Goal: Task Accomplishment & Management: Manage account settings

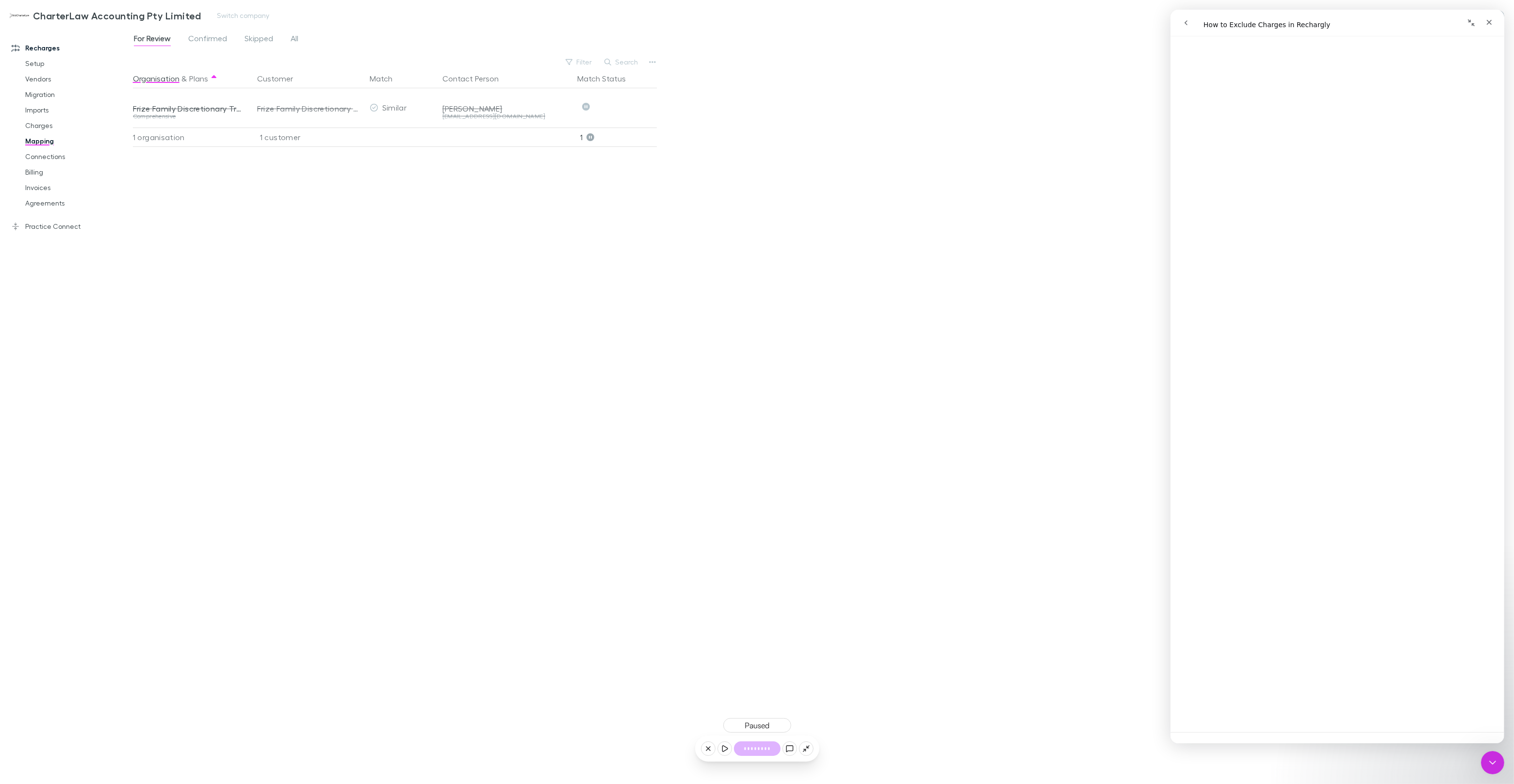
scroll to position [37, 0]
click at [1495, 22] on div "Close" at bounding box center [1489, 22] width 17 height 17
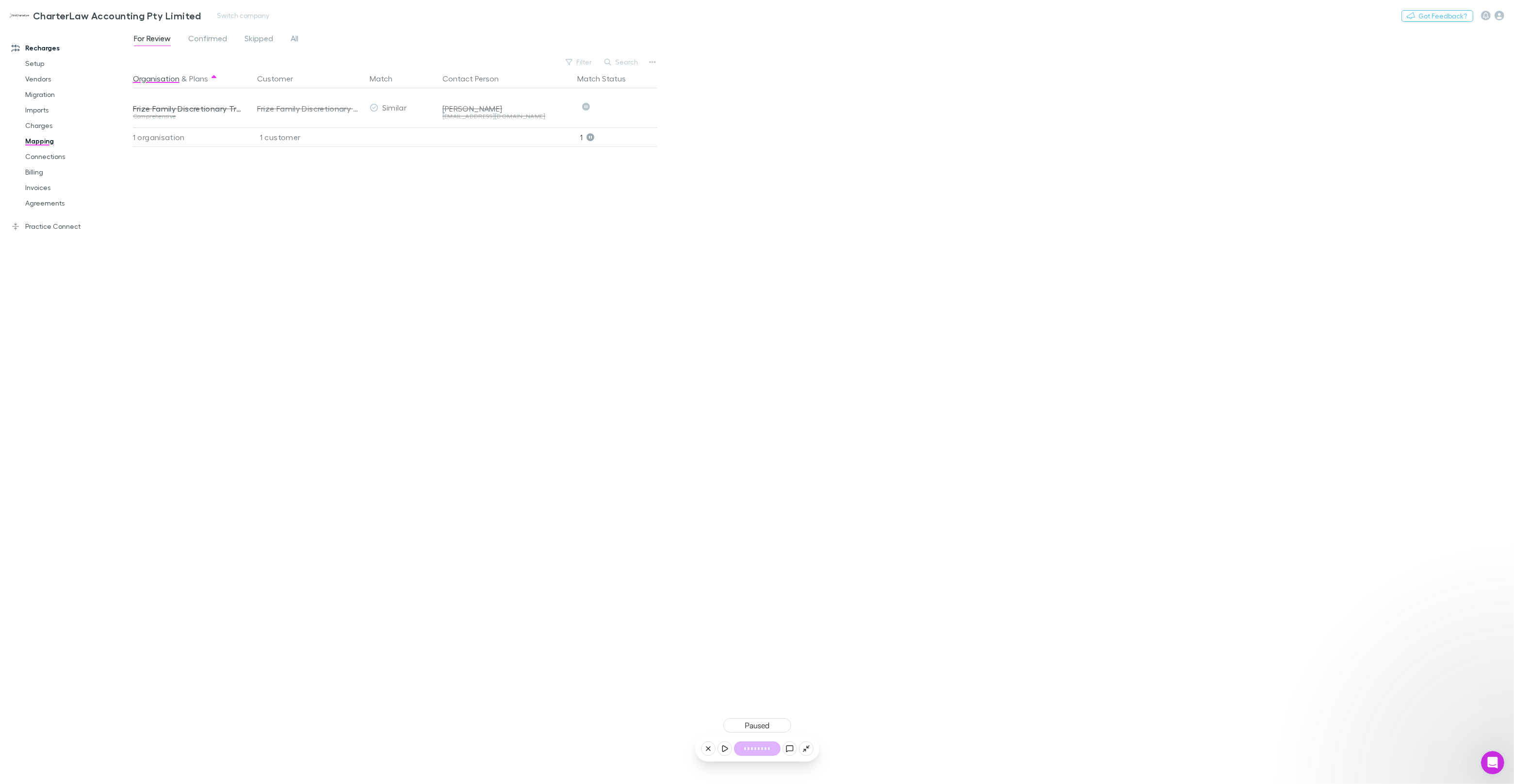
scroll to position [0, 0]
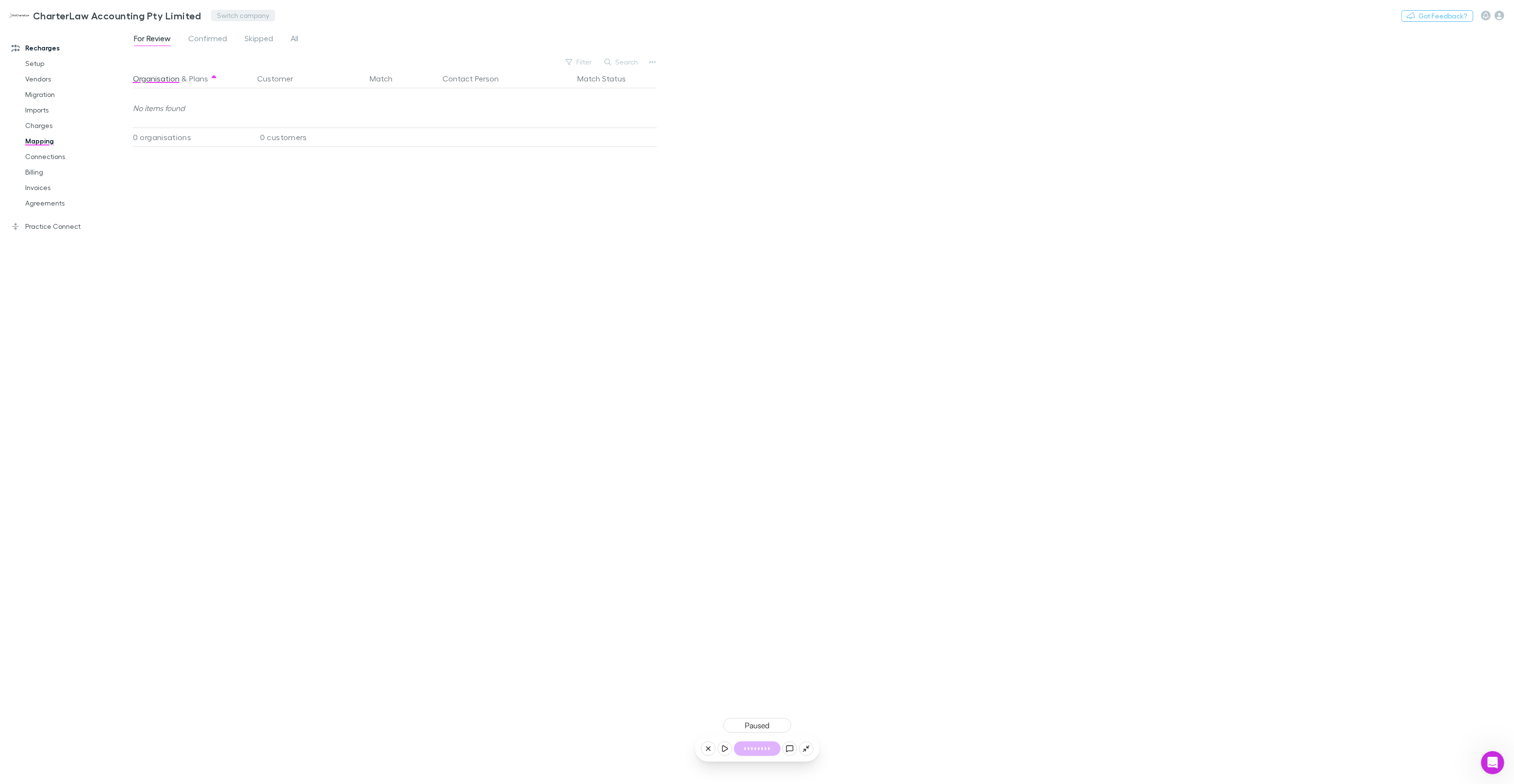
click at [225, 12] on button "Switch company" at bounding box center [243, 16] width 64 height 12
type input "*****"
click at [316, 55] on p "Hysons Chartered Accountants" at bounding box center [274, 58] width 117 height 12
click at [206, 38] on span "Confirmed" at bounding box center [207, 40] width 39 height 12
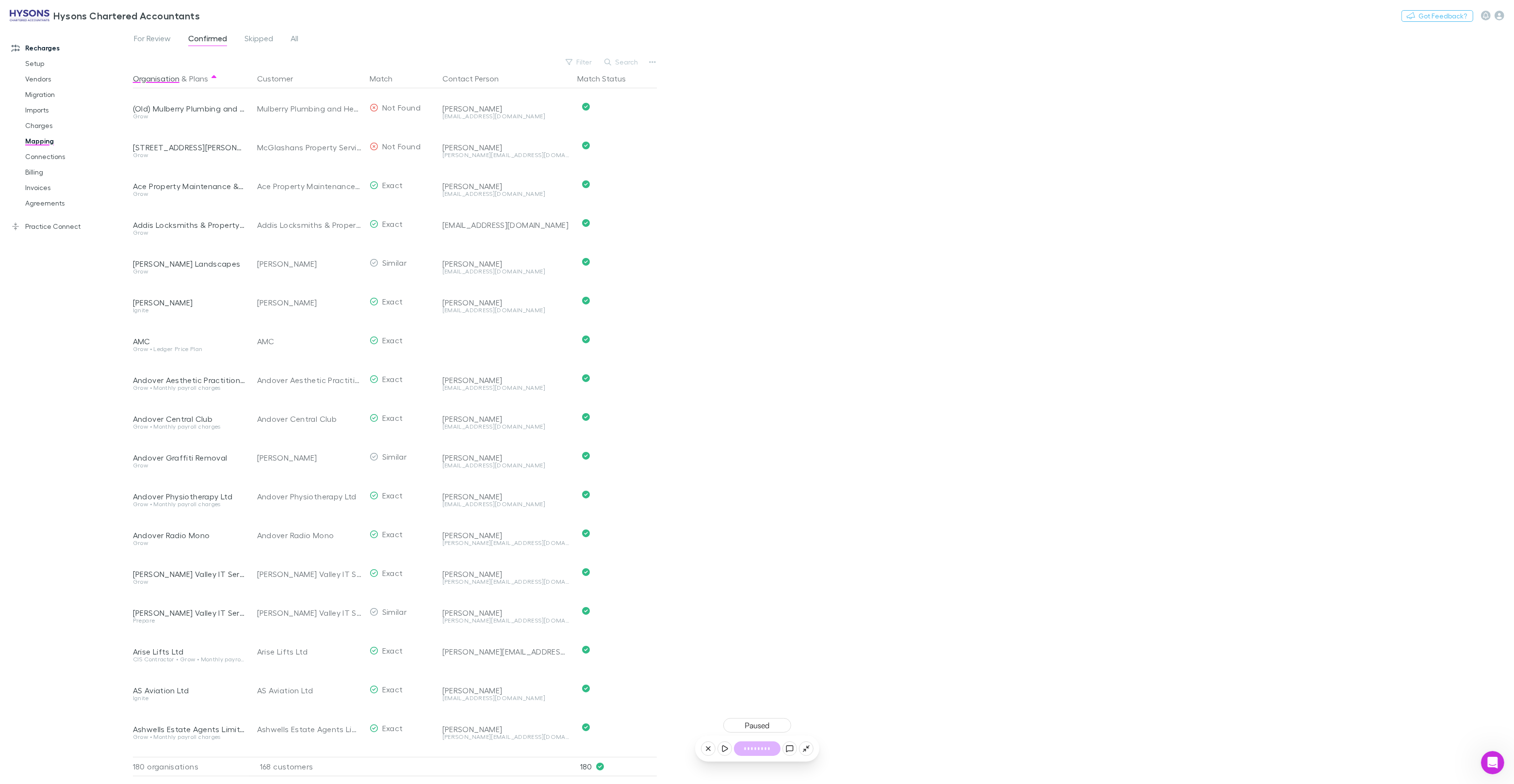
click at [621, 65] on button "Search" at bounding box center [622, 62] width 44 height 12
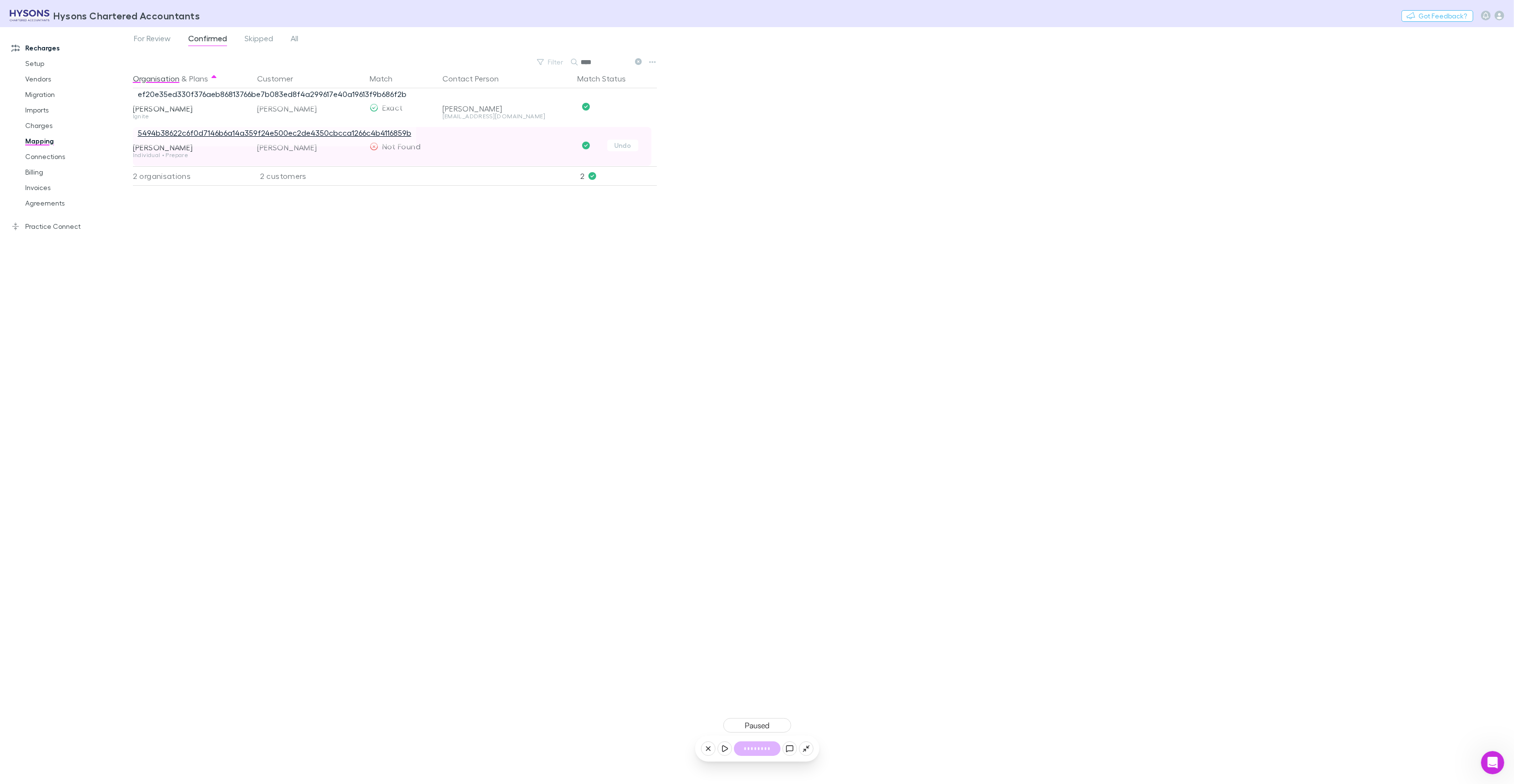
type input "***"
click at [301, 132] on link "5494b38622c6f0d7146b6a14a359f24e500ec2de4350cbcca1266c4b4116859b" at bounding box center [274, 132] width 274 height 9
click at [45, 188] on link "Invoices" at bounding box center [73, 187] width 116 height 16
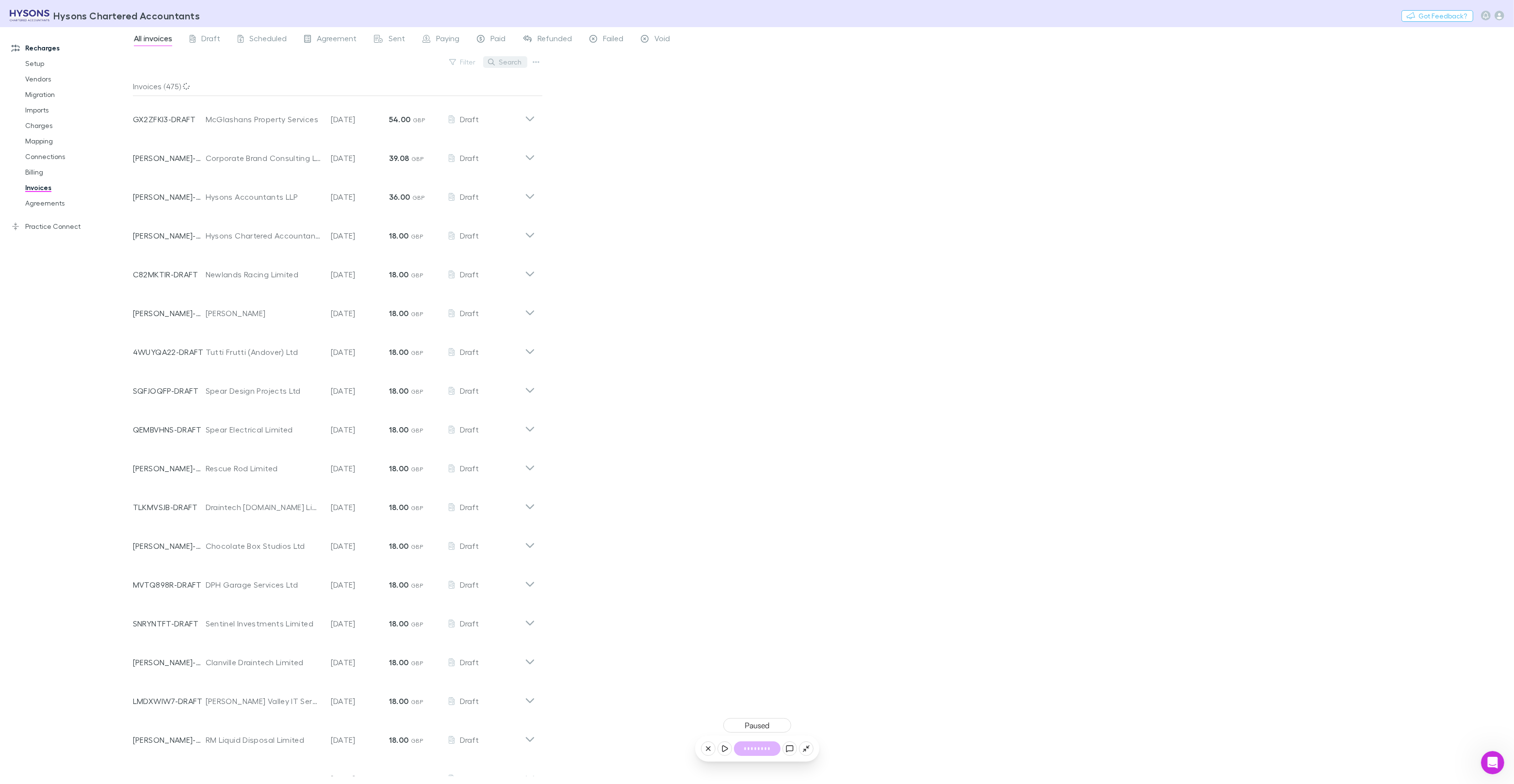
click at [509, 65] on button "Search" at bounding box center [505, 62] width 44 height 12
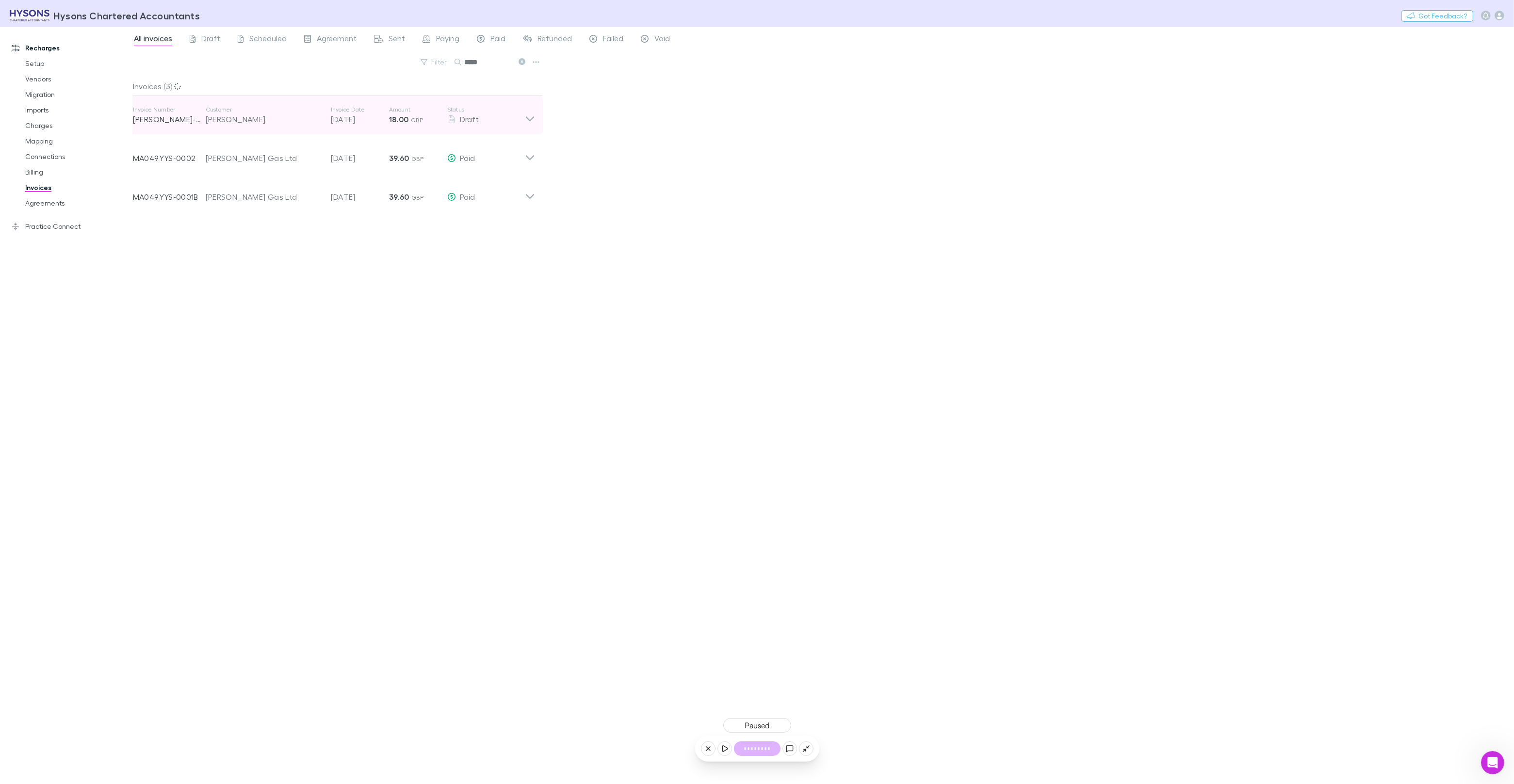
type input "*****"
click at [243, 127] on div "Invoice Number RECH-0476 Customer Thomas Lucas Invoice Date 20 Sep 2025 Amount …" at bounding box center [329, 115] width 392 height 35
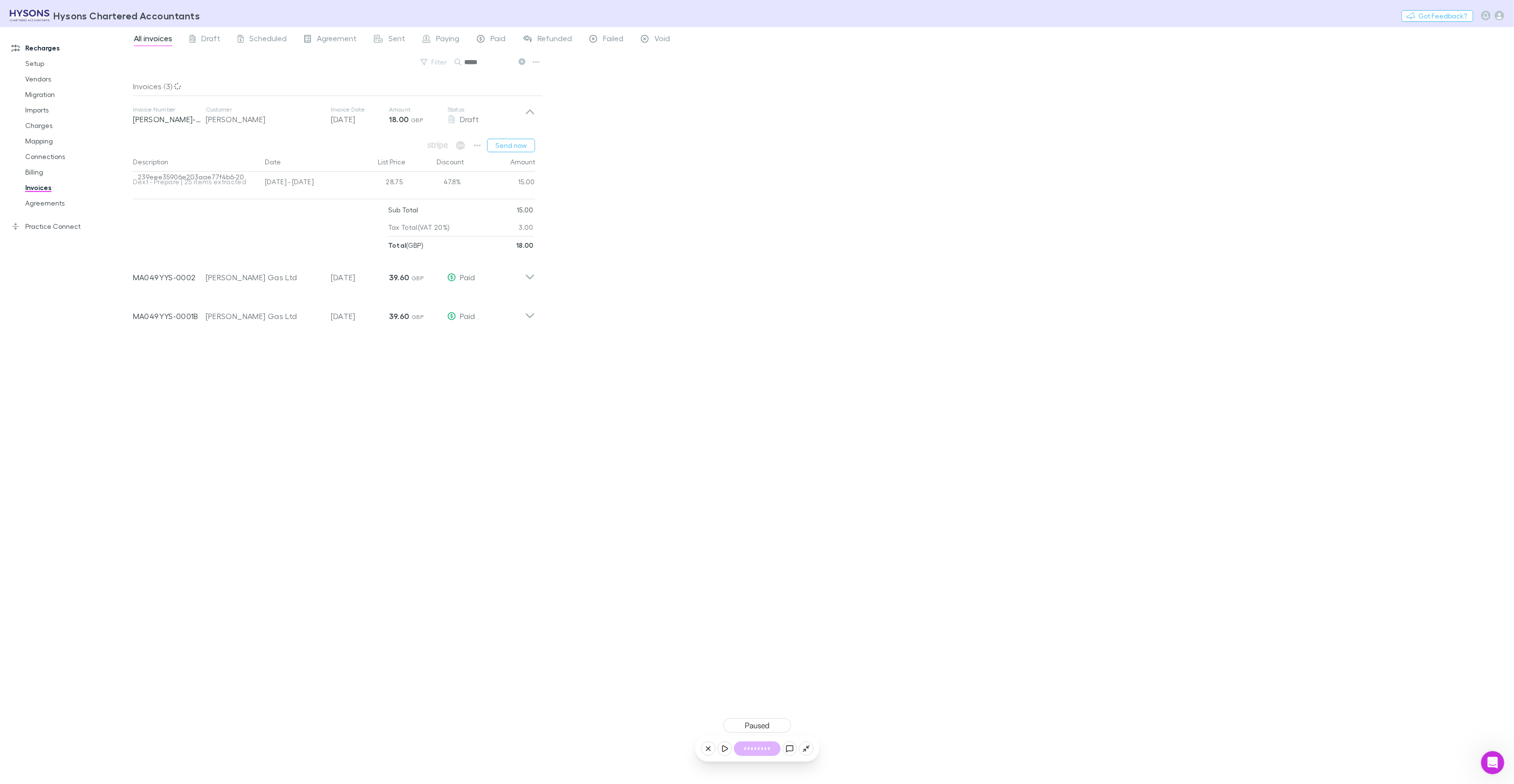
click at [201, 176] on span "239eee35906e203aae77f4b6-20" at bounding box center [191, 181] width 116 height 19
click at [199, 176] on span "239eee35906e203aae77f4b6-20" at bounding box center [191, 181] width 116 height 19
copy span "239eee35906e203aae77f4b6-20"
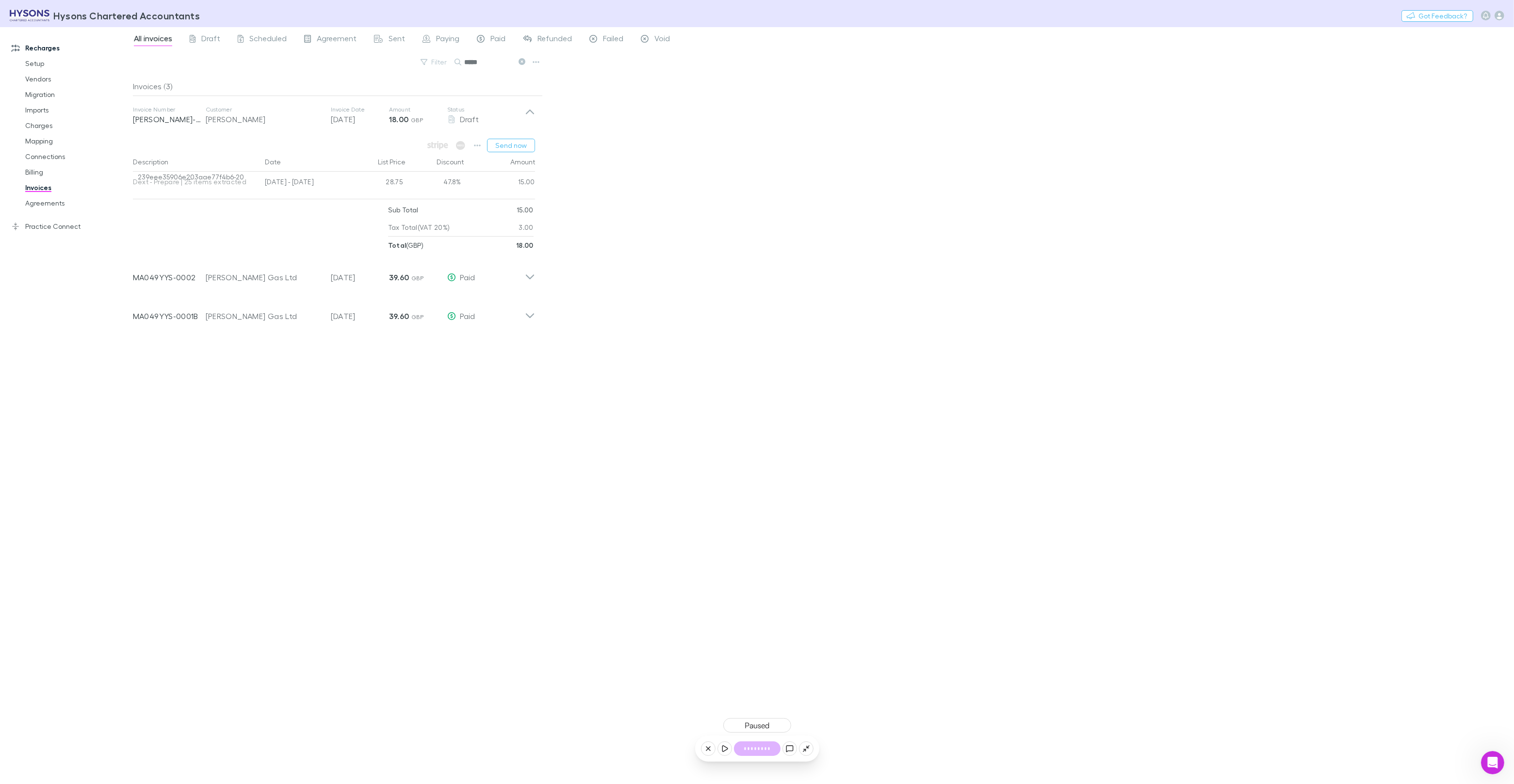
click at [230, 174] on span "239eee35906e203aae77f4b6-20" at bounding box center [191, 181] width 116 height 19
click at [230, 174] on span "239eee35906e203aae77f4b6-20" at bounding box center [191, 181] width 116 height 19
copy span "239eee35906e203aae77f4b6-20"
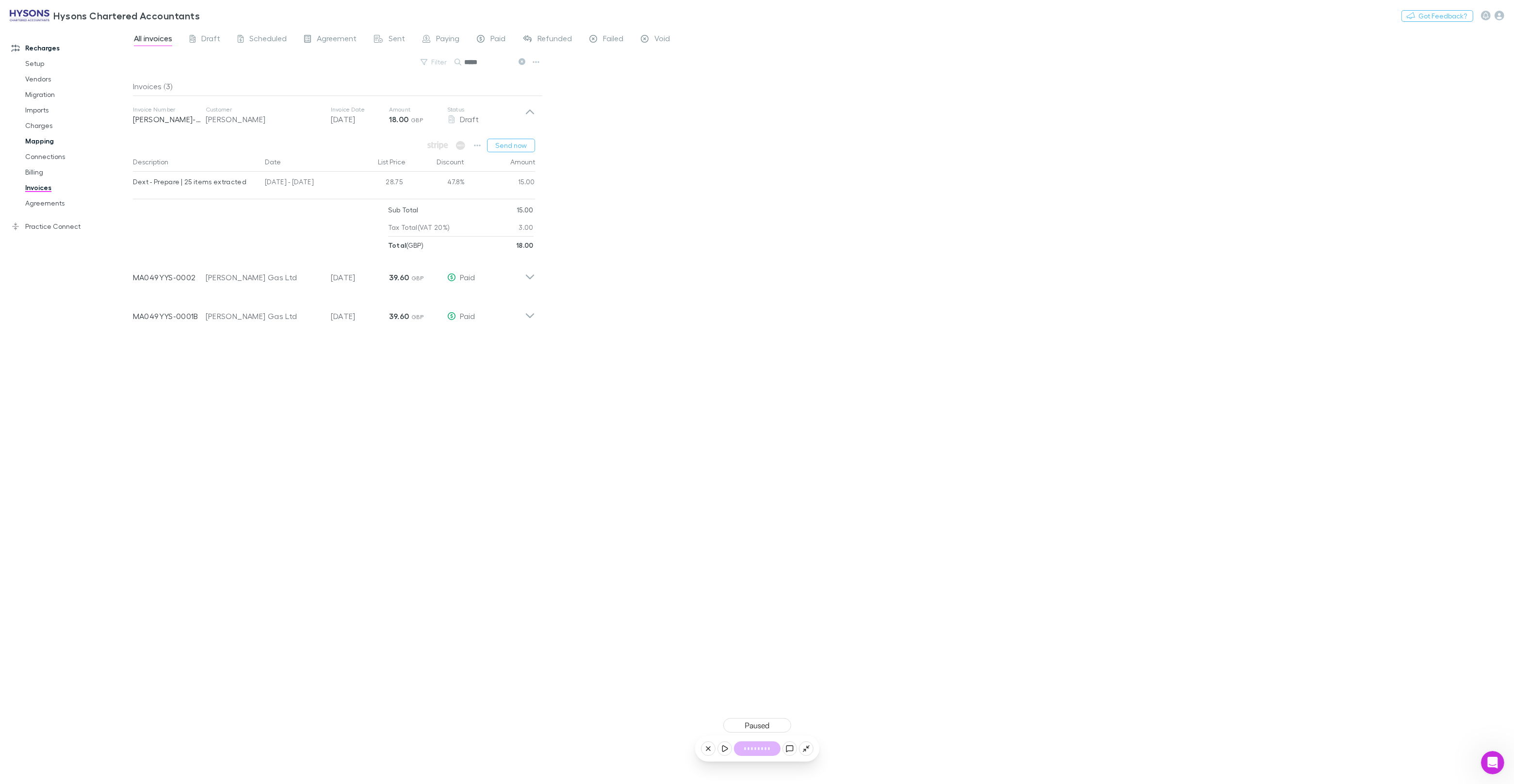
drag, startPoint x: 52, startPoint y: 144, endPoint x: 112, endPoint y: 125, distance: 62.9
click at [52, 144] on link "Mapping" at bounding box center [73, 141] width 116 height 16
click at [211, 38] on span "Confirmed" at bounding box center [207, 40] width 39 height 12
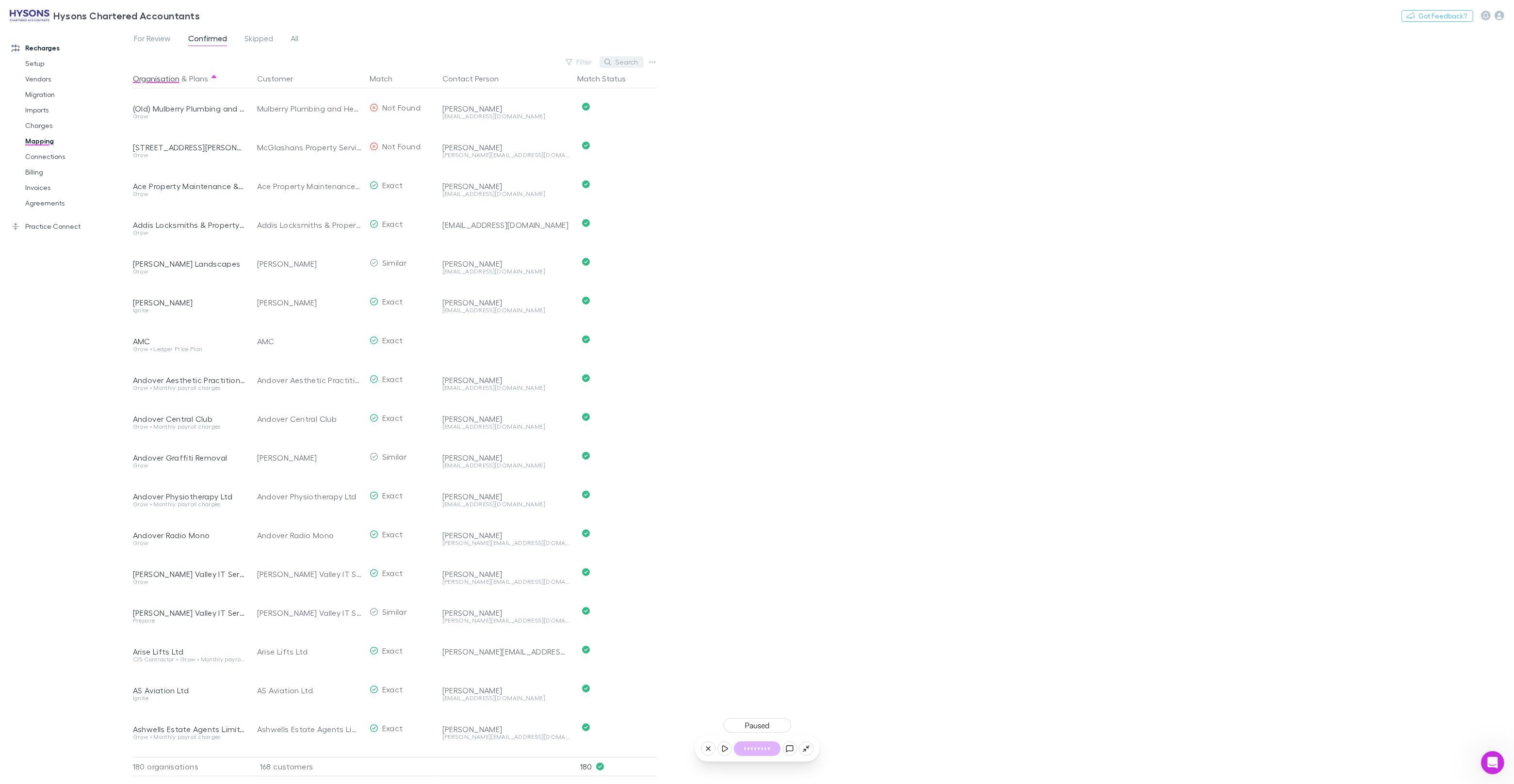
click at [631, 60] on button "Search" at bounding box center [622, 62] width 44 height 12
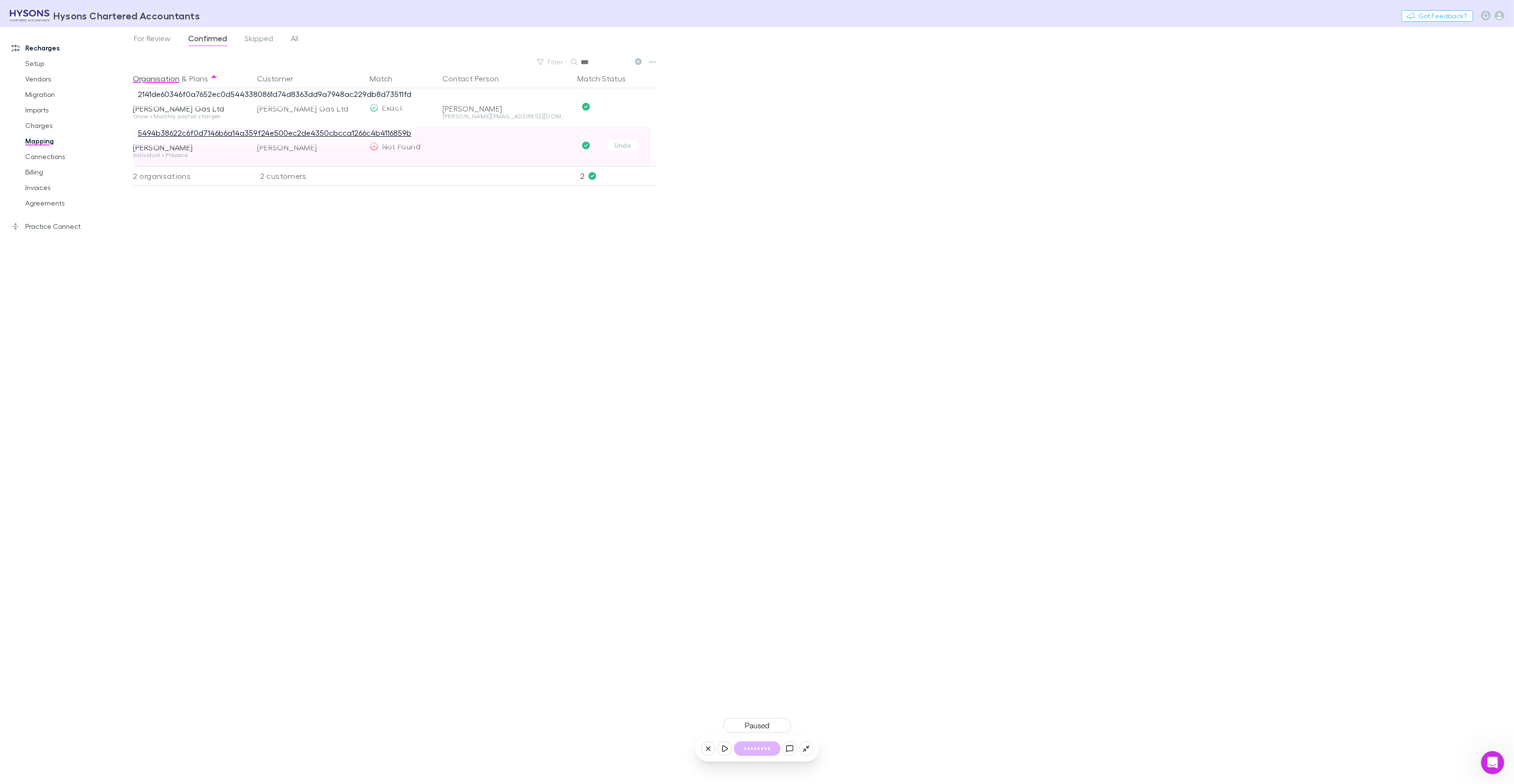
type input "***"
click at [218, 129] on link "5494b38622c6f0d7146b6a14a359f24e500ec2de4350cbcca1266c4b4116859b" at bounding box center [274, 132] width 274 height 9
click at [40, 189] on link "Invoices" at bounding box center [73, 187] width 116 height 16
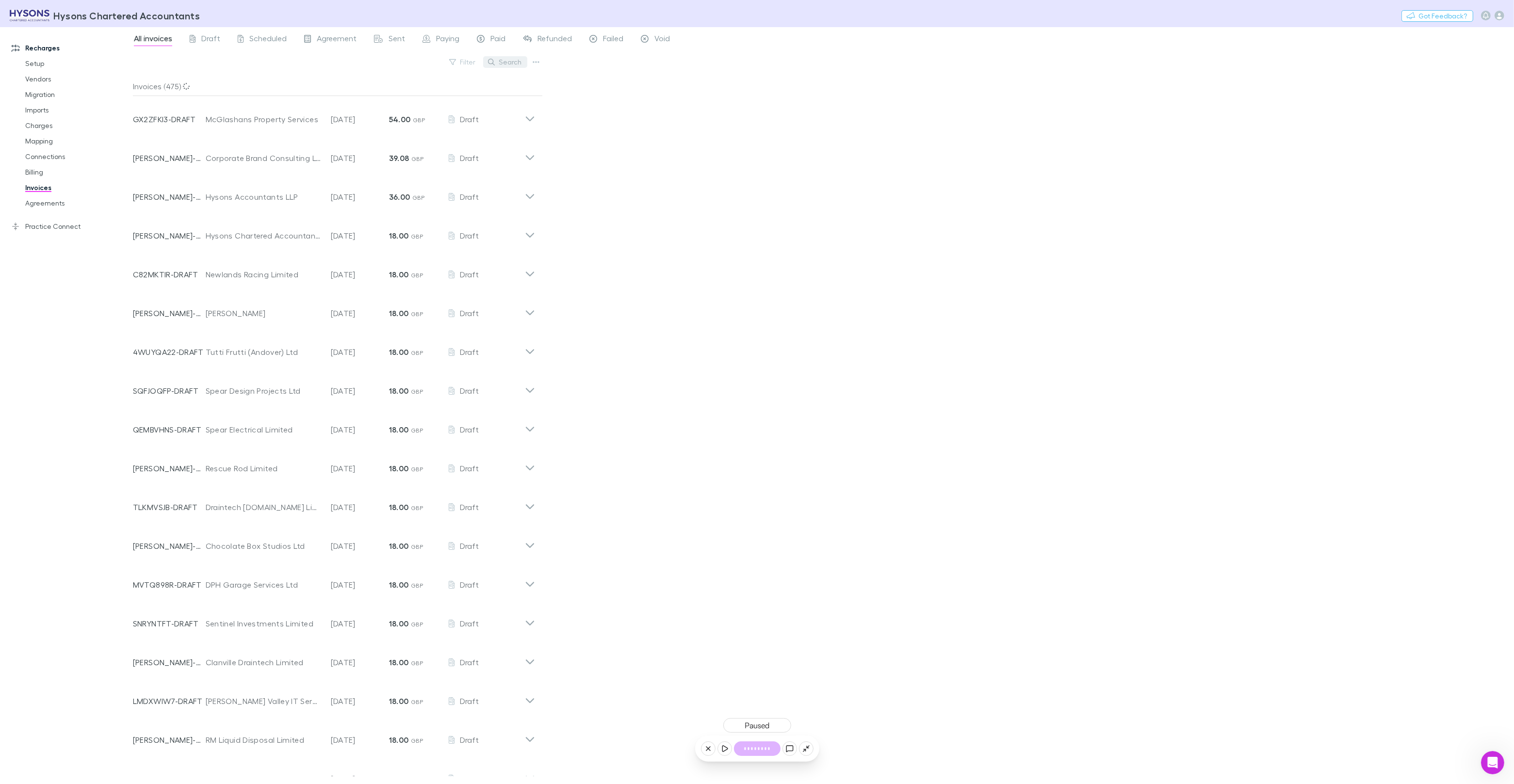
click at [504, 62] on button "Search" at bounding box center [505, 62] width 44 height 12
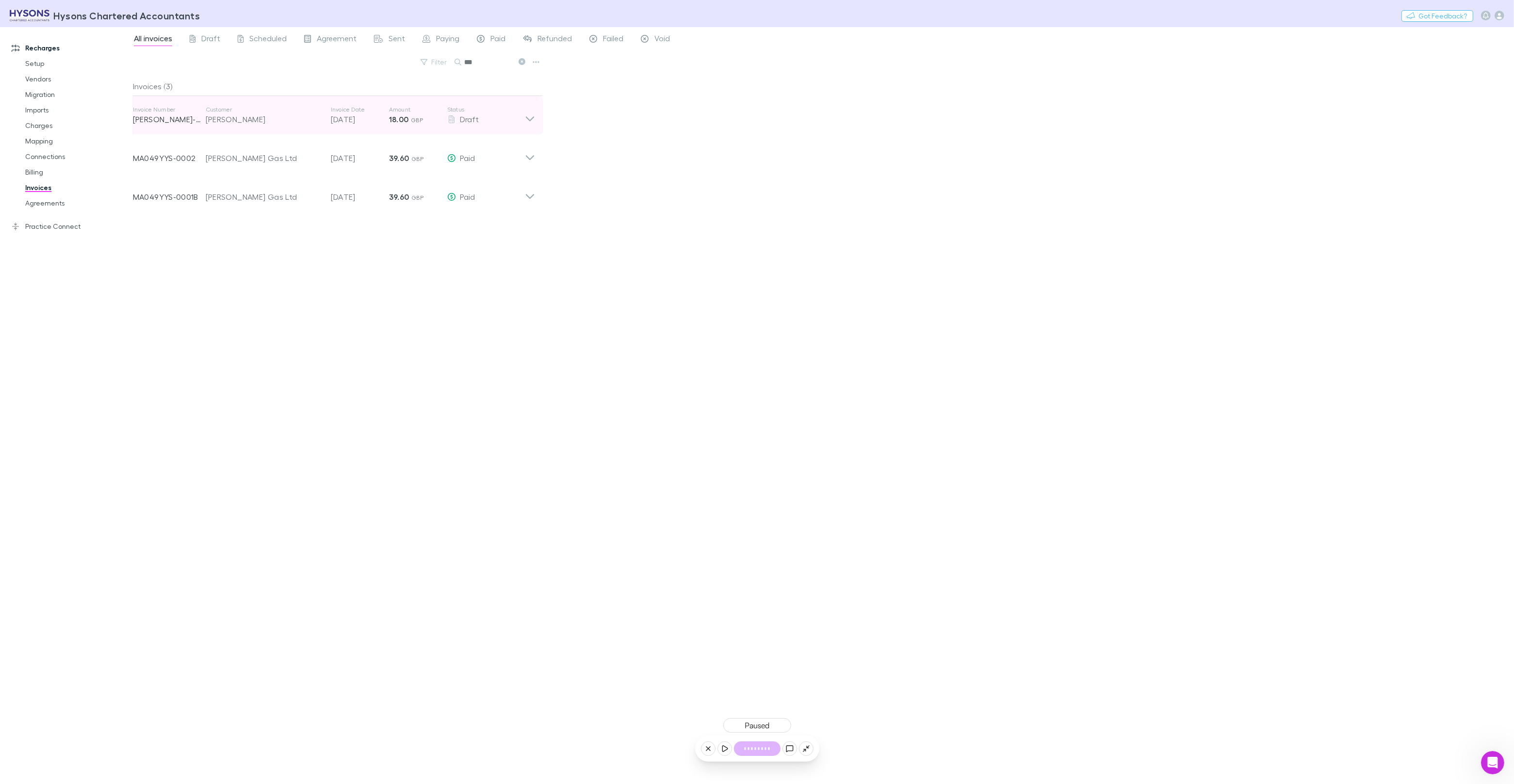
type input "***"
click at [270, 122] on div "Thomas Lucas" at bounding box center [263, 119] width 116 height 12
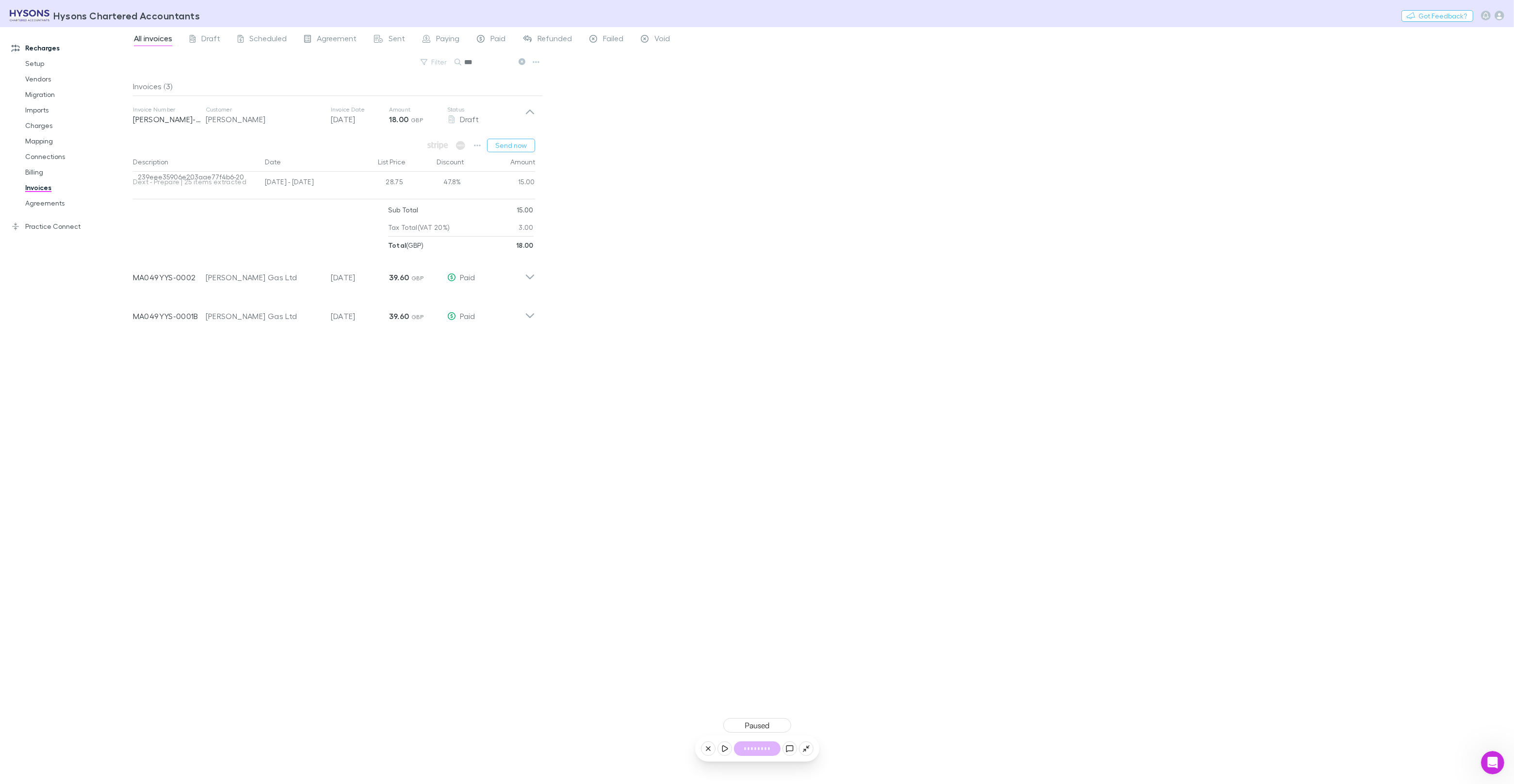
drag, startPoint x: 178, startPoint y: 184, endPoint x: 163, endPoint y: 185, distance: 15.0
click at [160, 185] on span "239eee35906e203aae77f4b6-20" at bounding box center [191, 181] width 116 height 19
drag, startPoint x: 178, startPoint y: 185, endPoint x: 414, endPoint y: 74, distance: 260.8
click at [142, 185] on span "239eee35906e203aae77f4b6-20" at bounding box center [191, 181] width 116 height 19
click at [39, 81] on link "Vendors" at bounding box center [73, 79] width 116 height 16
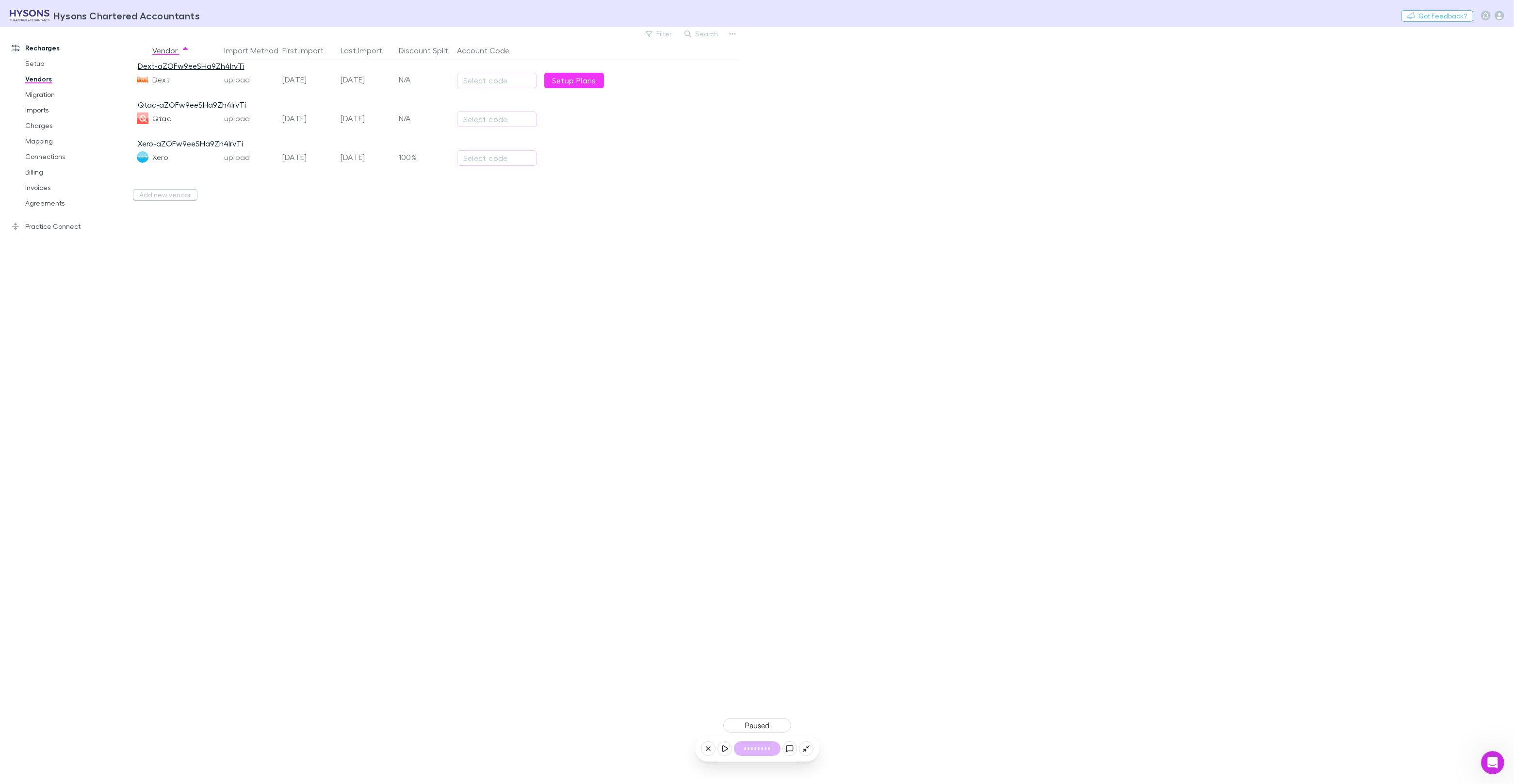
click at [188, 68] on link "Dext-aZOFw9eeSHa9Zh4IrvTi" at bounding box center [191, 65] width 107 height 9
click at [209, 67] on link "Dext-aZOFw9eeSHa9Zh4IrvTi" at bounding box center [191, 65] width 107 height 9
click at [41, 139] on link "Mapping" at bounding box center [73, 141] width 116 height 16
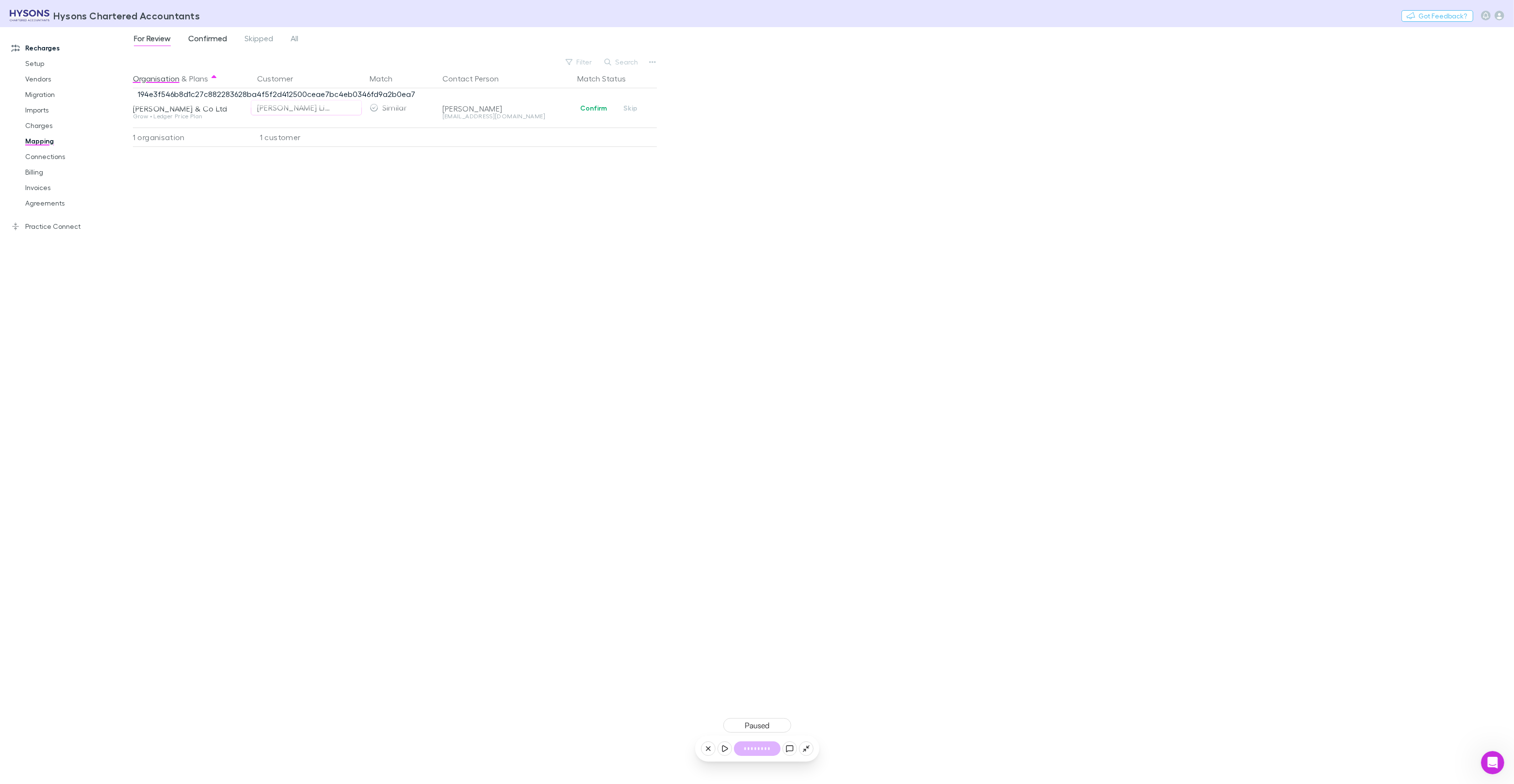
click at [219, 39] on span "Confirmed" at bounding box center [207, 40] width 39 height 12
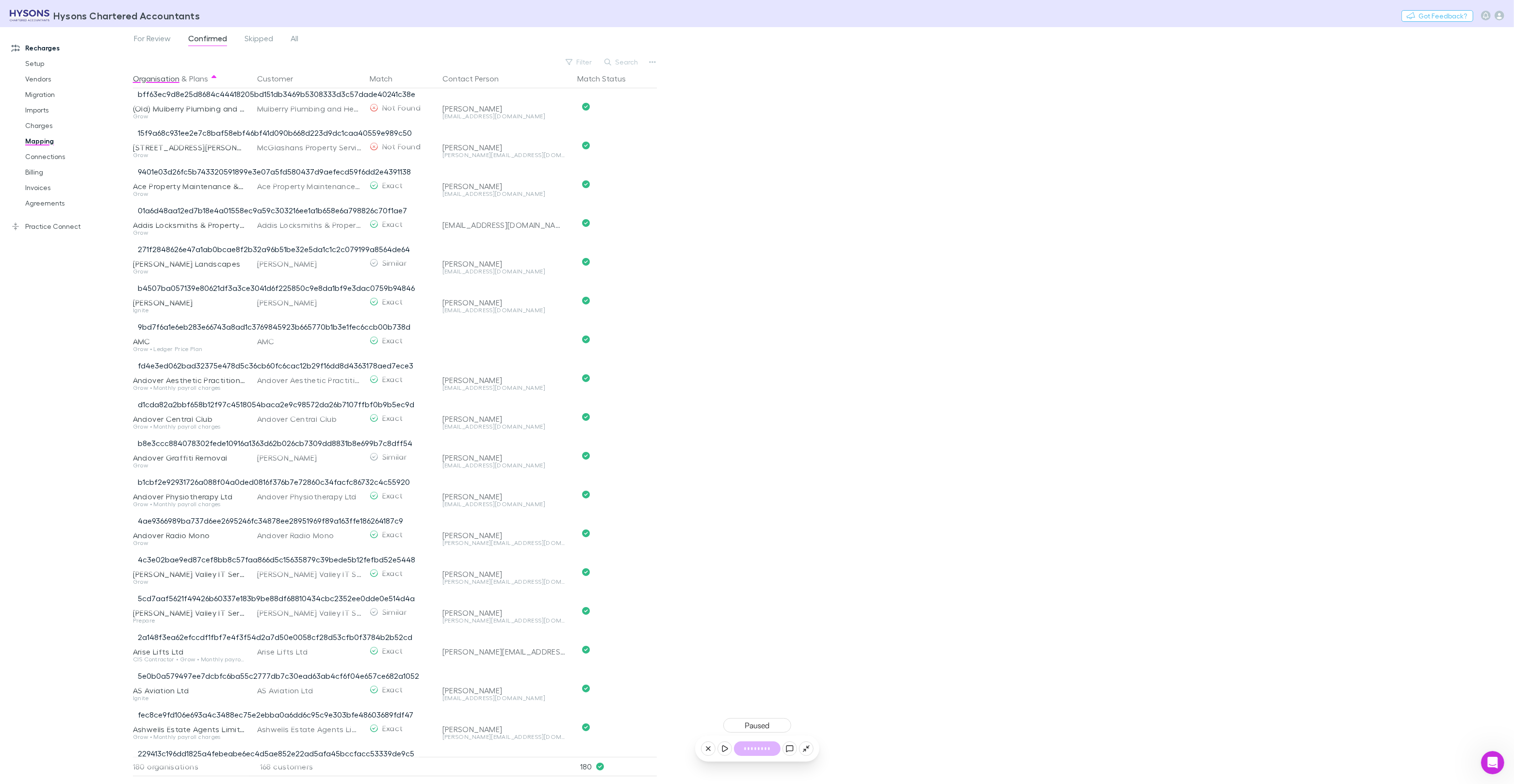
click at [617, 60] on button "Search" at bounding box center [622, 62] width 44 height 12
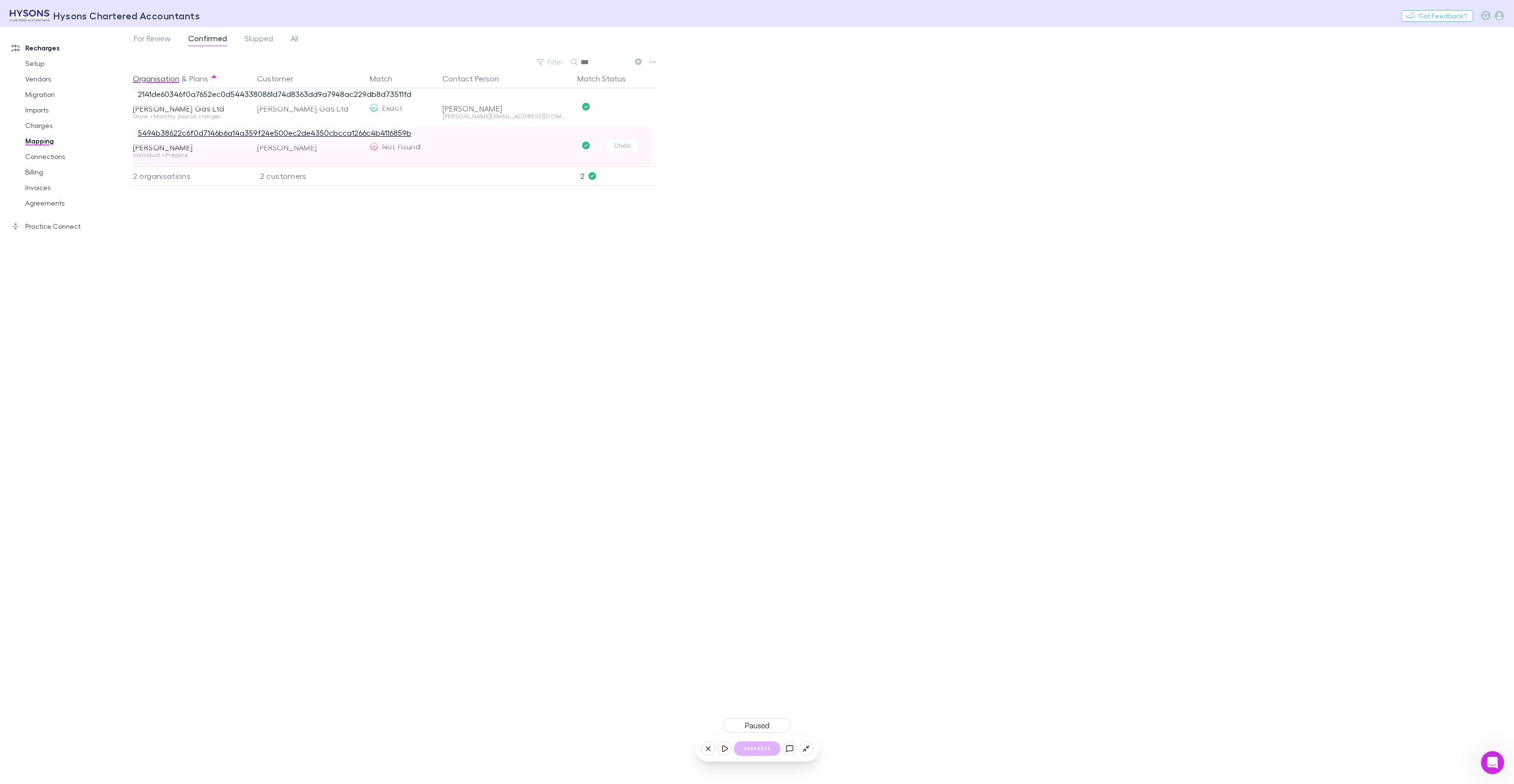
type input "***"
click at [214, 133] on link "5494b38622c6f0d7146b6a14a359f24e500ec2de4350cbcca1266c4b4116859b" at bounding box center [274, 132] width 274 height 9
click at [45, 189] on link "Invoices" at bounding box center [73, 187] width 116 height 16
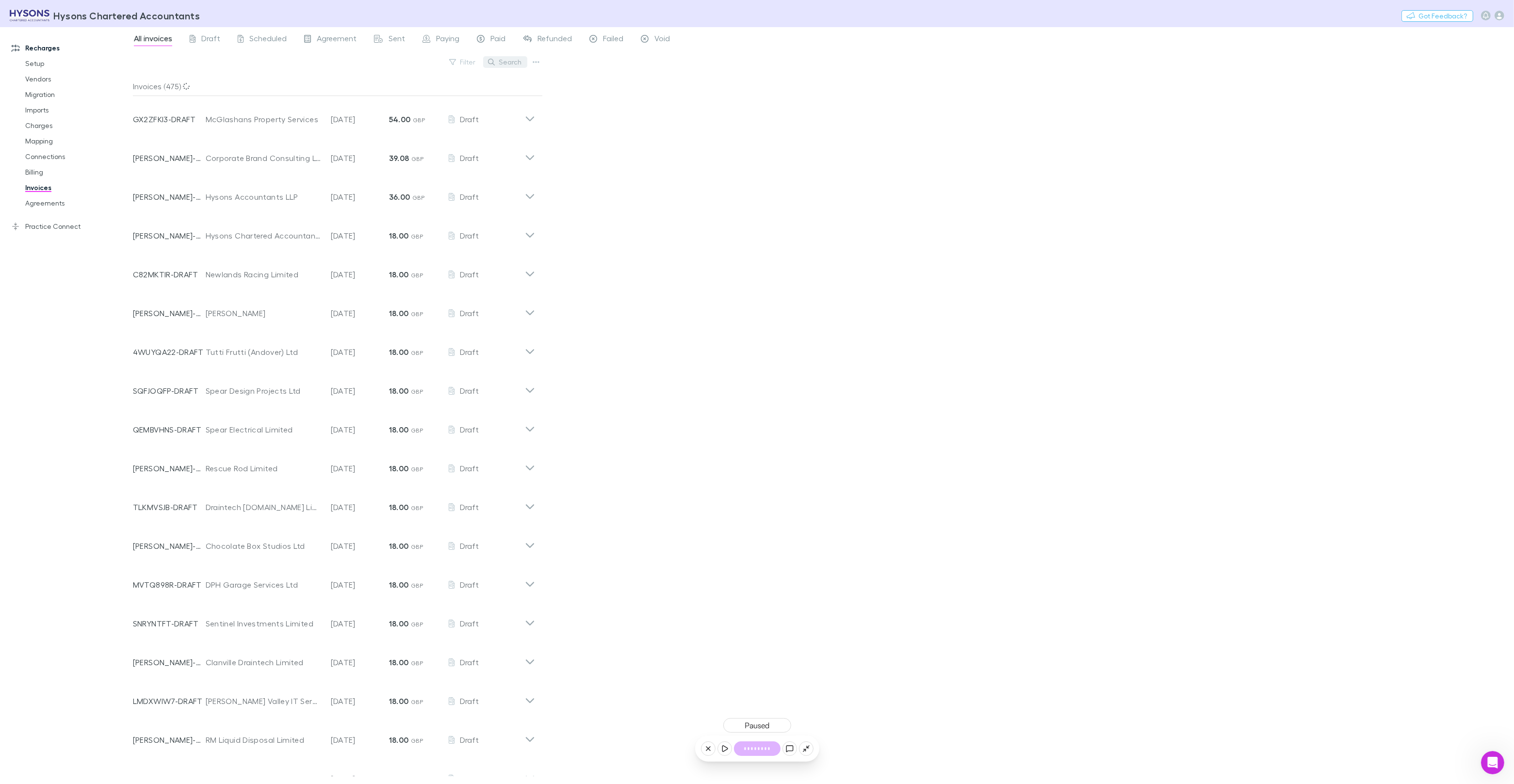
click at [510, 63] on button "Search" at bounding box center [505, 62] width 44 height 12
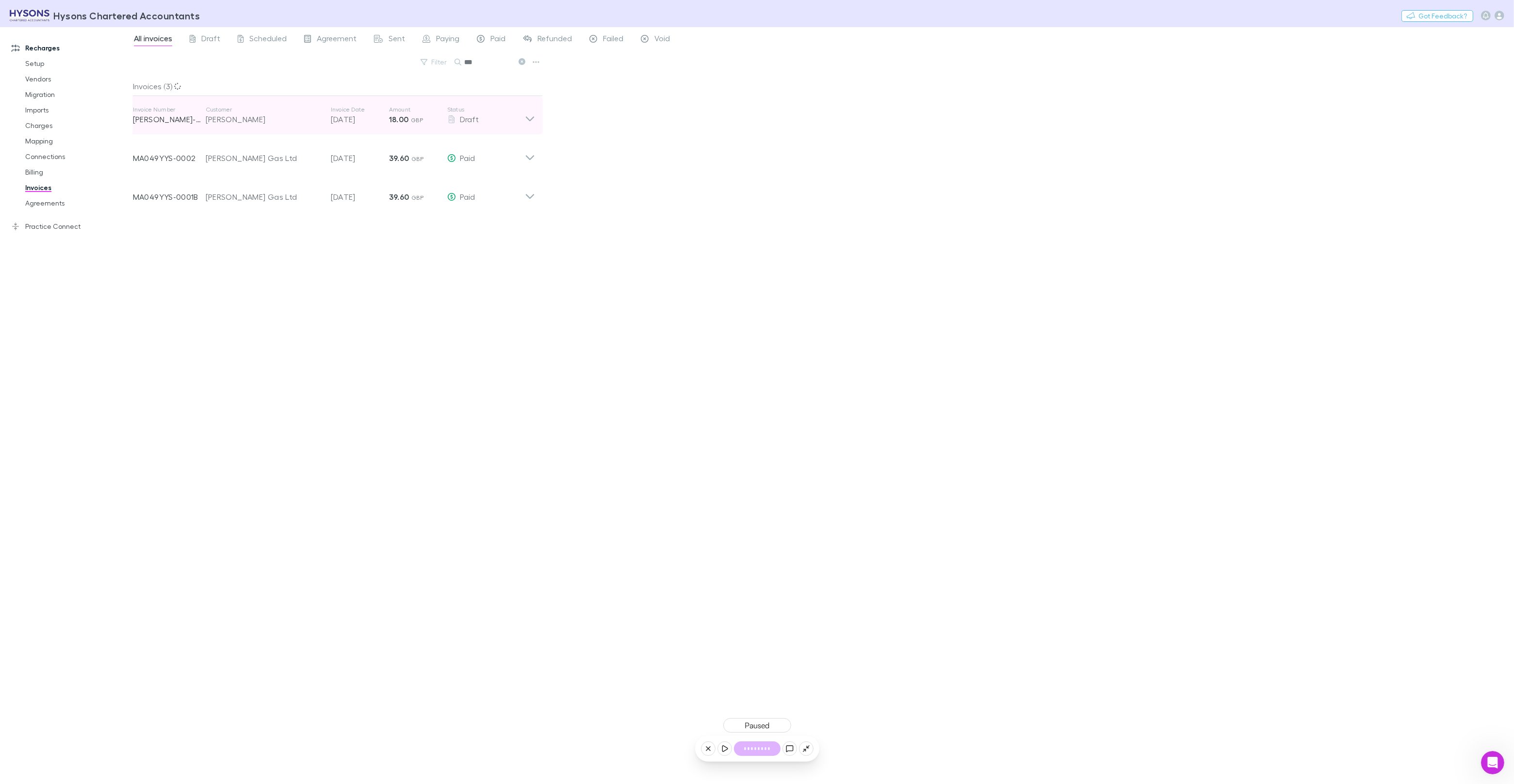
type input "***"
click at [264, 124] on div "Thomas Lucas" at bounding box center [263, 119] width 116 height 12
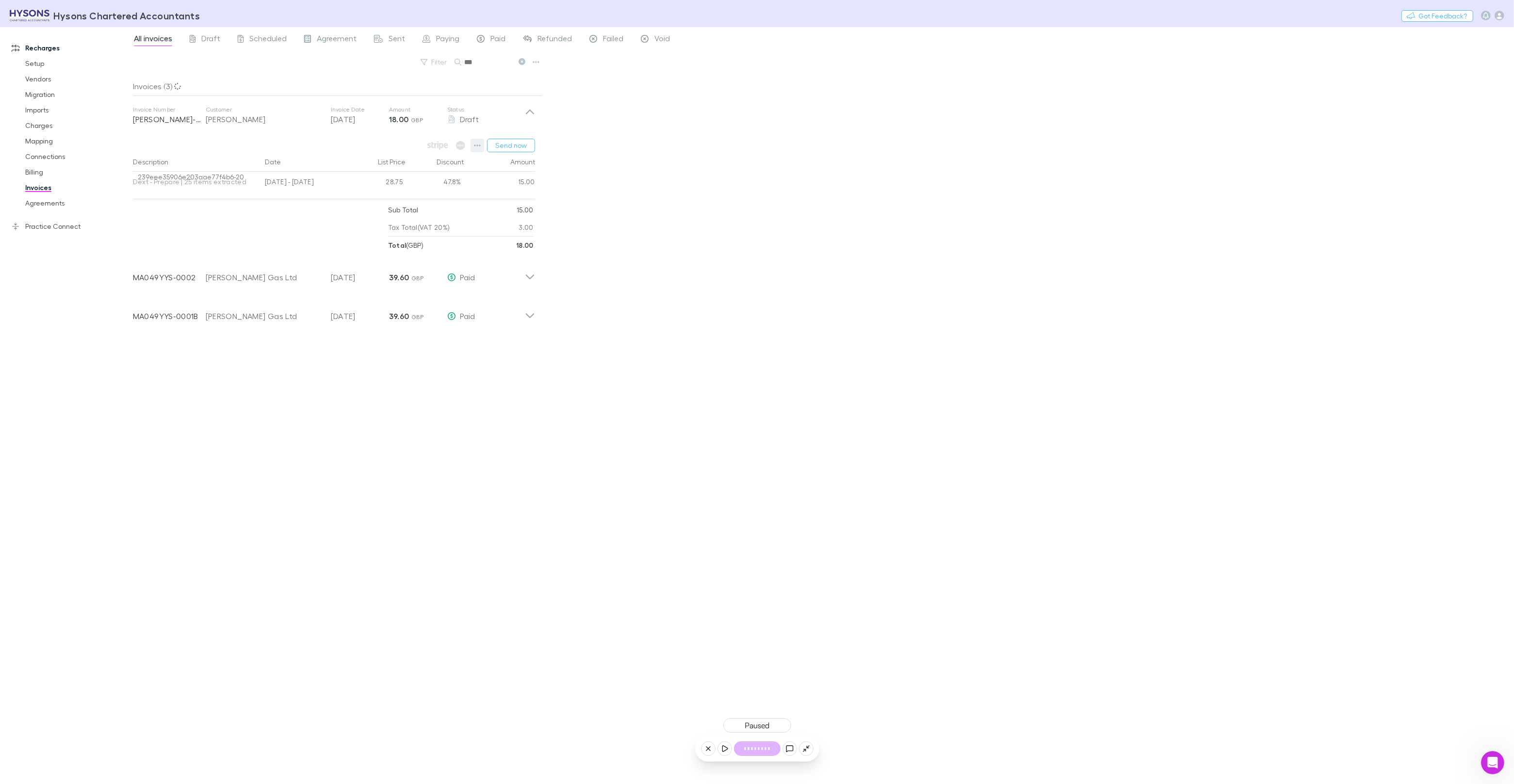
click at [472, 147] on button "button" at bounding box center [478, 145] width 14 height 14
click at [435, 315] on p "Open customer in Firestore" at bounding box center [418, 317] width 118 height 12
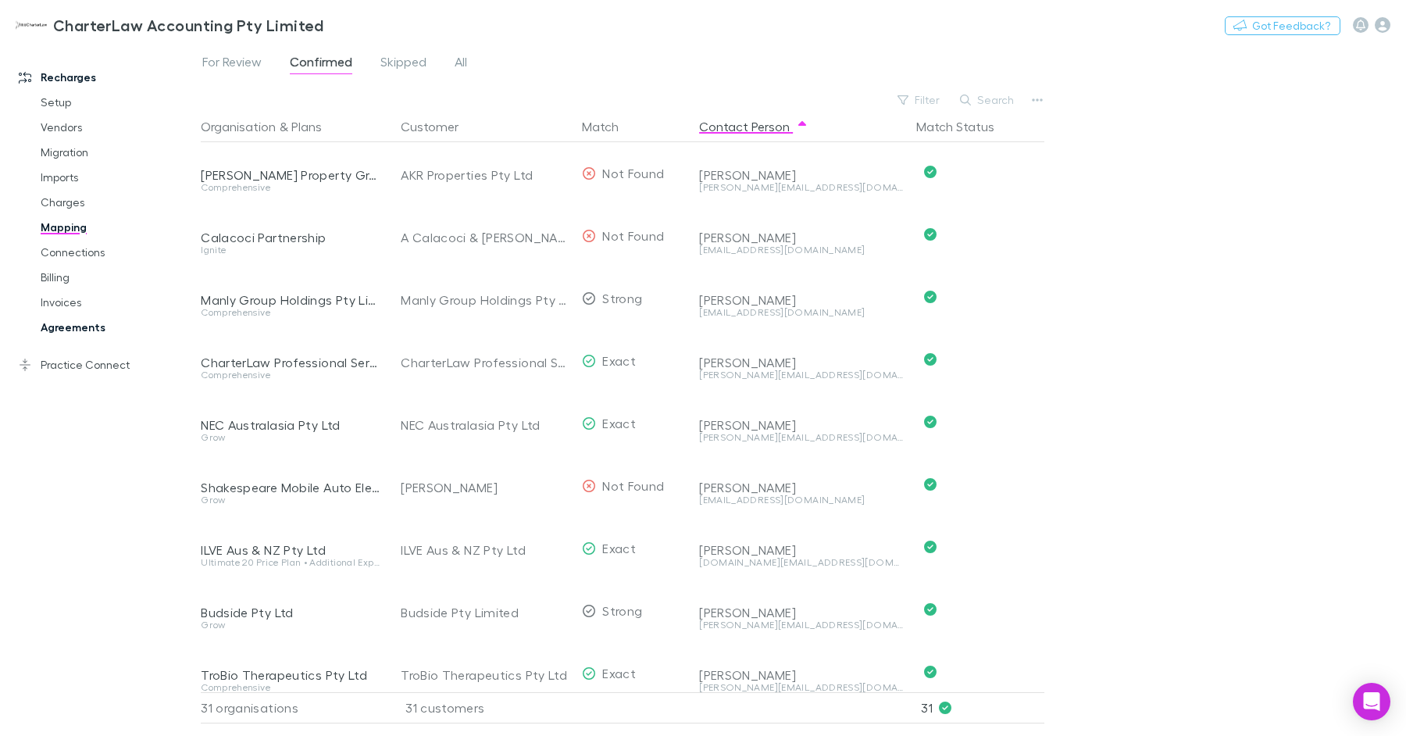
drag, startPoint x: 74, startPoint y: 316, endPoint x: 85, endPoint y: 330, distance: 18.4
click at [74, 316] on link "Agreements" at bounding box center [111, 327] width 173 height 25
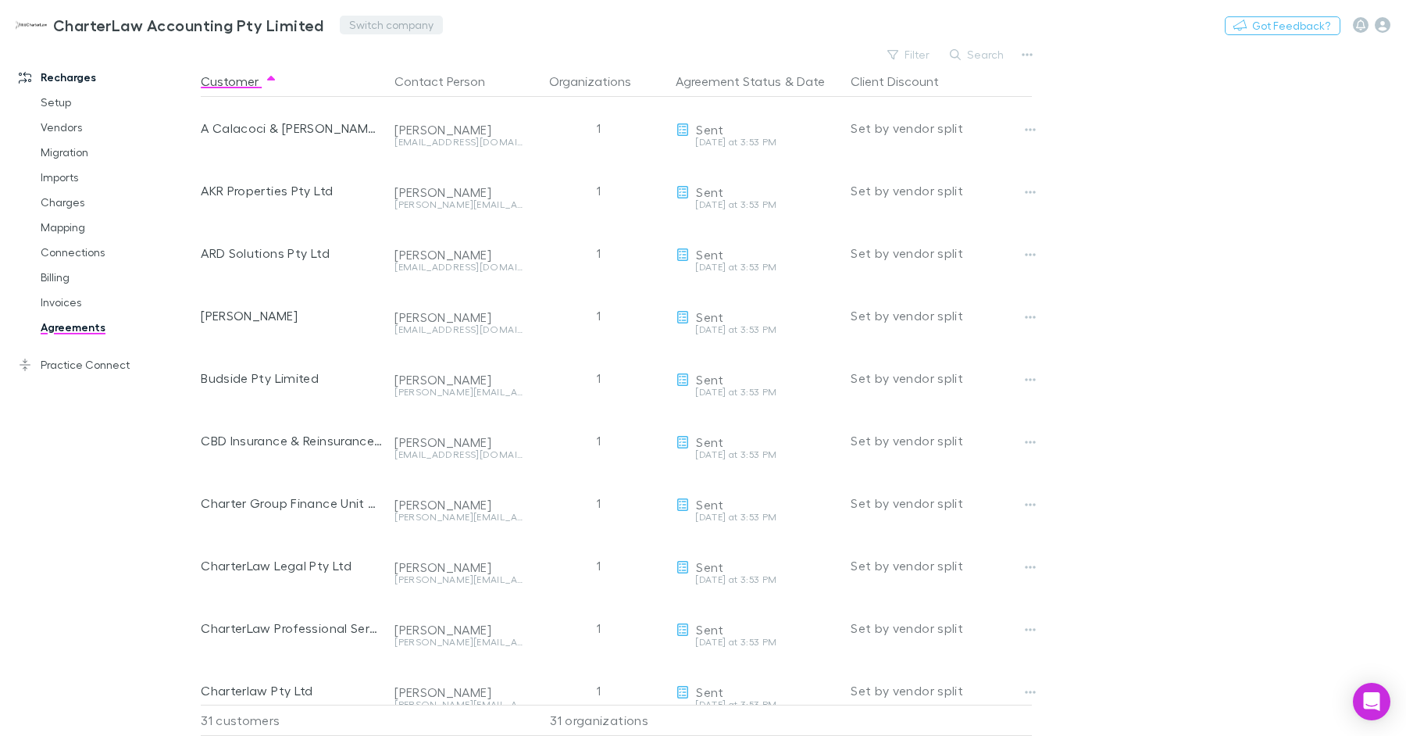
click at [362, 16] on button "Switch company" at bounding box center [391, 25] width 103 height 19
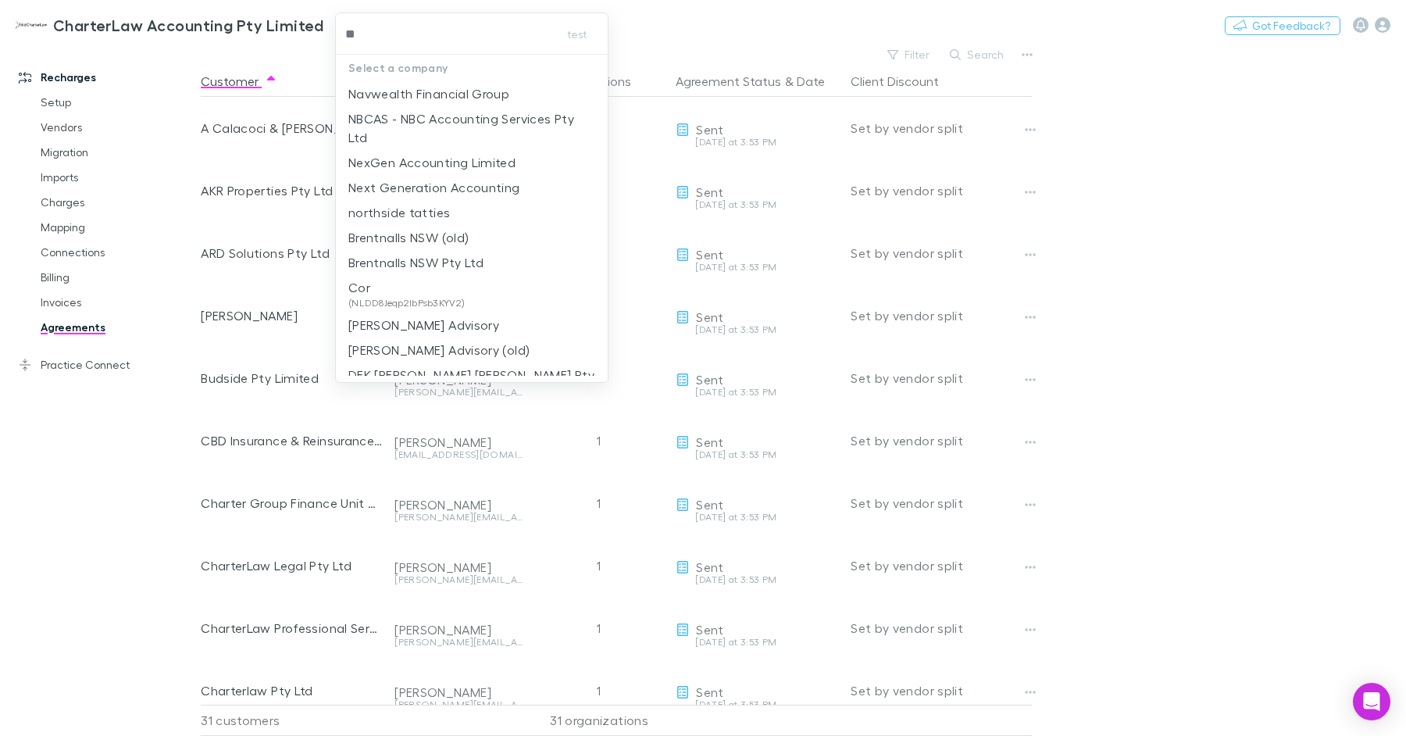
type input "***"
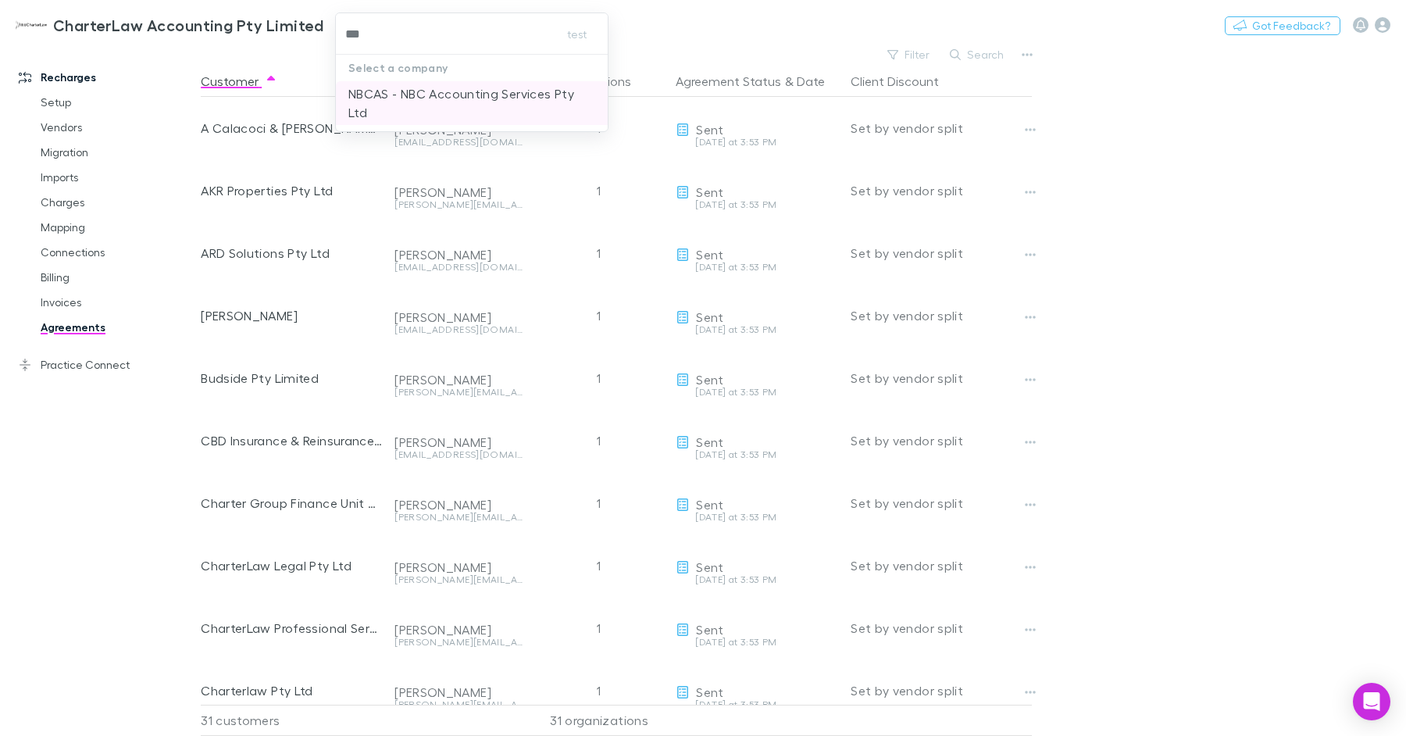
click at [374, 97] on p "NBCAS - NBC Accounting Services Pty Ltd" at bounding box center [472, 102] width 248 height 37
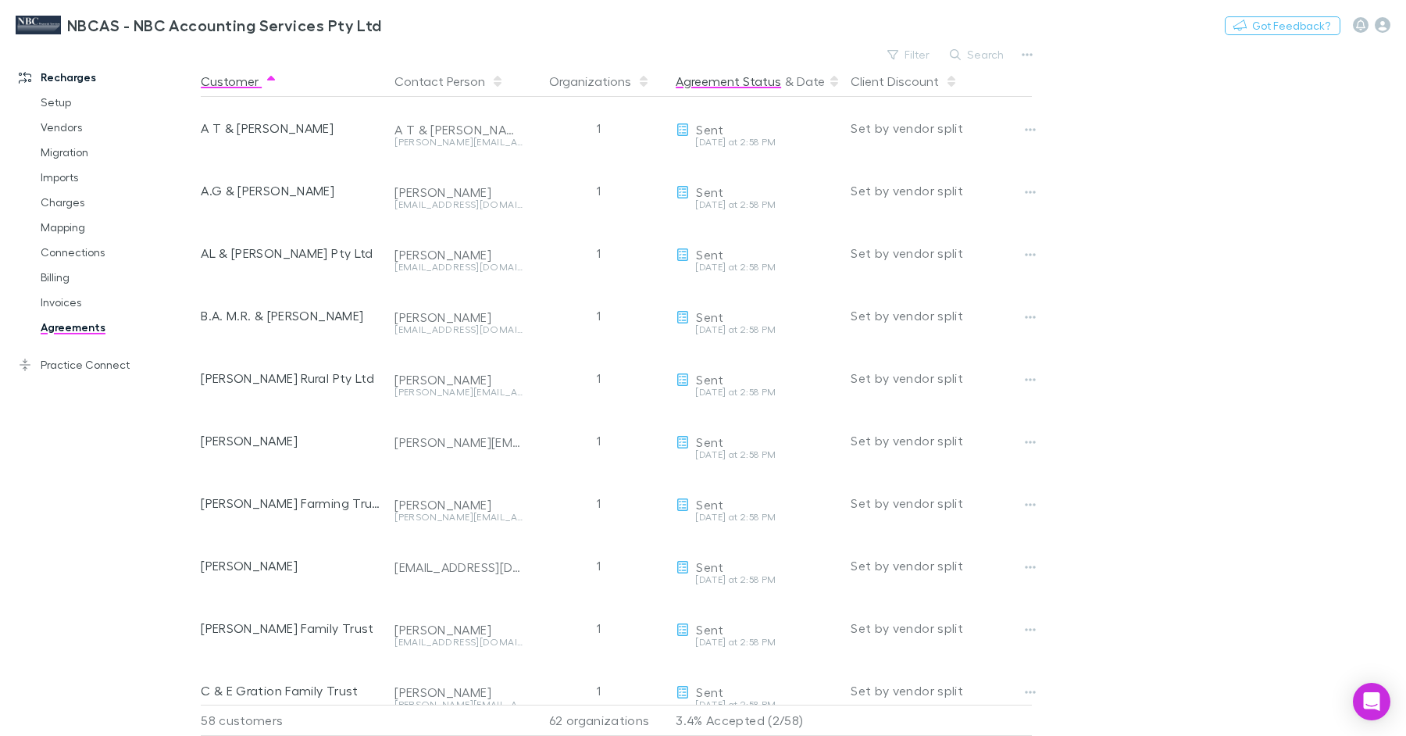
click at [765, 81] on button "Agreement Status" at bounding box center [728, 81] width 105 height 31
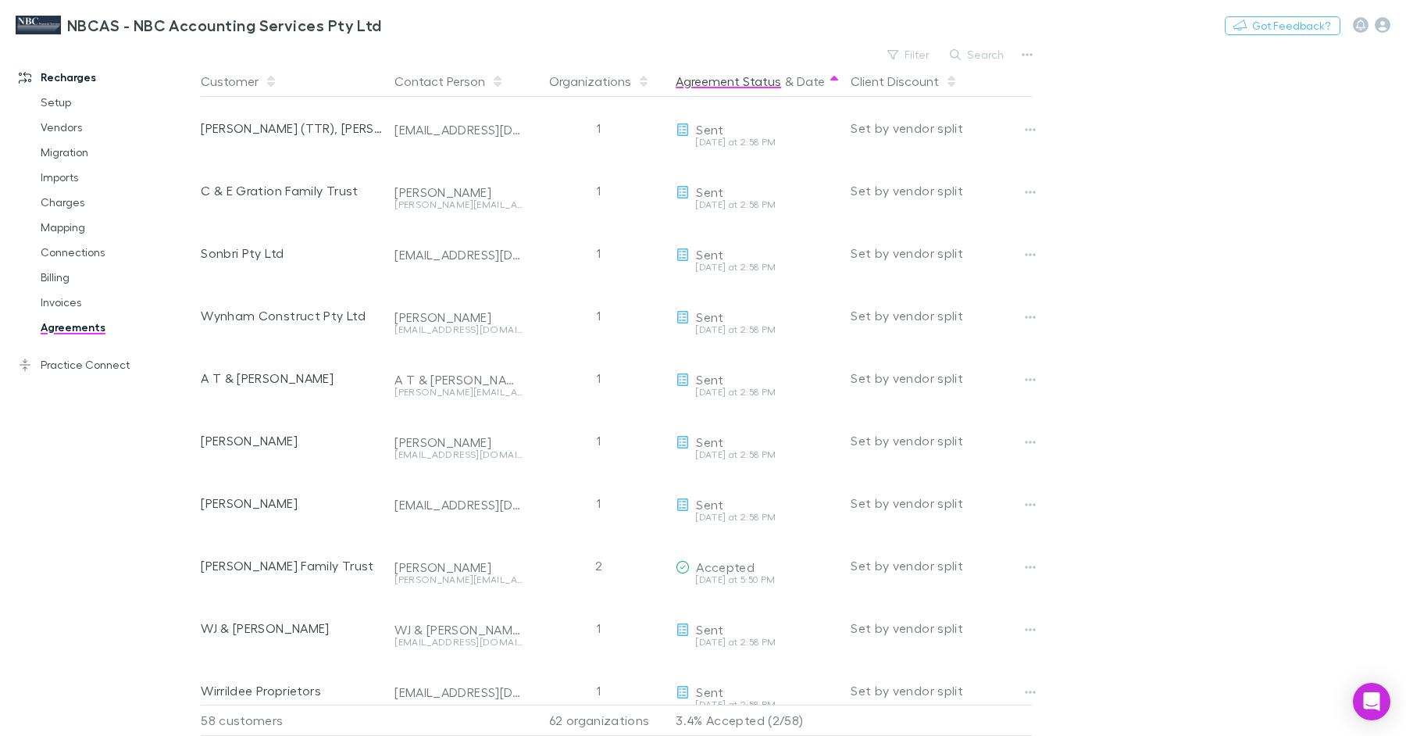
click at [765, 82] on button "Agreement Status" at bounding box center [728, 81] width 105 height 31
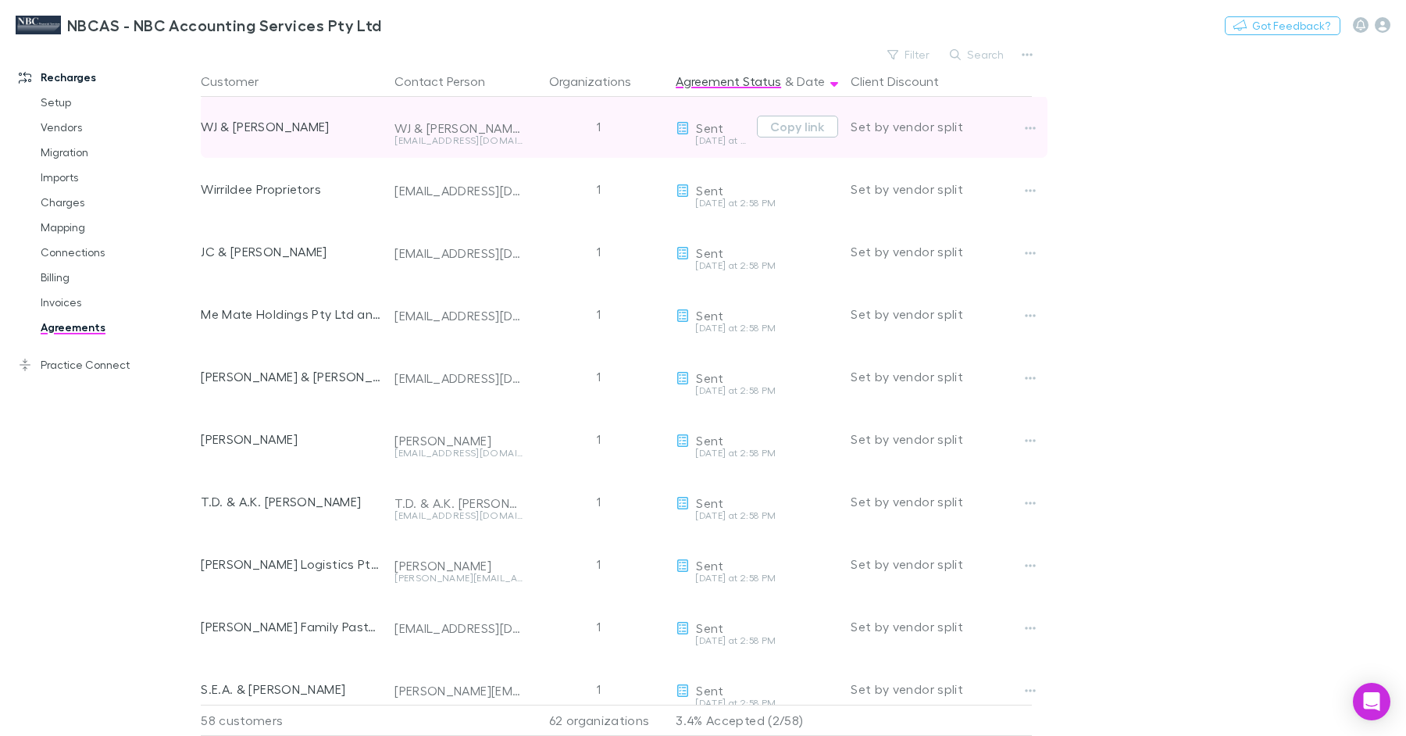
scroll to position [2533, 0]
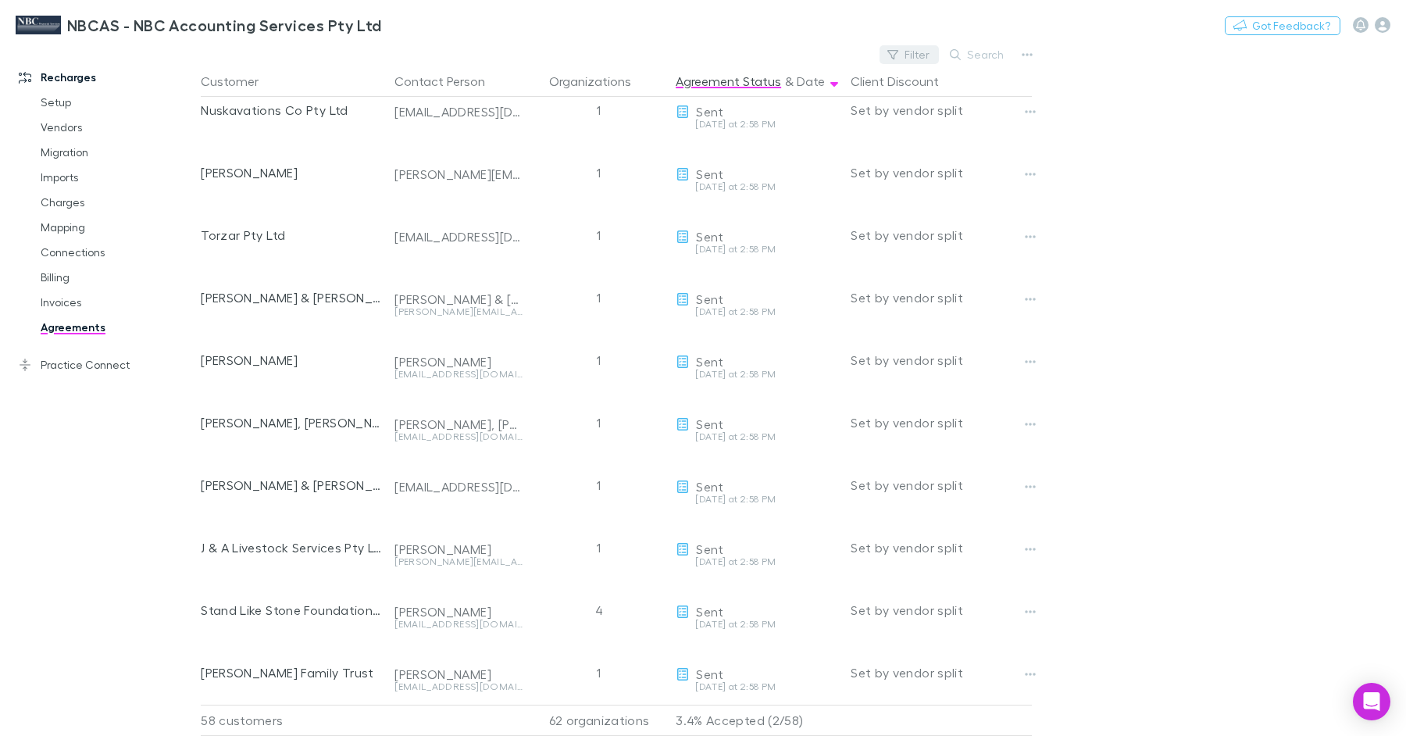
click at [912, 53] on button "Filter" at bounding box center [909, 54] width 59 height 19
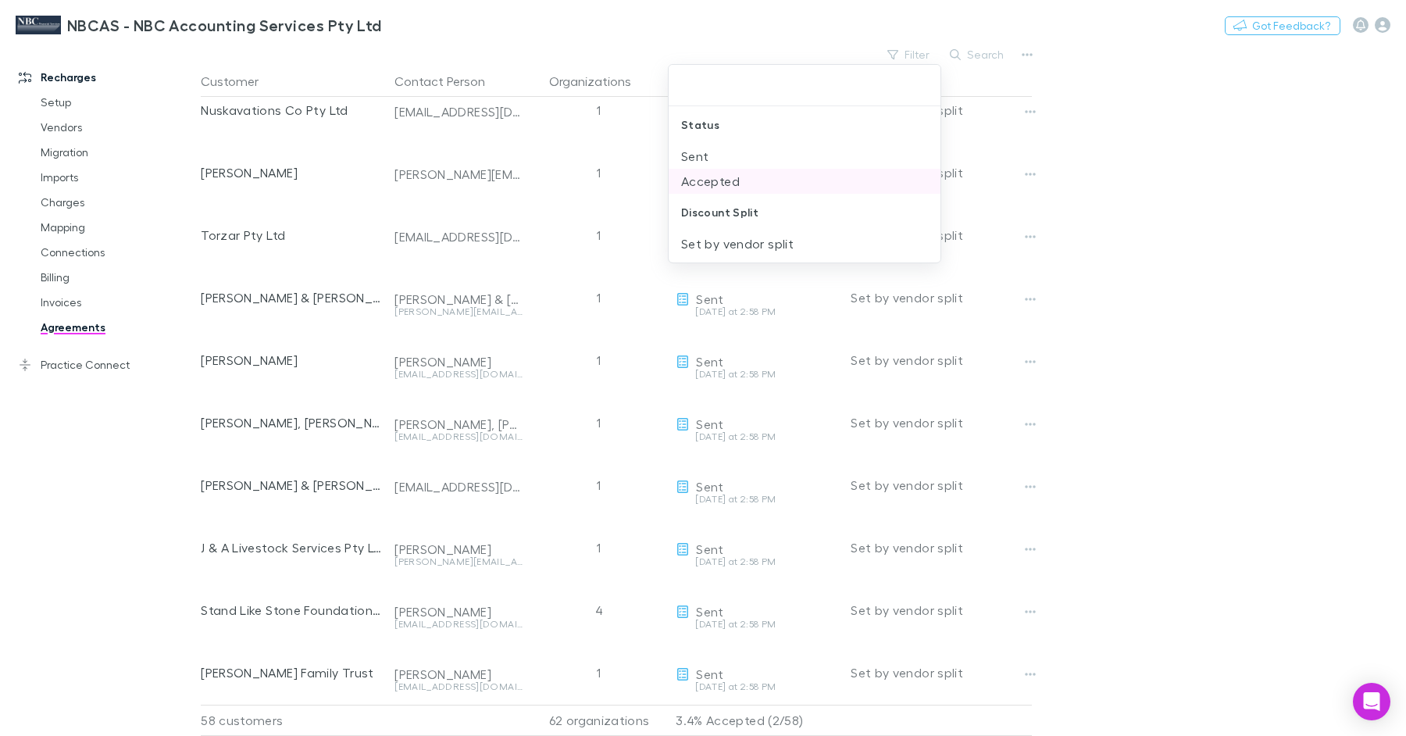
click at [744, 181] on li "Accepted" at bounding box center [805, 181] width 273 height 25
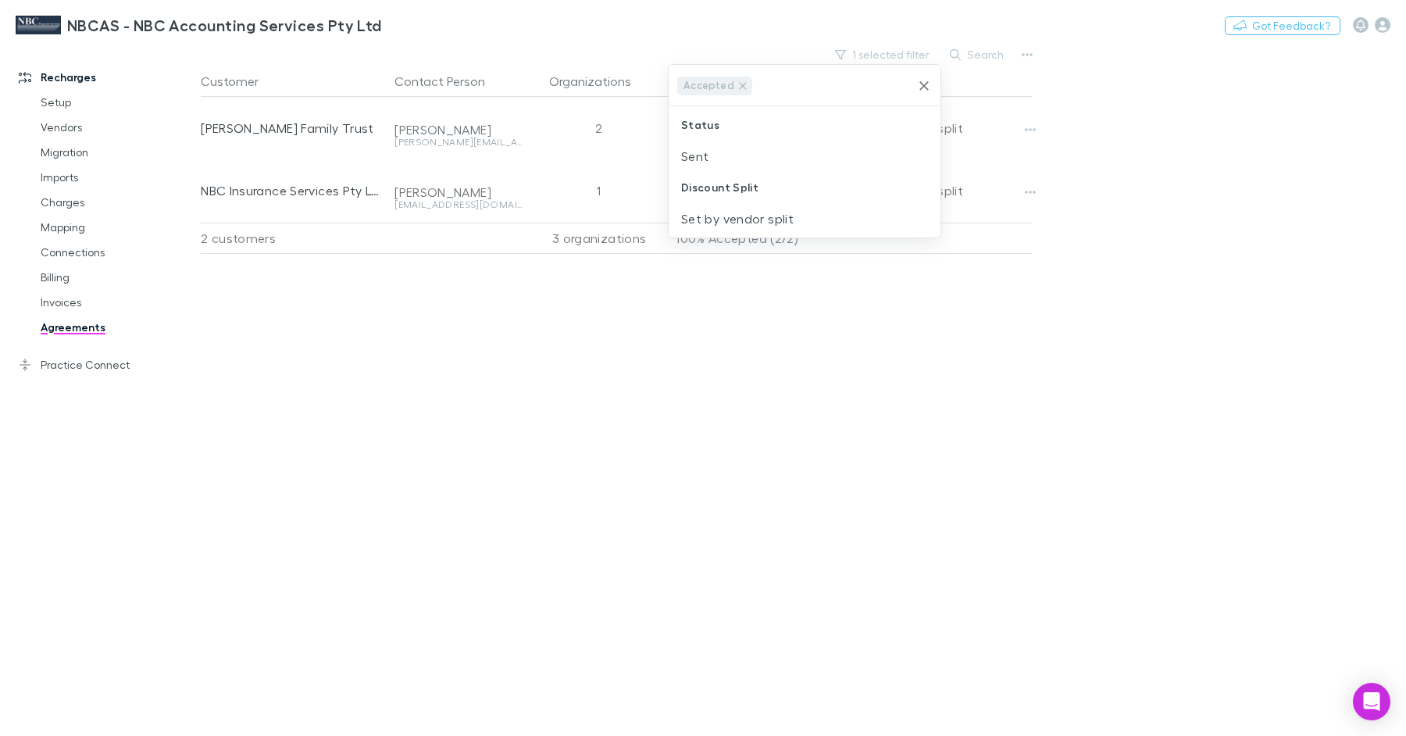
scroll to position [0, 0]
click at [1287, 281] on div at bounding box center [703, 368] width 1406 height 736
click at [880, 53] on button "1 selected filter" at bounding box center [883, 54] width 112 height 19
click at [927, 85] on icon "Clear" at bounding box center [924, 86] width 16 height 16
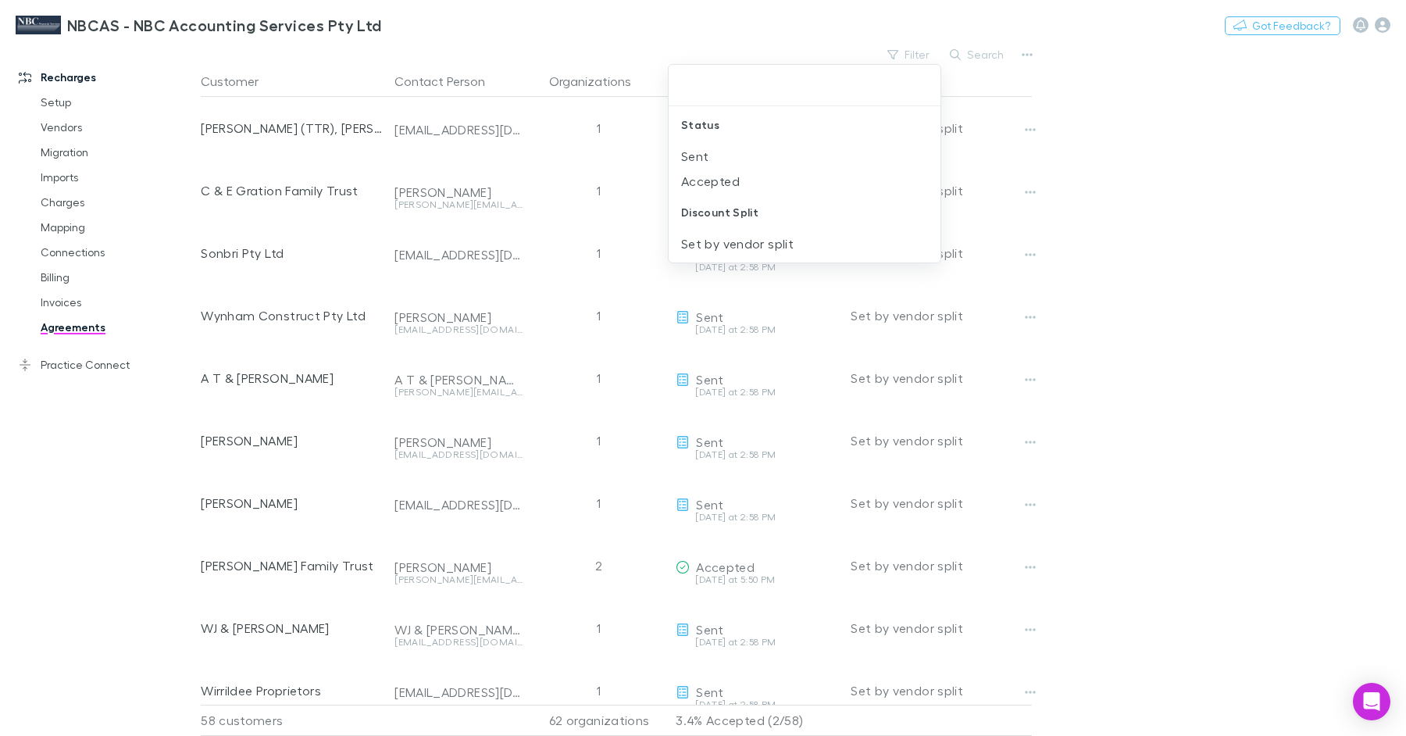
click at [1217, 298] on div at bounding box center [703, 368] width 1406 height 736
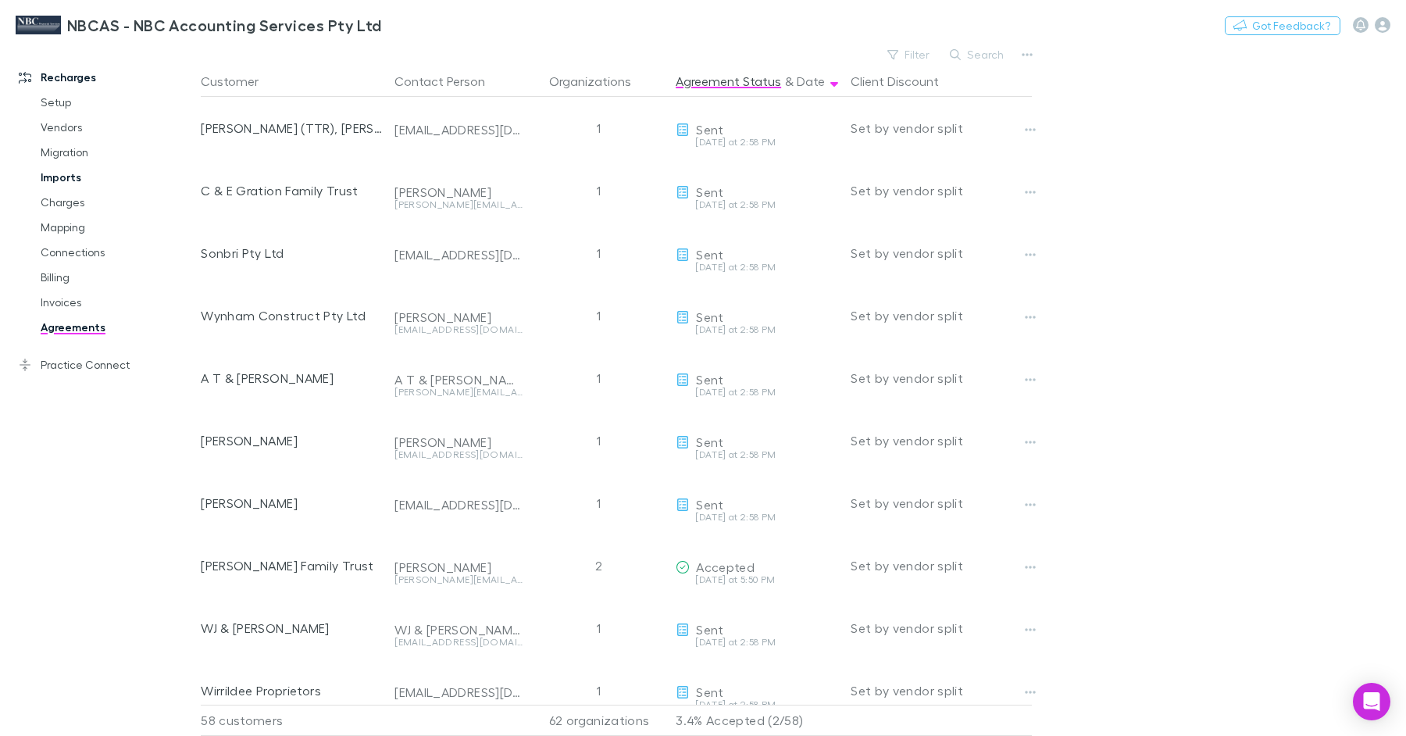
click at [70, 184] on link "Imports" at bounding box center [111, 177] width 173 height 25
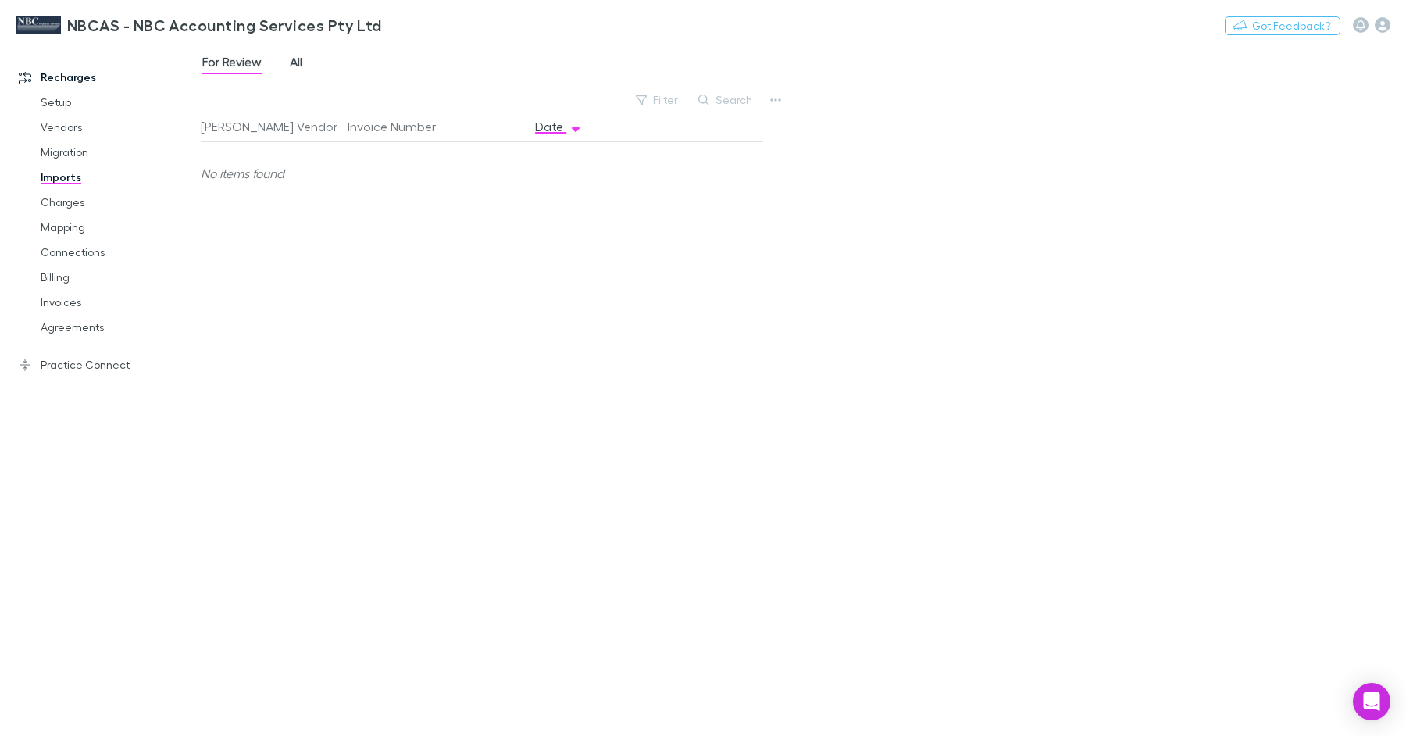
click at [298, 65] on span "All" at bounding box center [296, 64] width 12 height 20
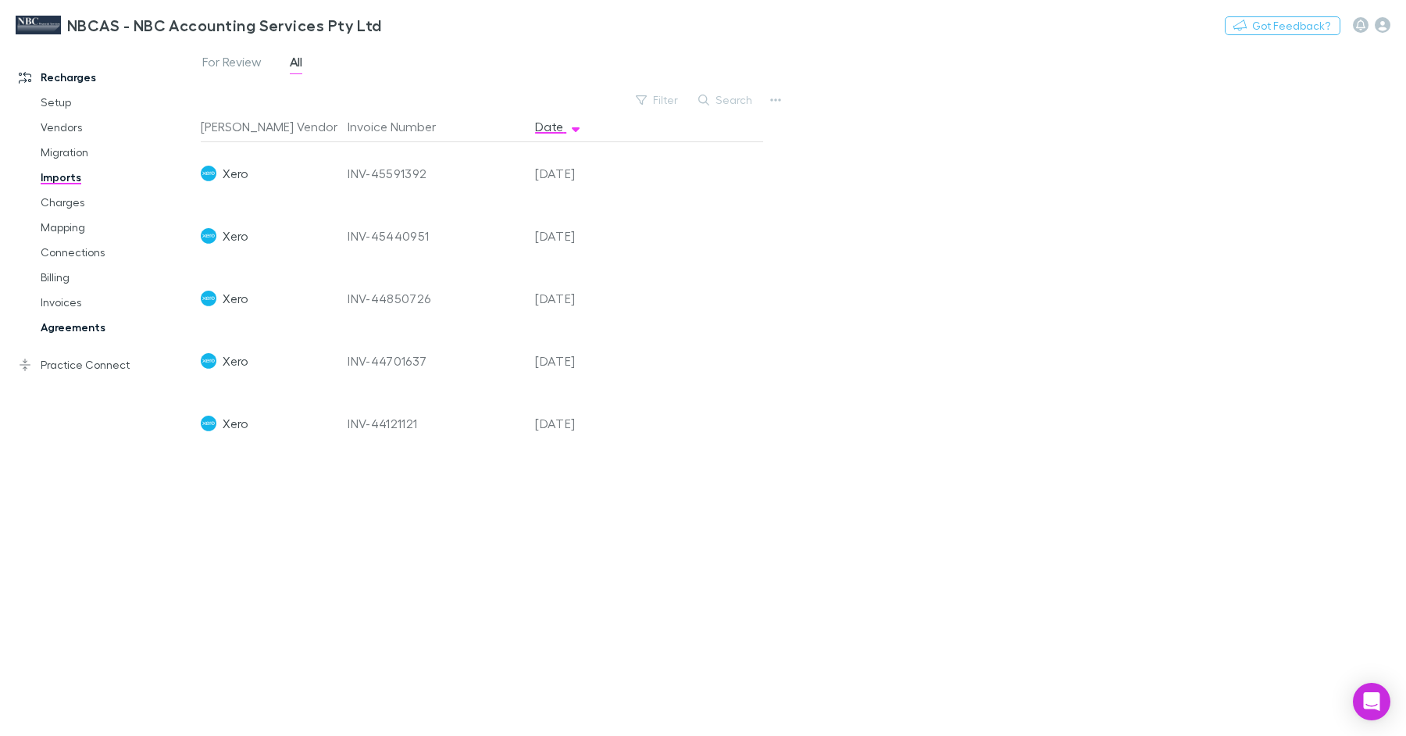
click at [77, 324] on link "Agreements" at bounding box center [111, 327] width 173 height 25
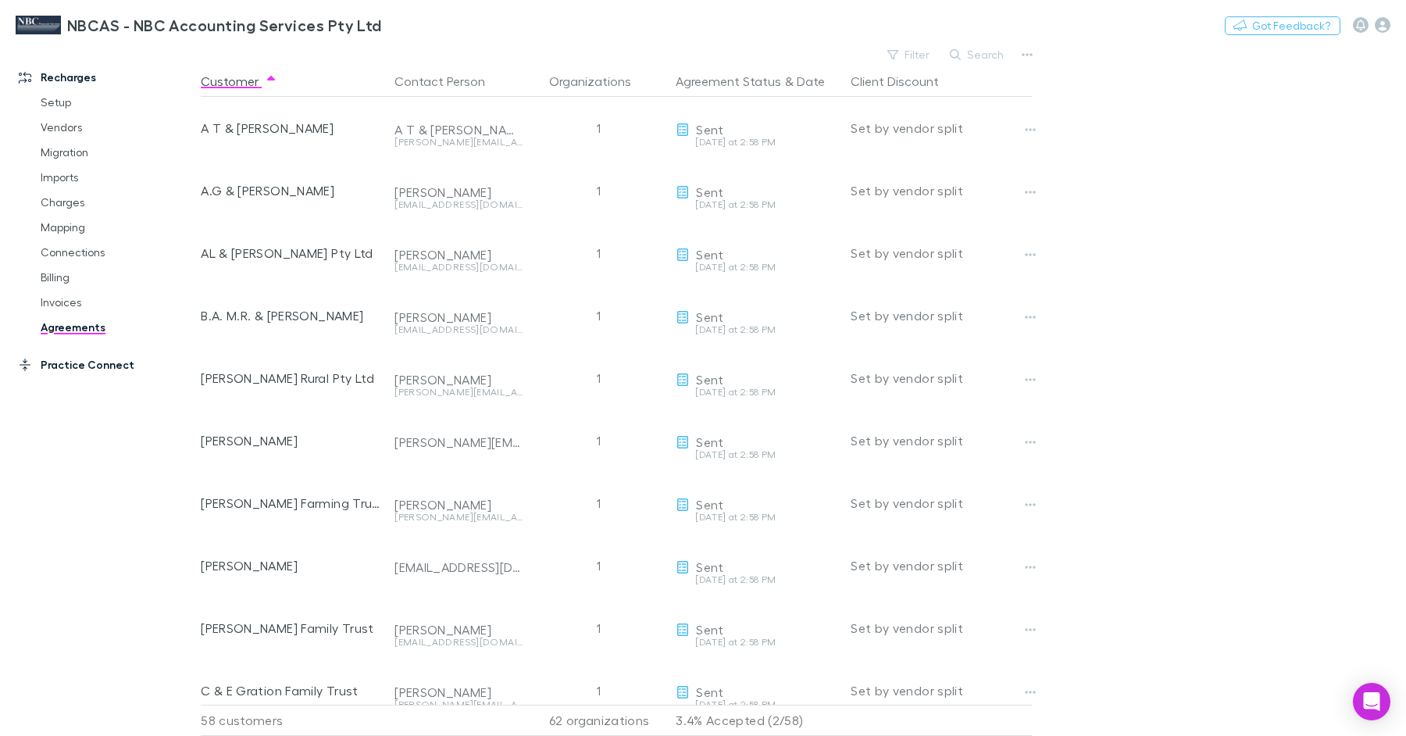
click at [109, 362] on link "Practice Connect" at bounding box center [100, 364] width 195 height 25
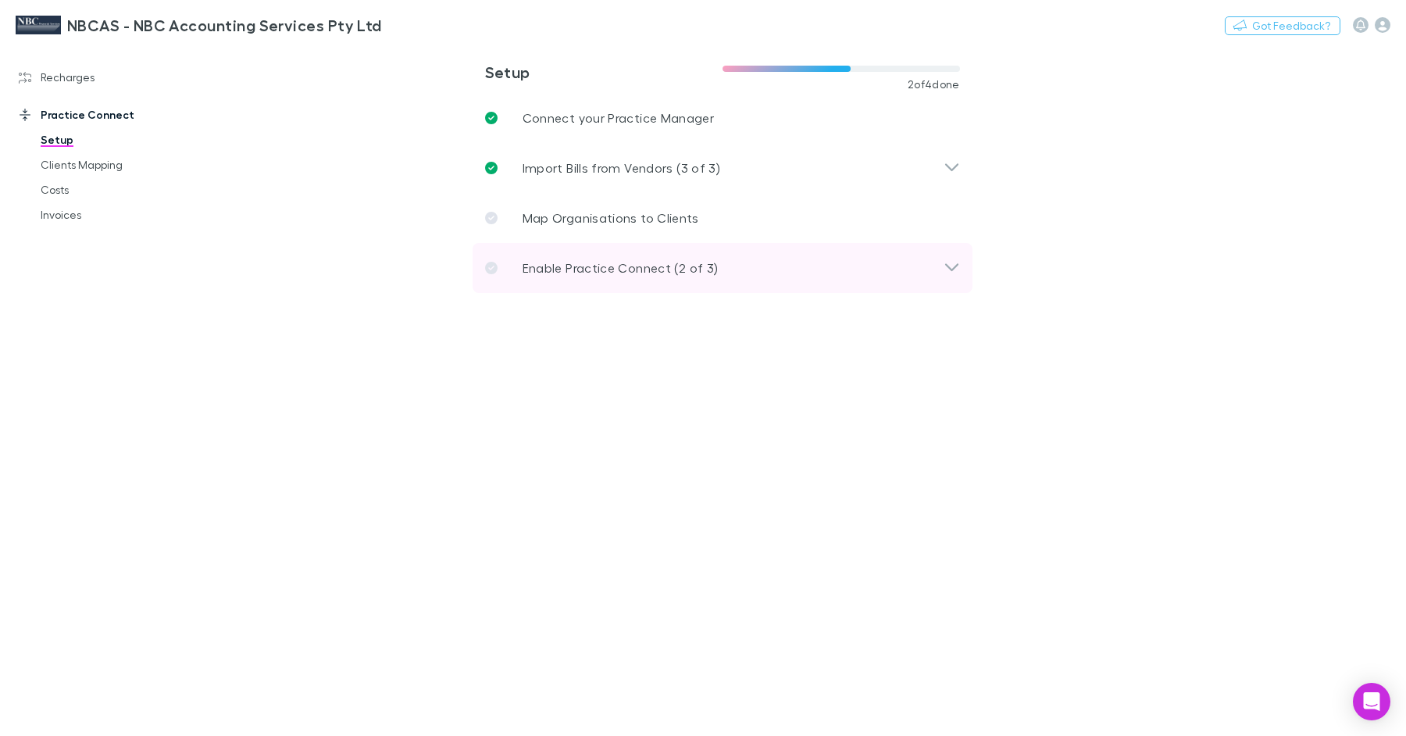
click at [623, 269] on p "Enable Practice Connect (2 of 3)" at bounding box center [621, 268] width 196 height 19
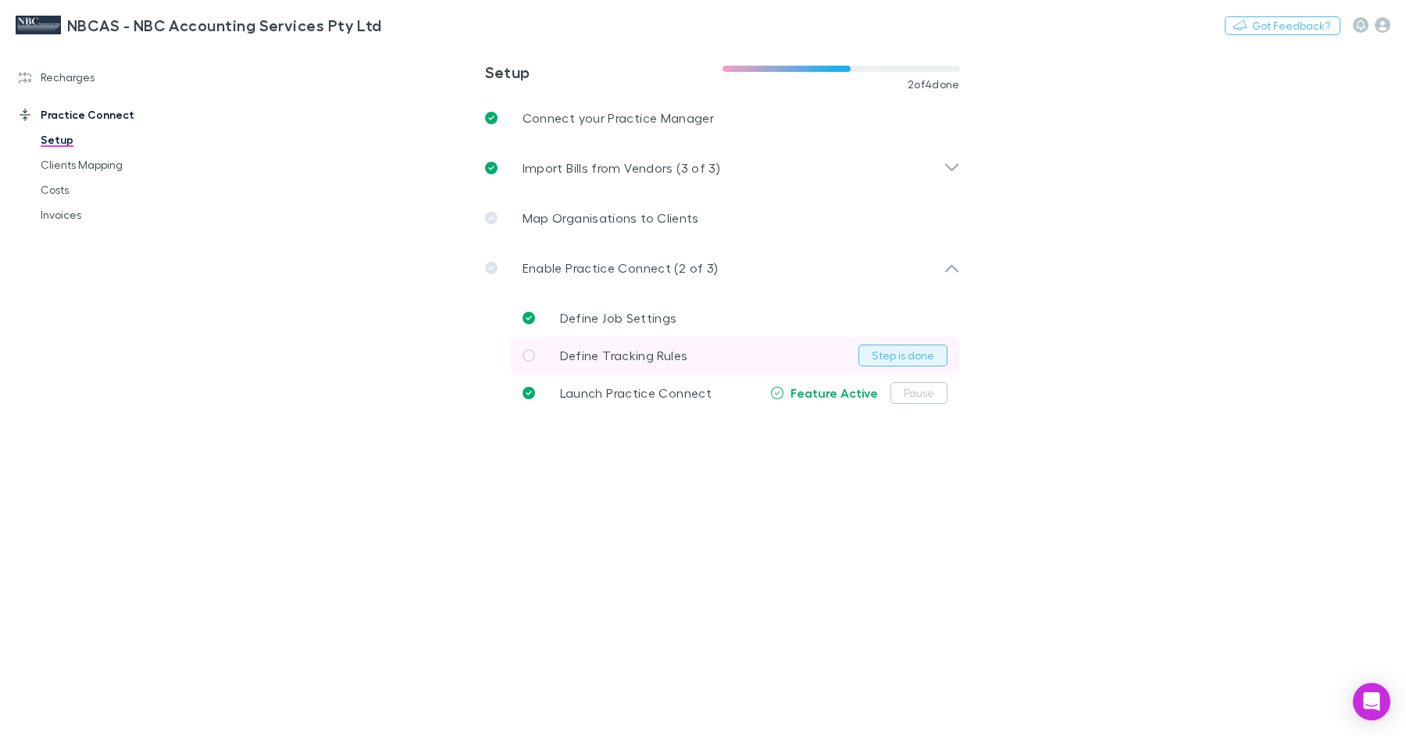
click at [882, 358] on button "Step is done" at bounding box center [902, 355] width 89 height 22
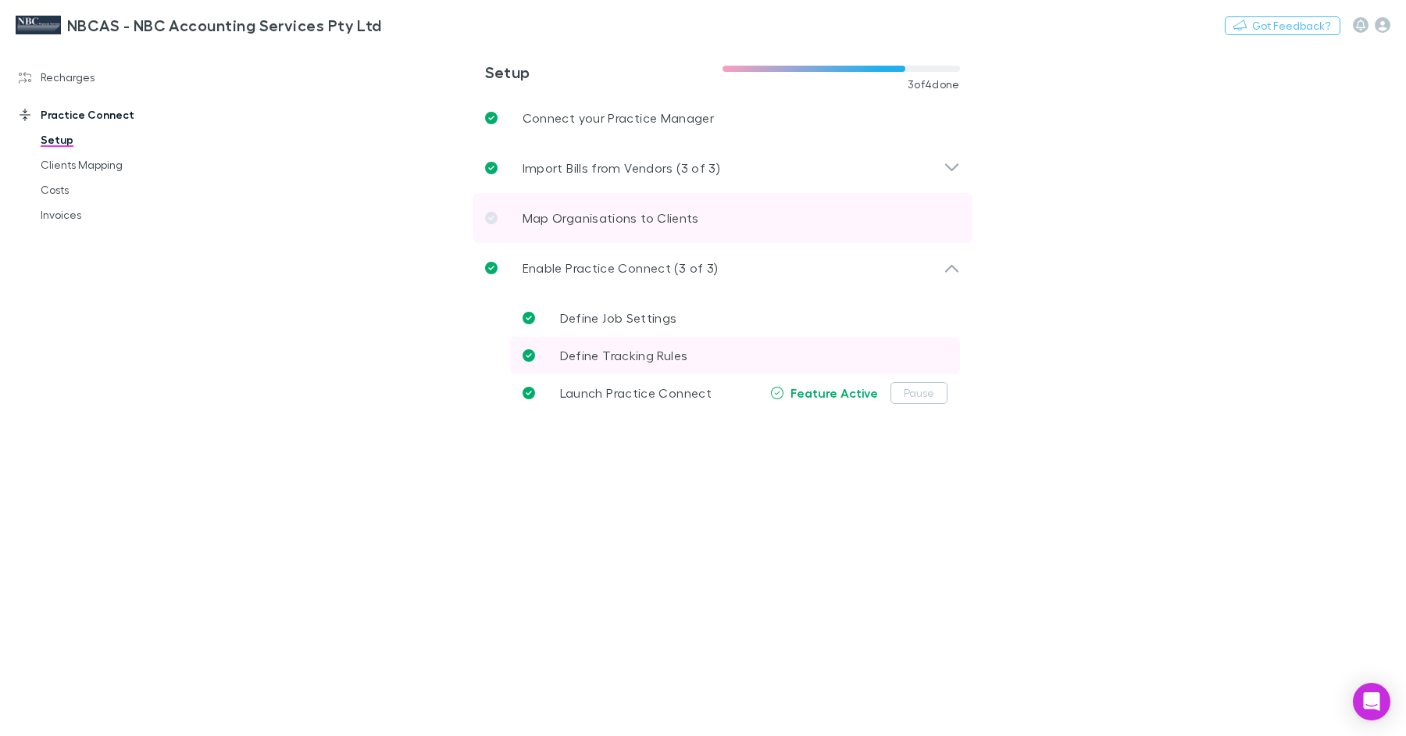
click at [606, 217] on p "Map Organisations to Clients" at bounding box center [611, 218] width 177 height 19
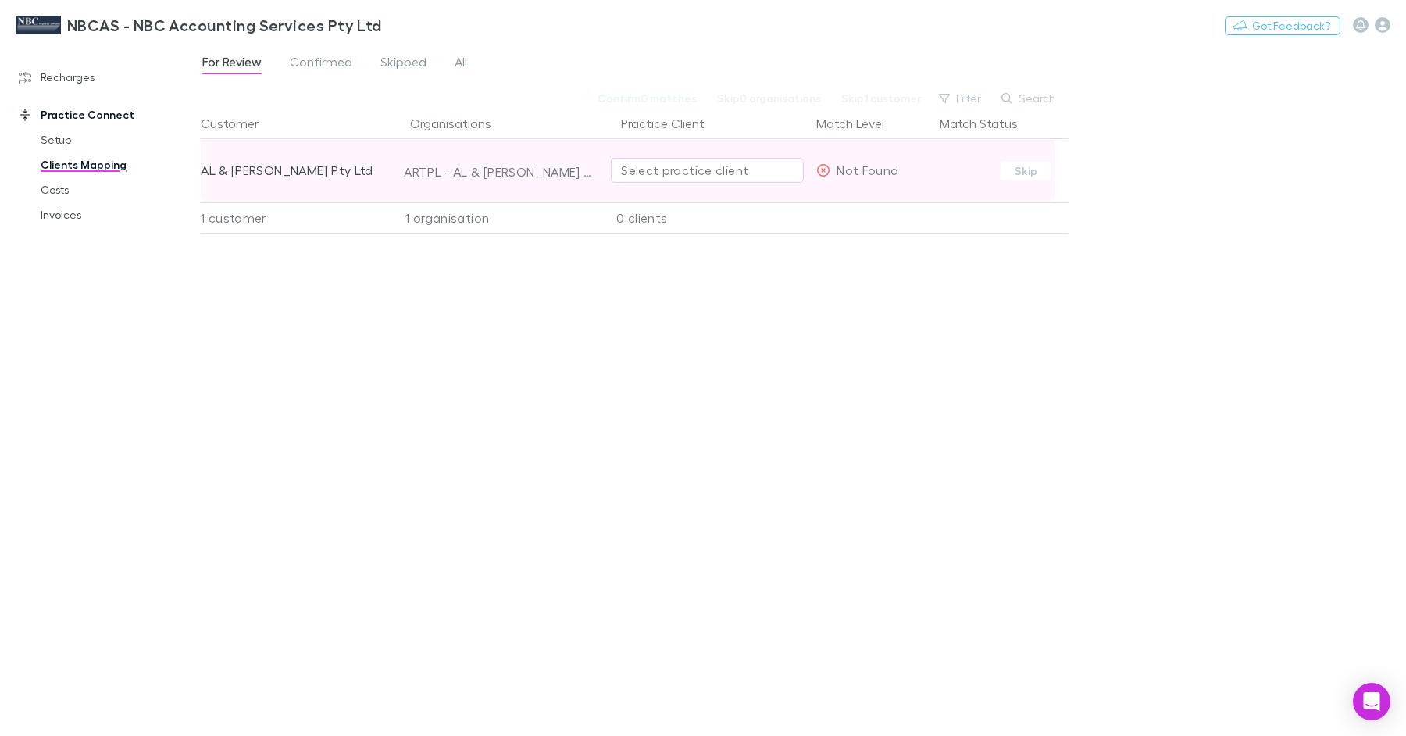
click at [688, 174] on div "Select practice client" at bounding box center [707, 170] width 173 height 19
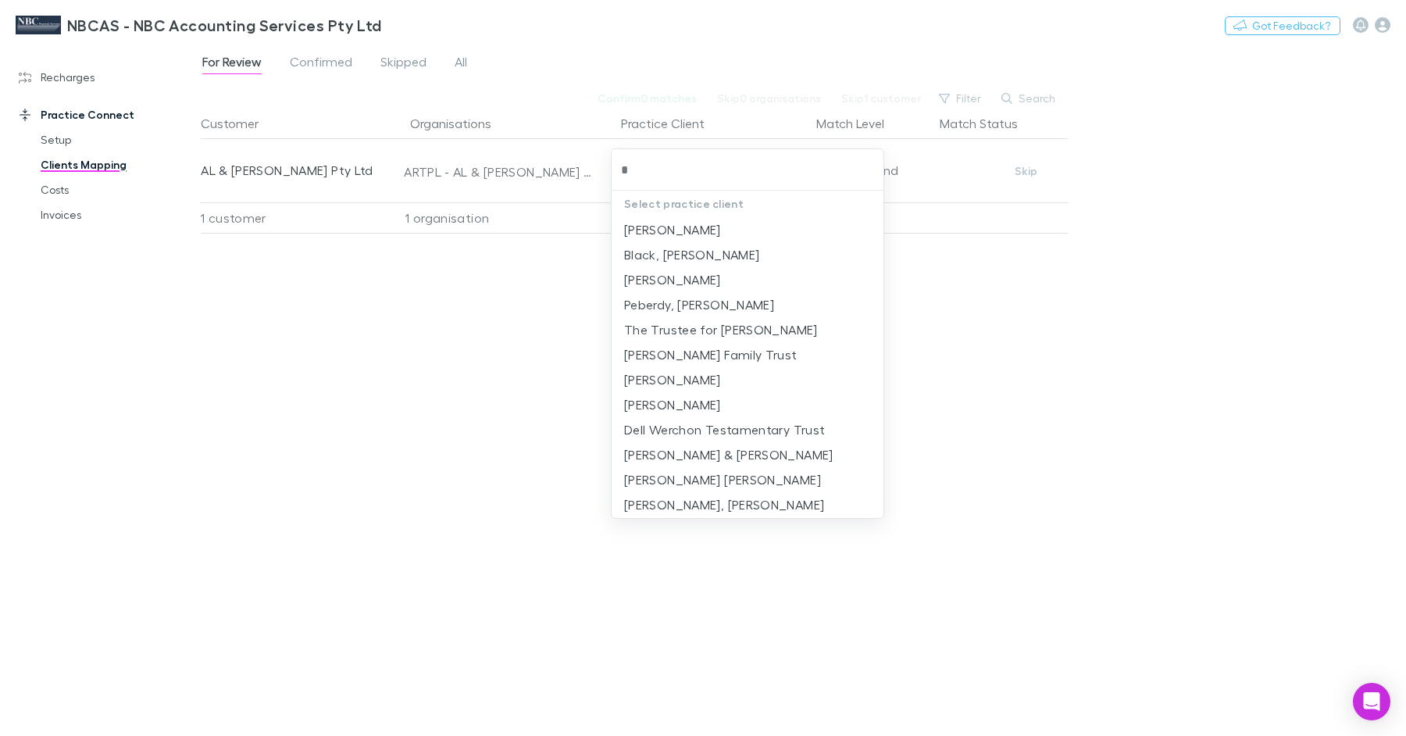
type input "**"
click at [723, 230] on li "AL & [PERSON_NAME] Pty Ltd" at bounding box center [748, 229] width 273 height 25
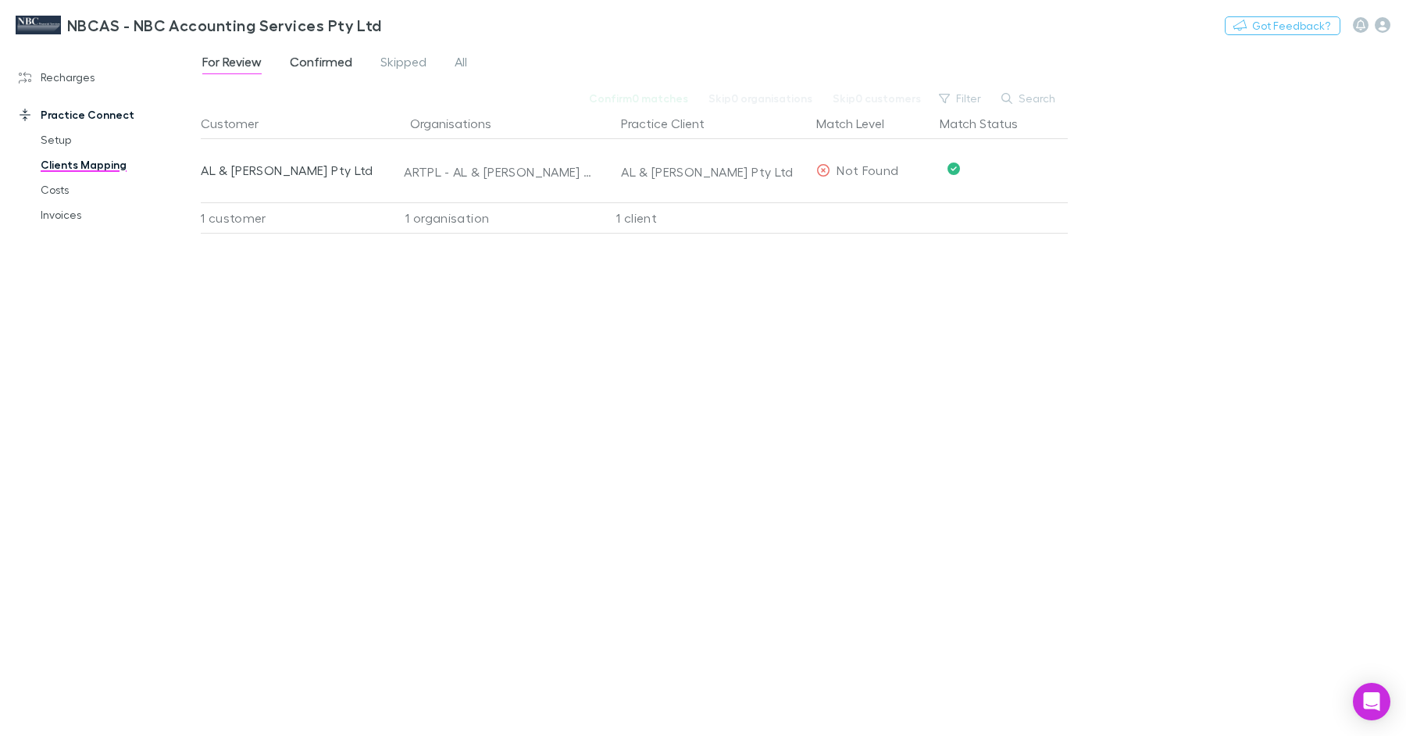
click at [319, 64] on span "Confirmed" at bounding box center [321, 64] width 62 height 20
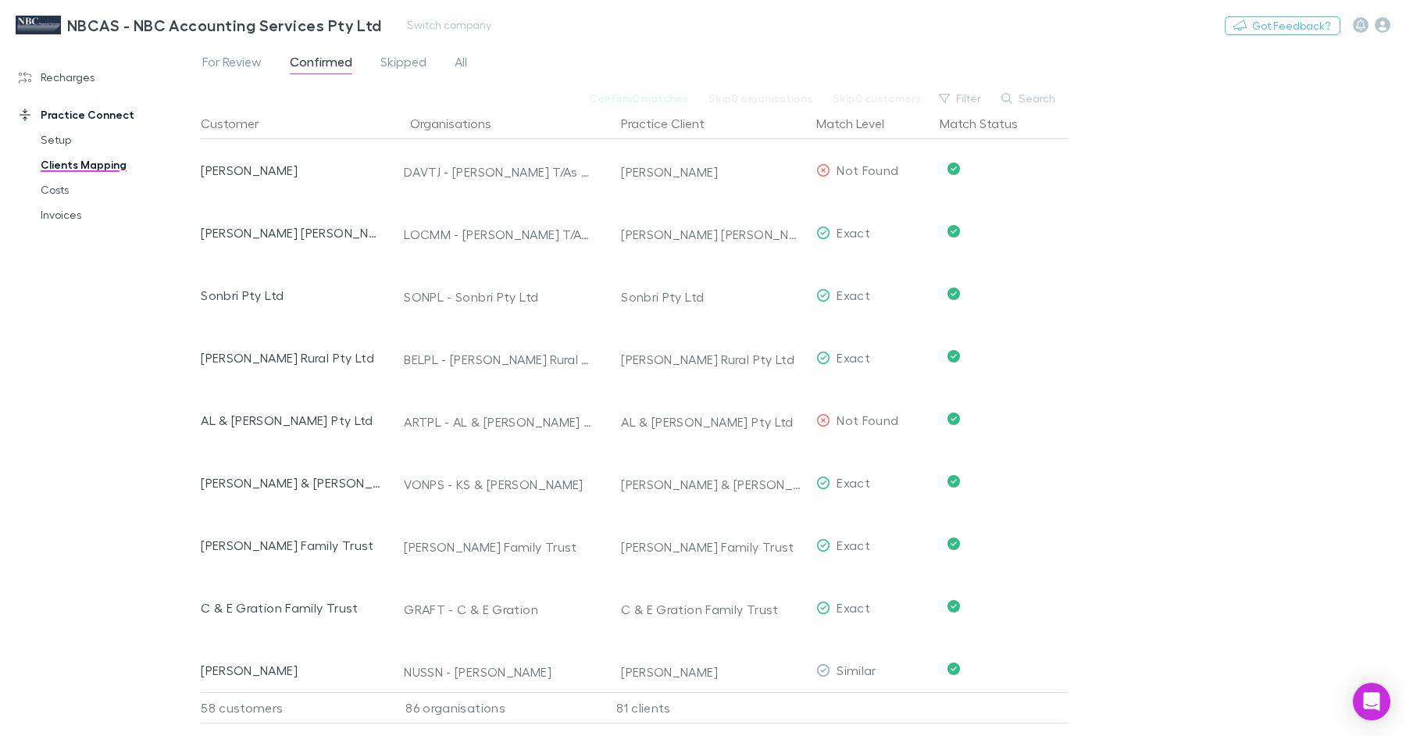
drag, startPoint x: 452, startPoint y: 5, endPoint x: 446, endPoint y: 15, distance: 11.5
click at [447, 11] on div "NBCAS - NBC Accounting Services Pty Ltd Switch company Nothing Got Feedback?" at bounding box center [703, 25] width 1406 height 50
click at [445, 17] on button "Switch company" at bounding box center [449, 25] width 103 height 19
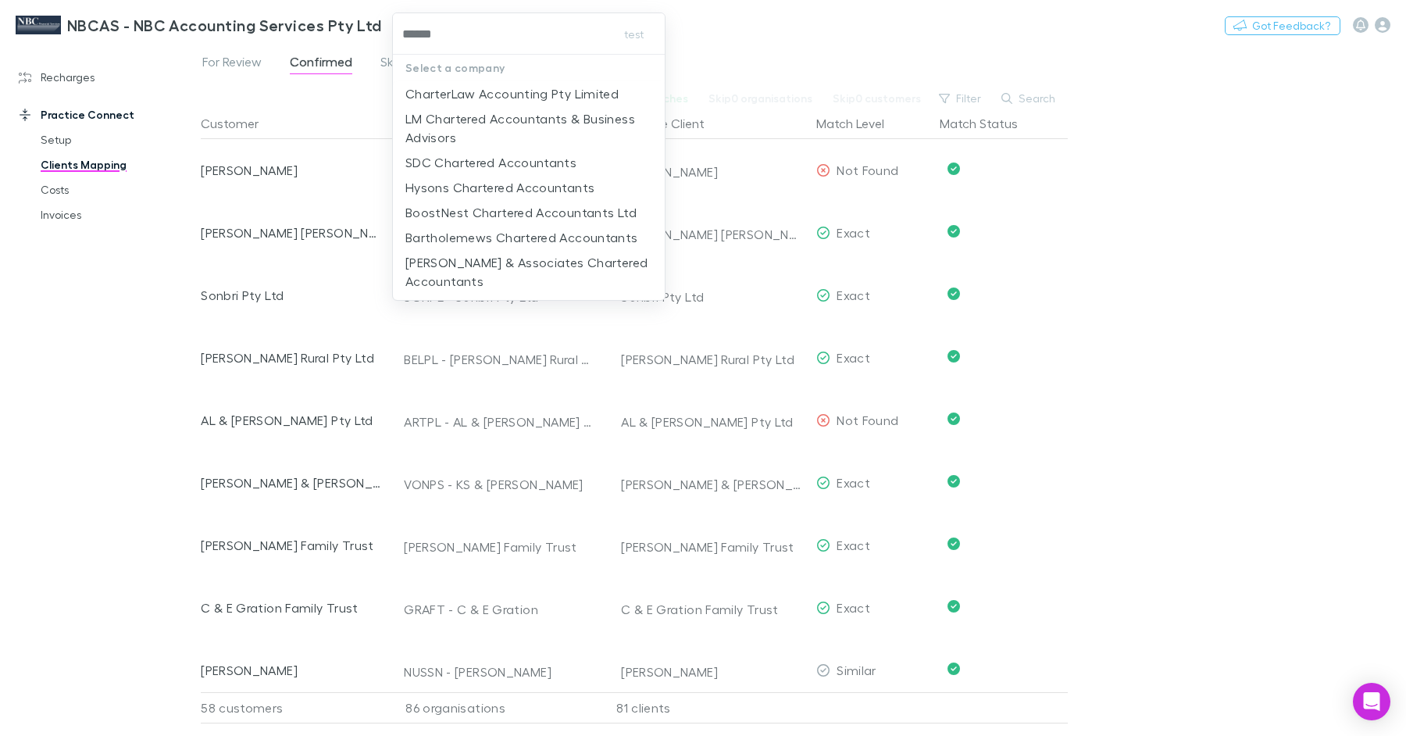
type input "*******"
click at [450, 87] on p "CharterLaw Accounting Pty Limited" at bounding box center [511, 93] width 213 height 19
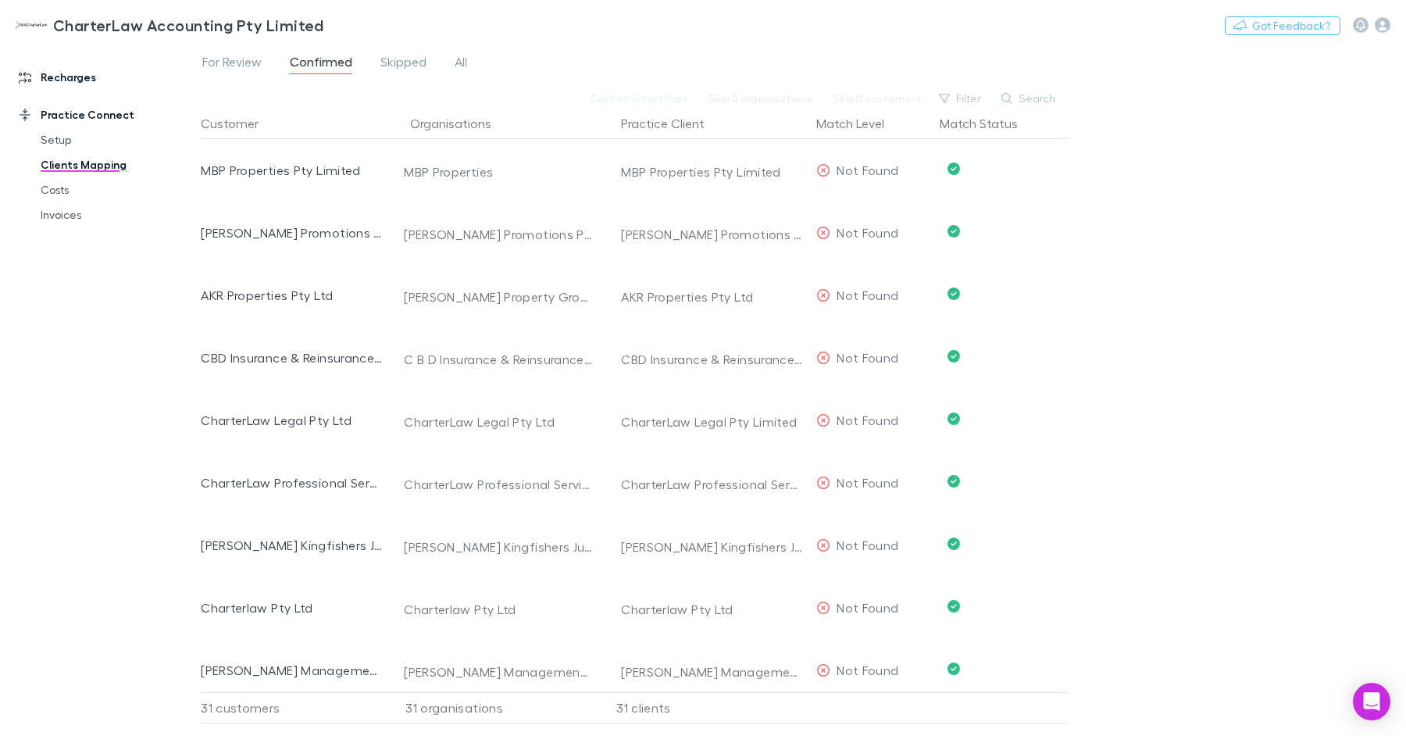
click at [82, 81] on link "Recharges" at bounding box center [100, 77] width 195 height 25
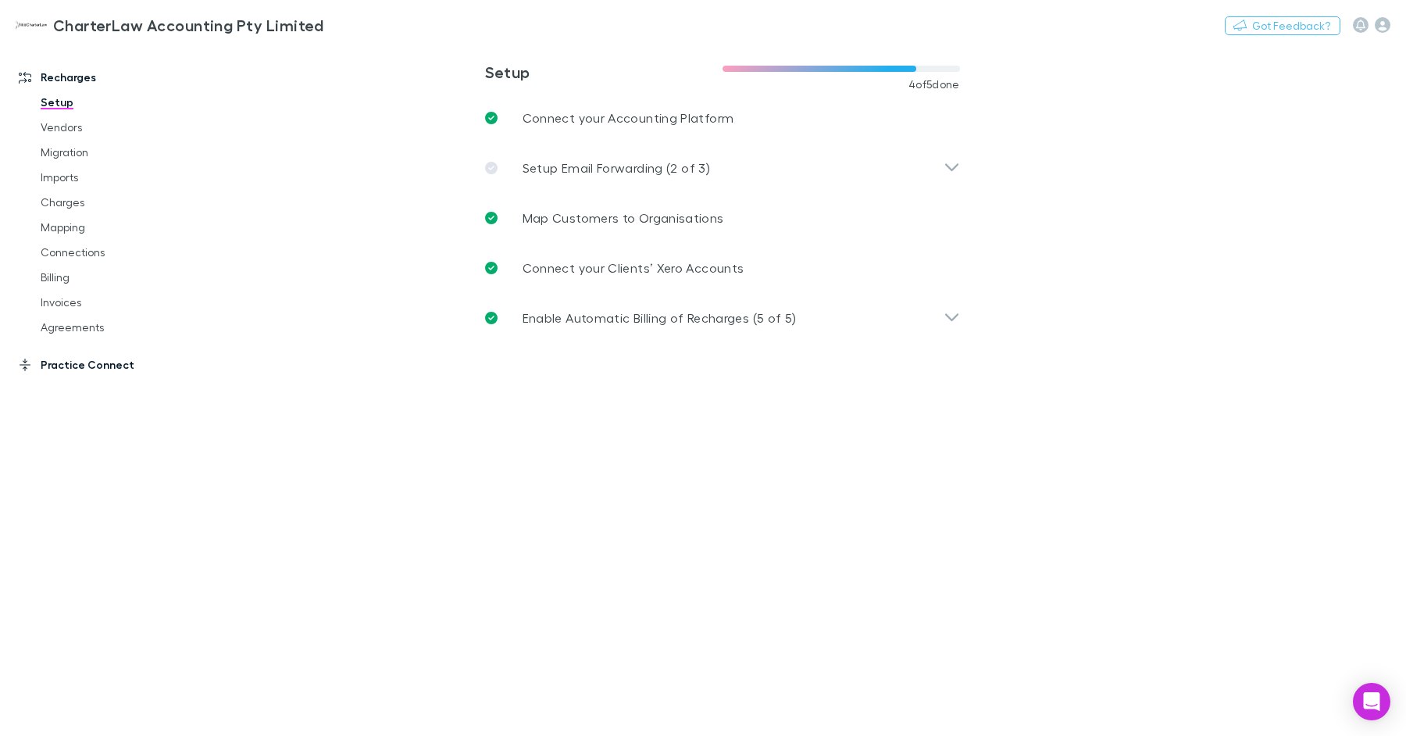
click at [84, 370] on link "Practice Connect" at bounding box center [100, 364] width 195 height 25
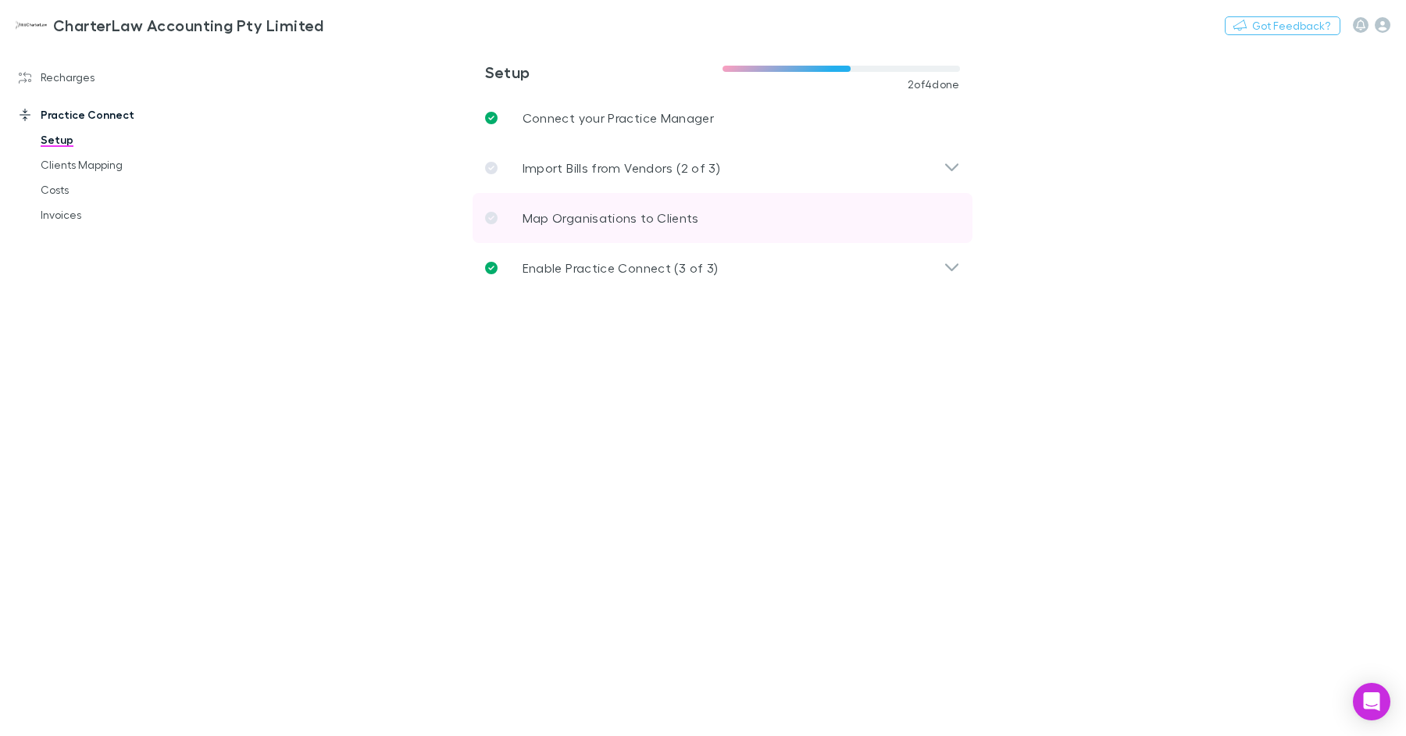
click at [555, 223] on p "Map Organisations to Clients" at bounding box center [611, 218] width 177 height 19
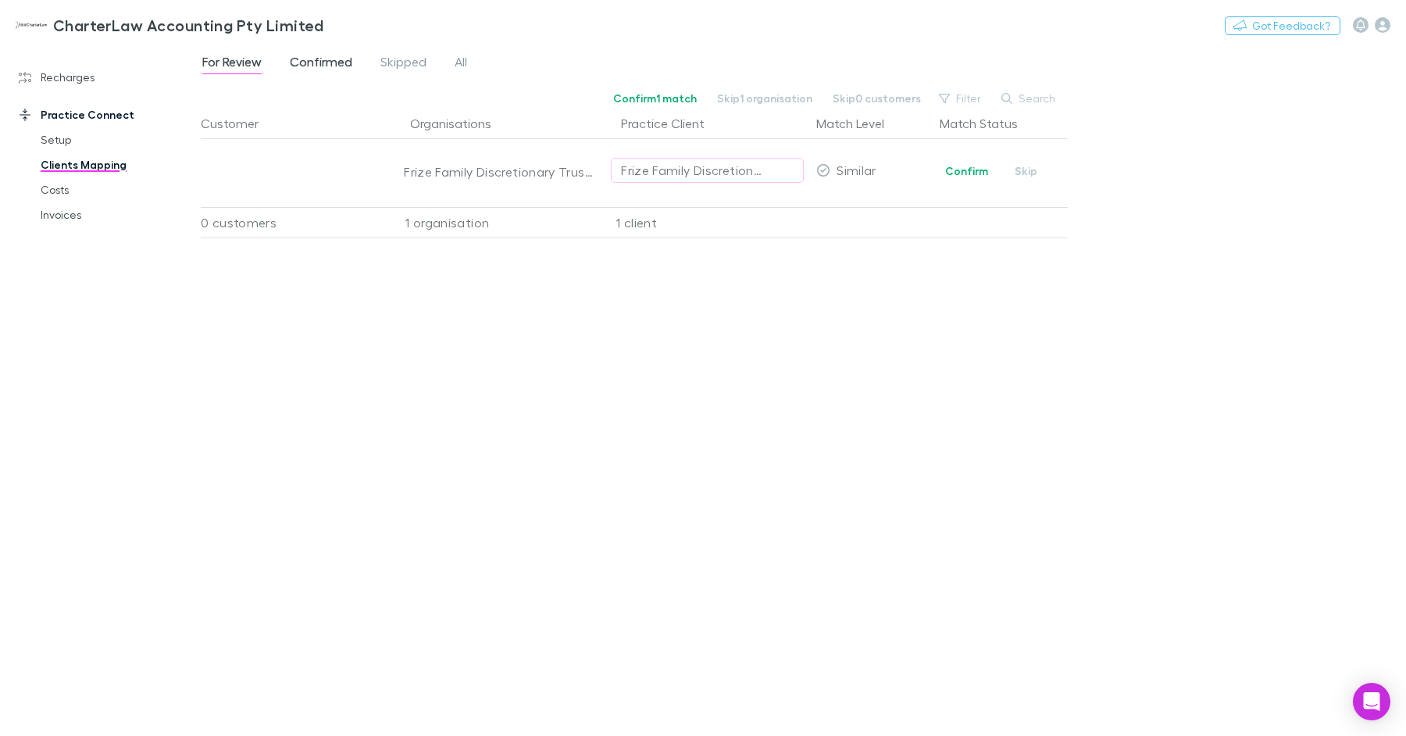
click at [334, 59] on span "Confirmed" at bounding box center [321, 64] width 62 height 20
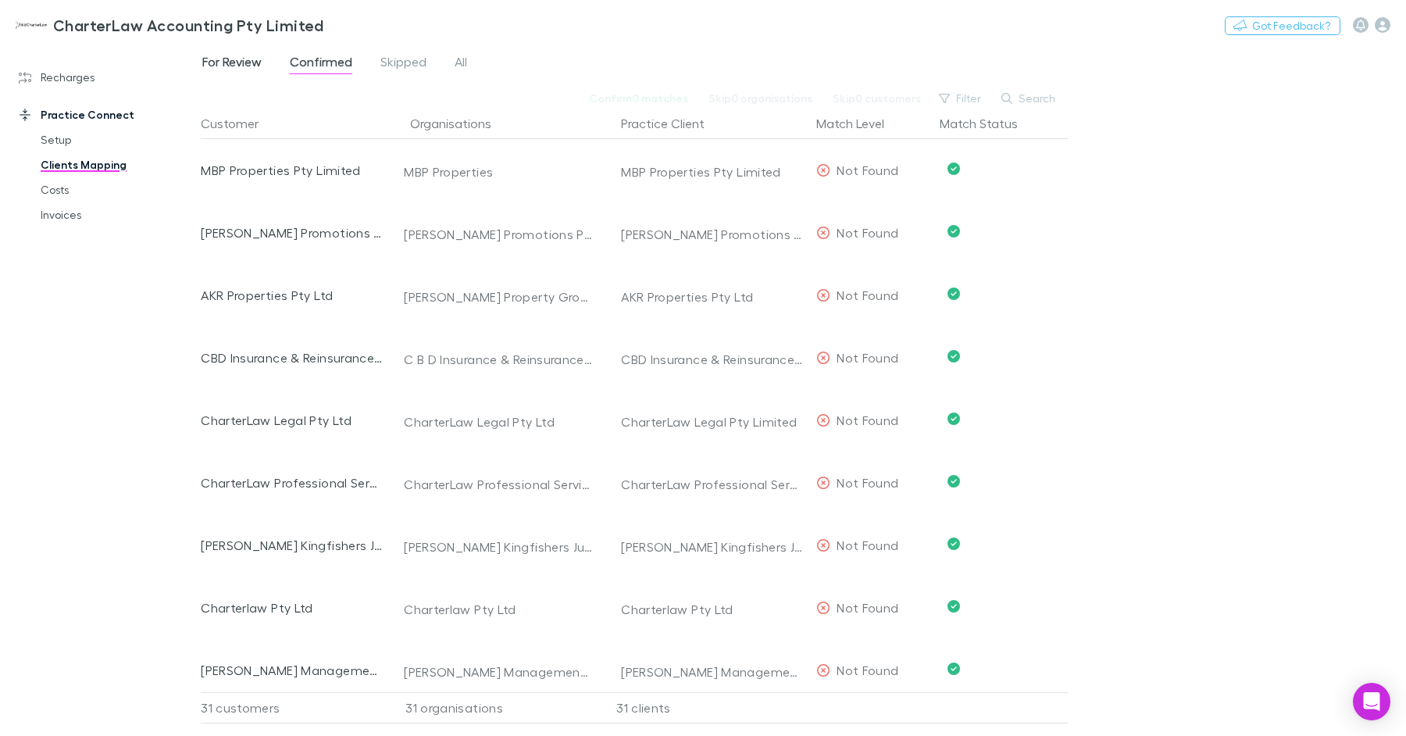
click at [248, 55] on span "For Review" at bounding box center [231, 64] width 59 height 20
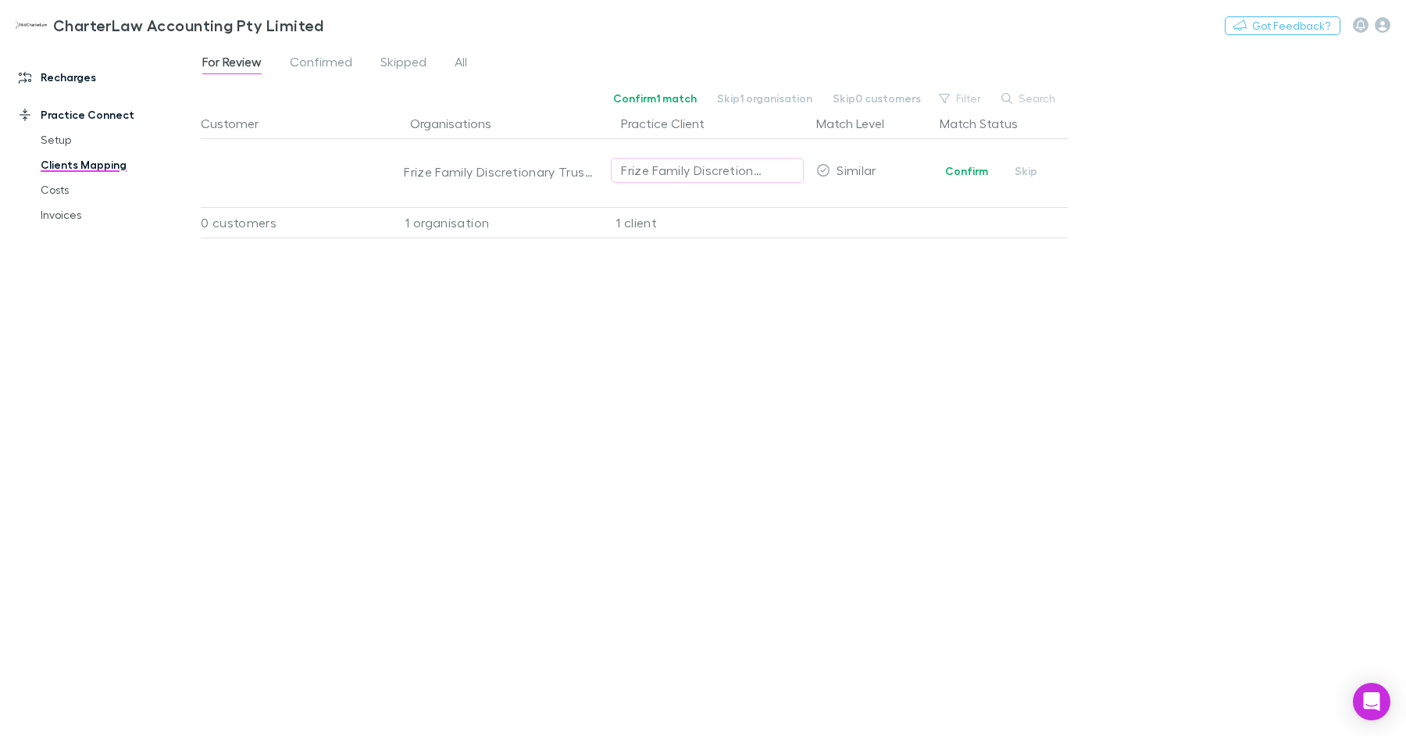
click at [90, 76] on link "Recharges" at bounding box center [100, 77] width 195 height 25
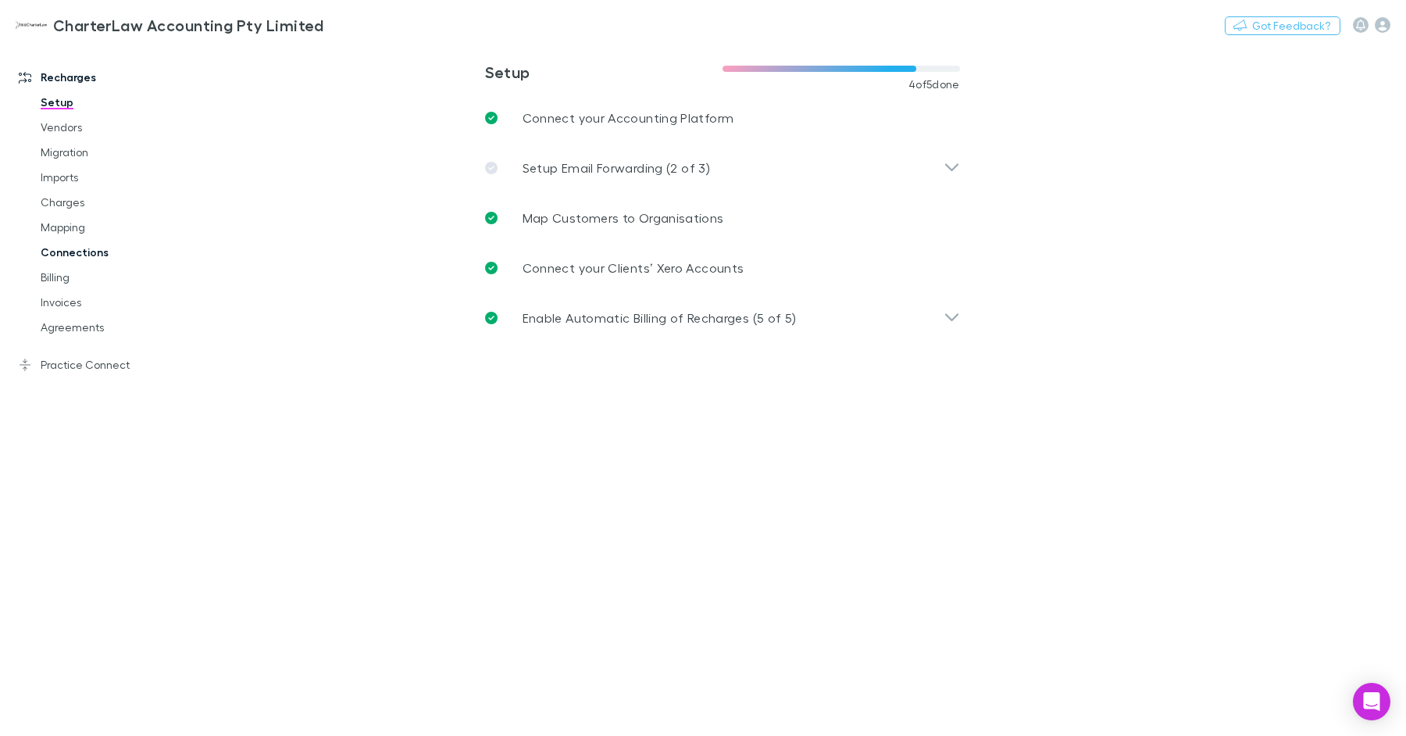
click at [87, 261] on link "Connections" at bounding box center [111, 252] width 173 height 25
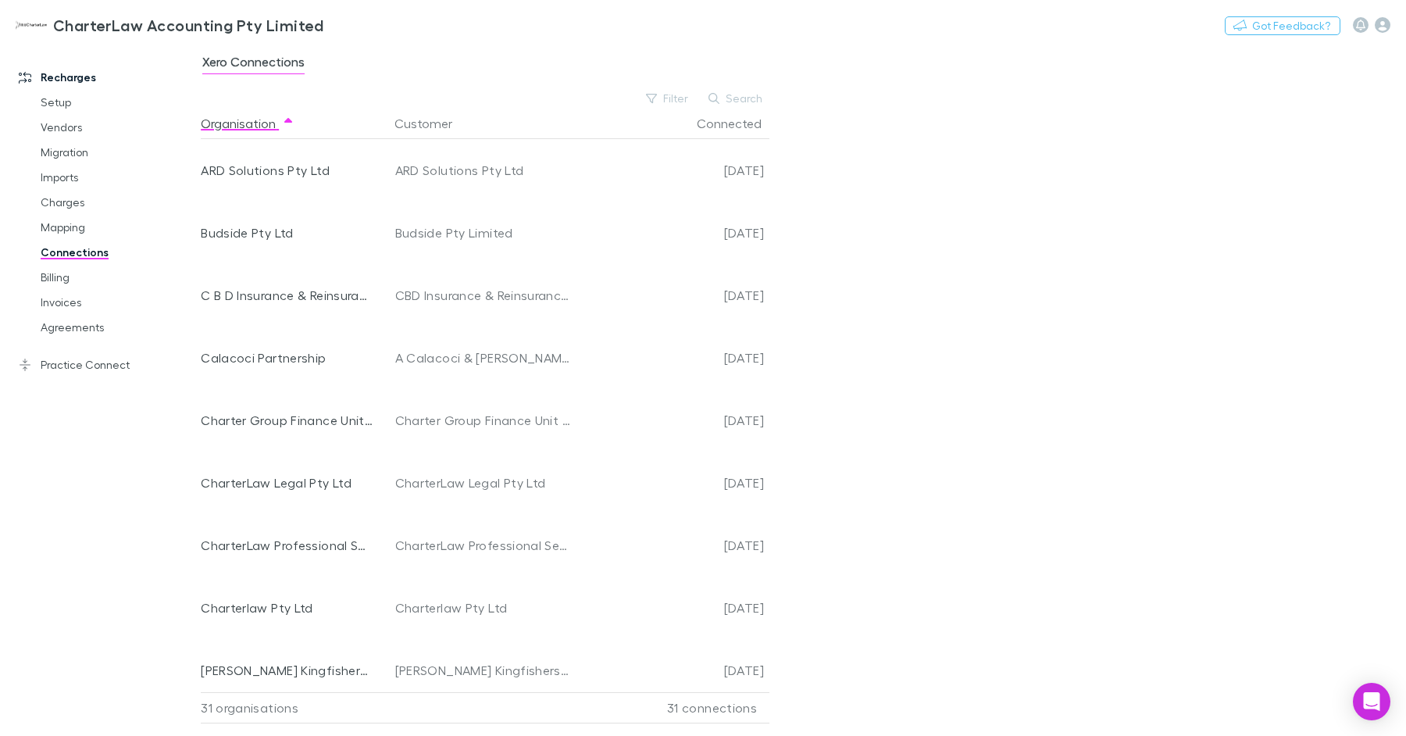
drag, startPoint x: 70, startPoint y: 223, endPoint x: 83, endPoint y: 255, distance: 34.7
click at [70, 223] on link "Mapping" at bounding box center [111, 227] width 173 height 25
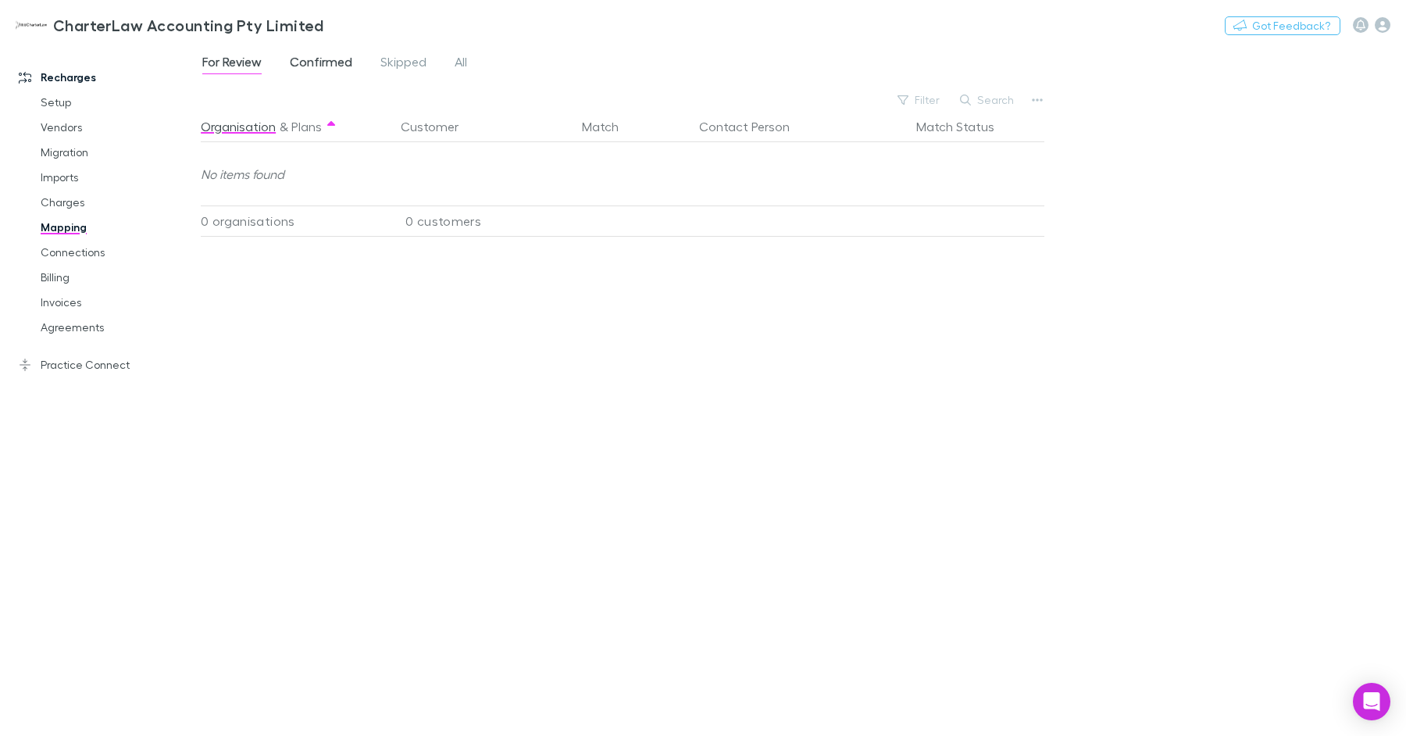
click at [301, 65] on span "Confirmed" at bounding box center [321, 64] width 62 height 20
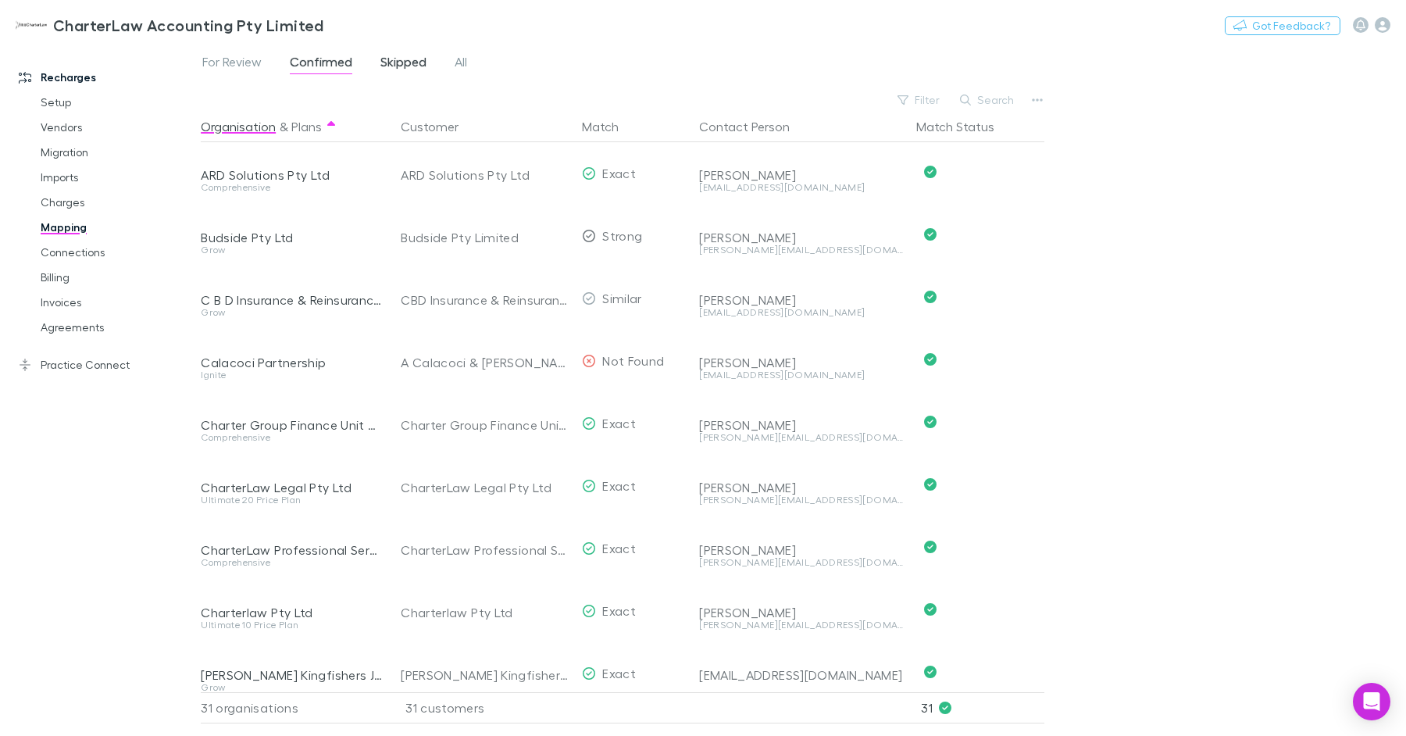
click at [387, 60] on span "Skipped" at bounding box center [403, 64] width 46 height 20
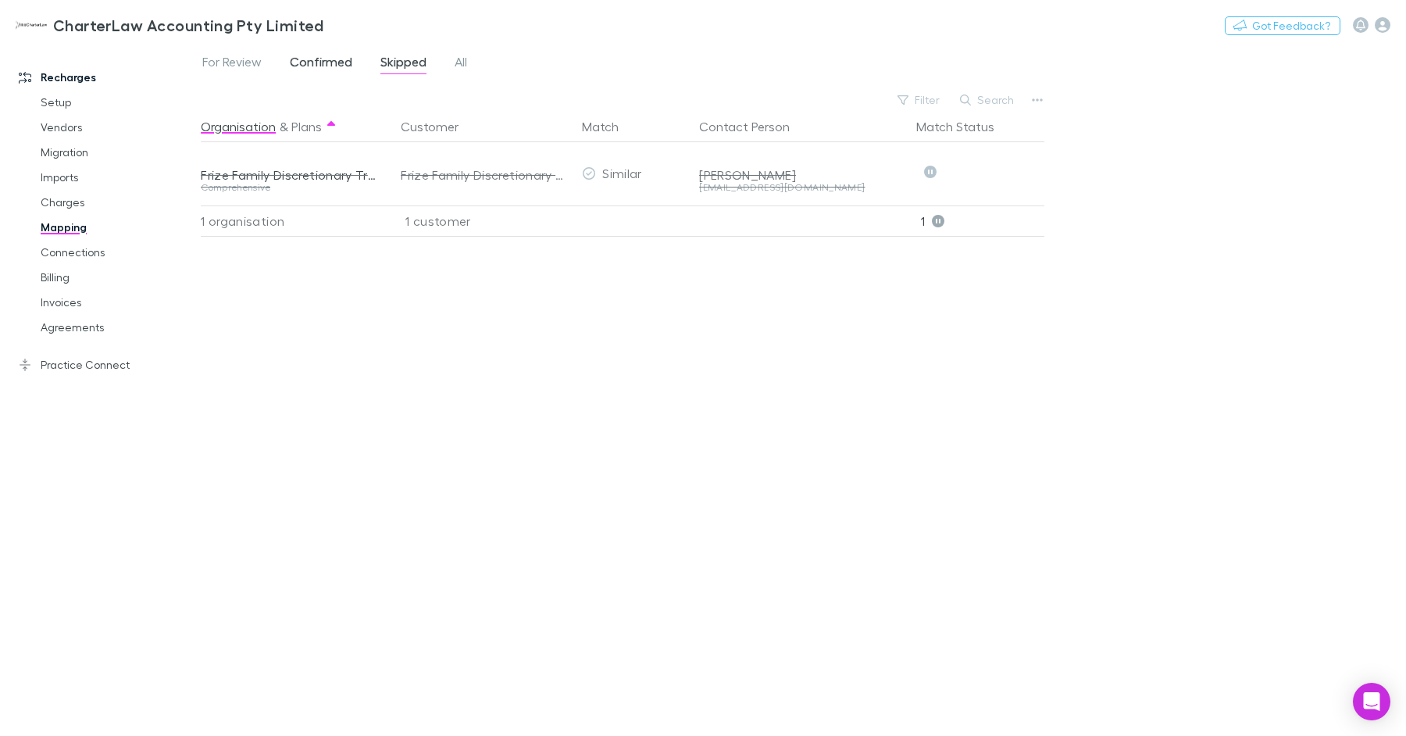
click at [334, 60] on span "Confirmed" at bounding box center [321, 64] width 62 height 20
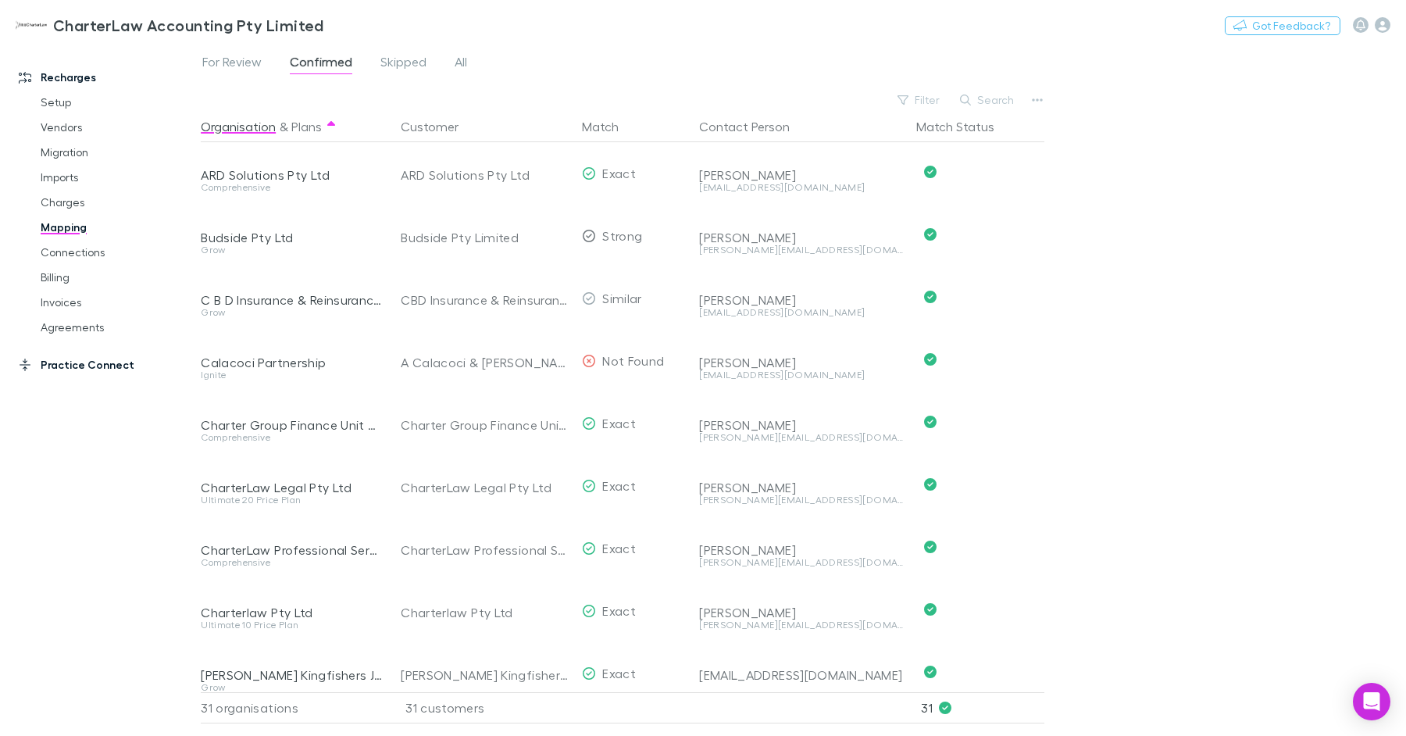
click at [98, 363] on link "Practice Connect" at bounding box center [100, 364] width 195 height 25
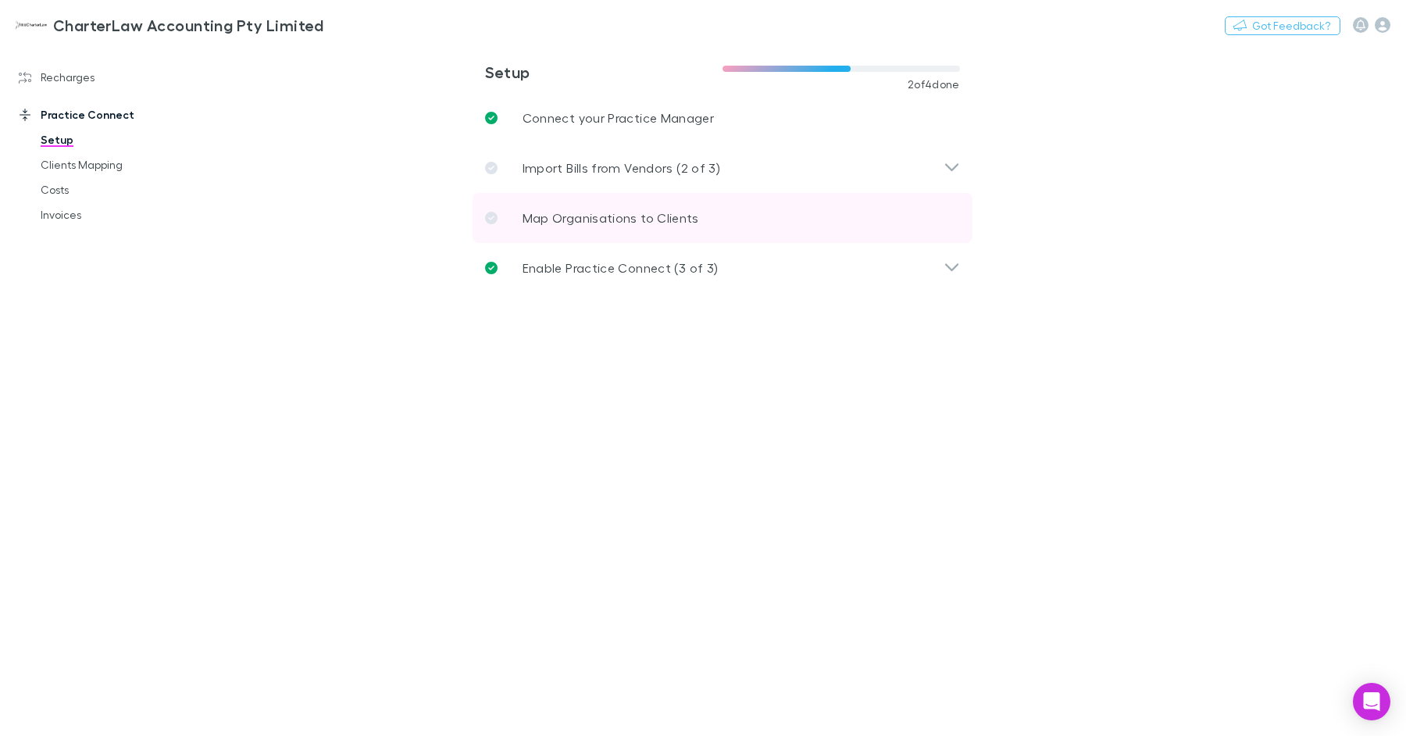
click at [616, 223] on p "Map Organisations to Clients" at bounding box center [611, 218] width 177 height 19
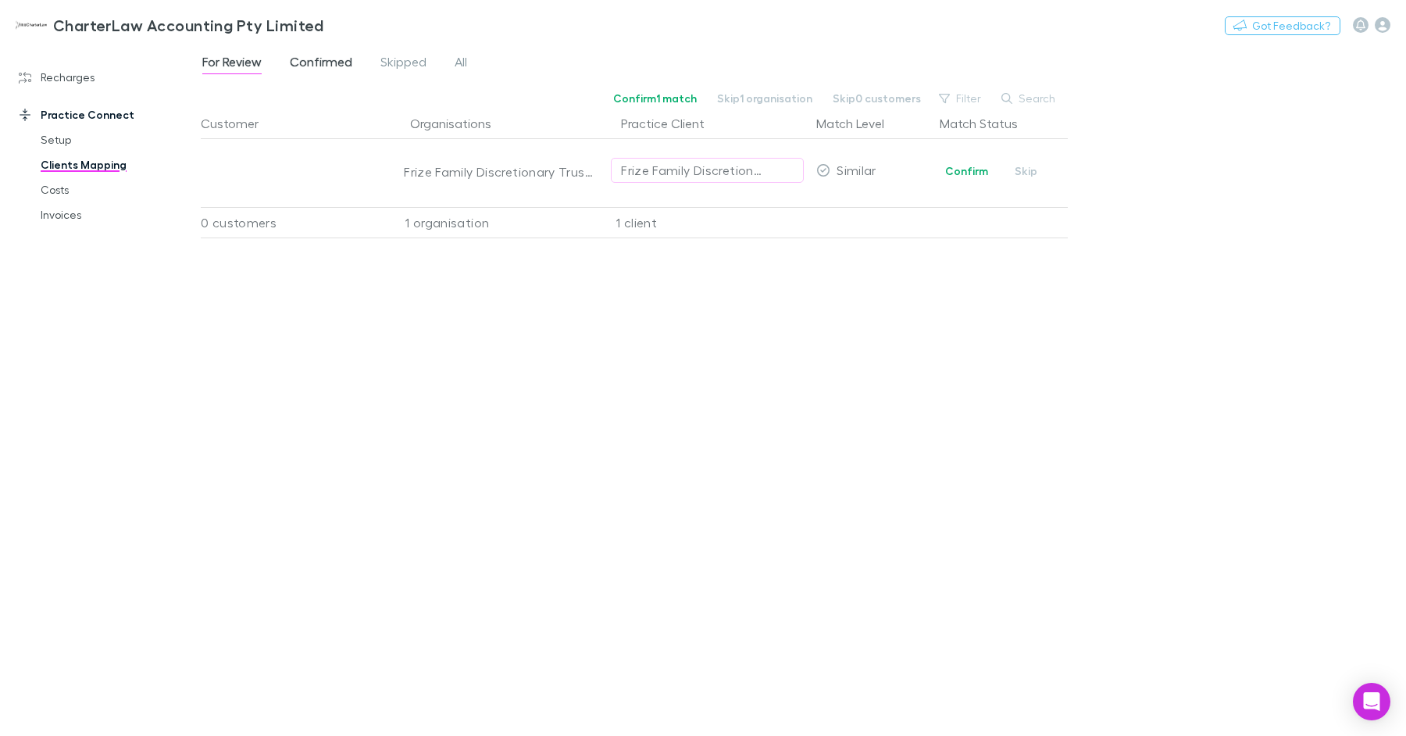
click at [312, 55] on span "Confirmed" at bounding box center [321, 64] width 62 height 20
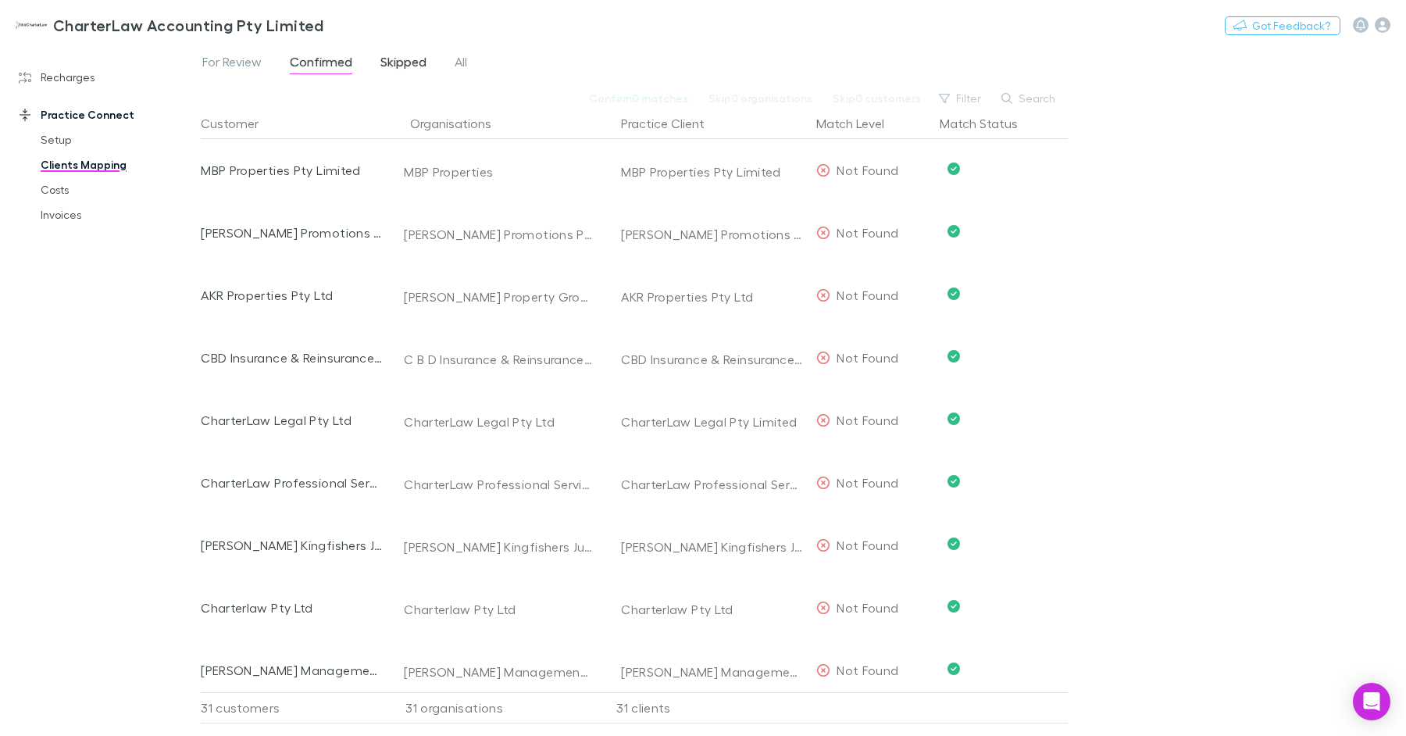
click at [412, 65] on span "Skipped" at bounding box center [403, 64] width 46 height 20
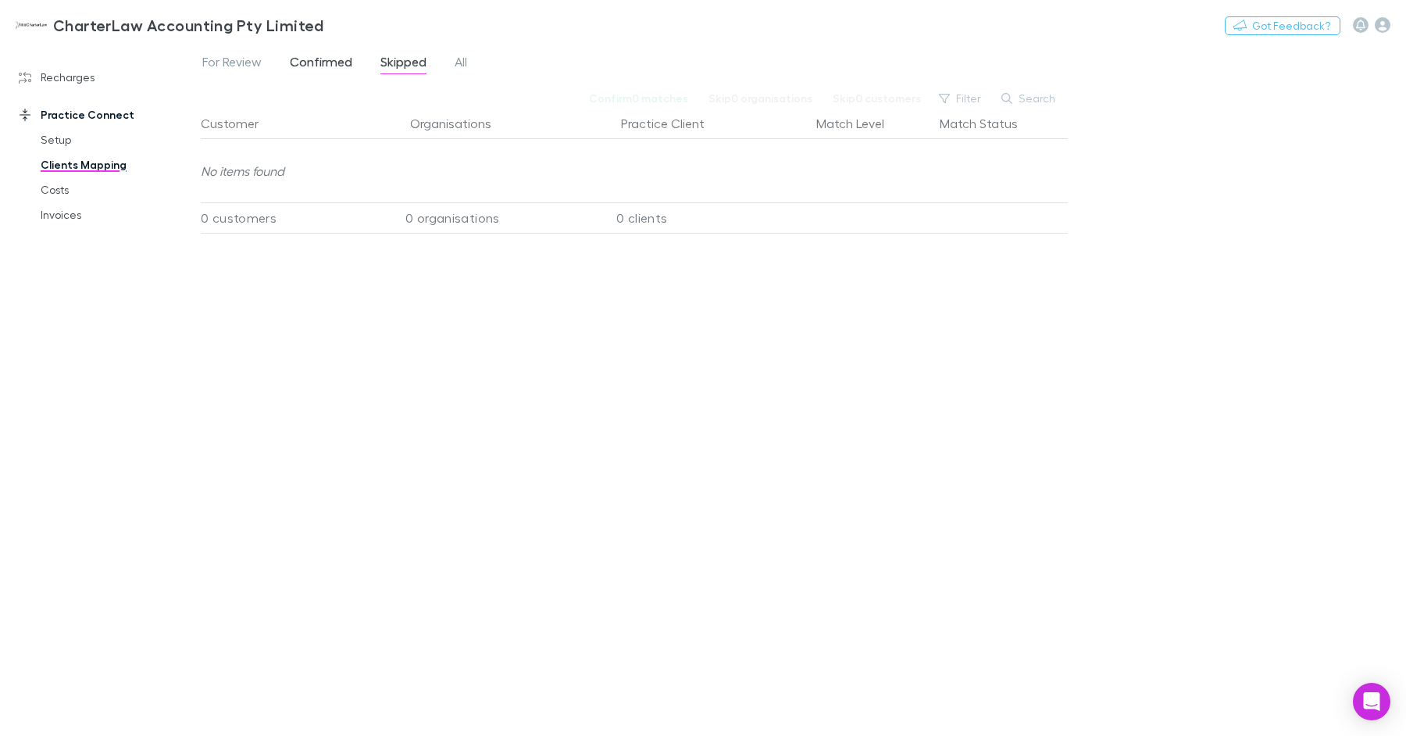
click at [329, 64] on span "Confirmed" at bounding box center [321, 64] width 62 height 20
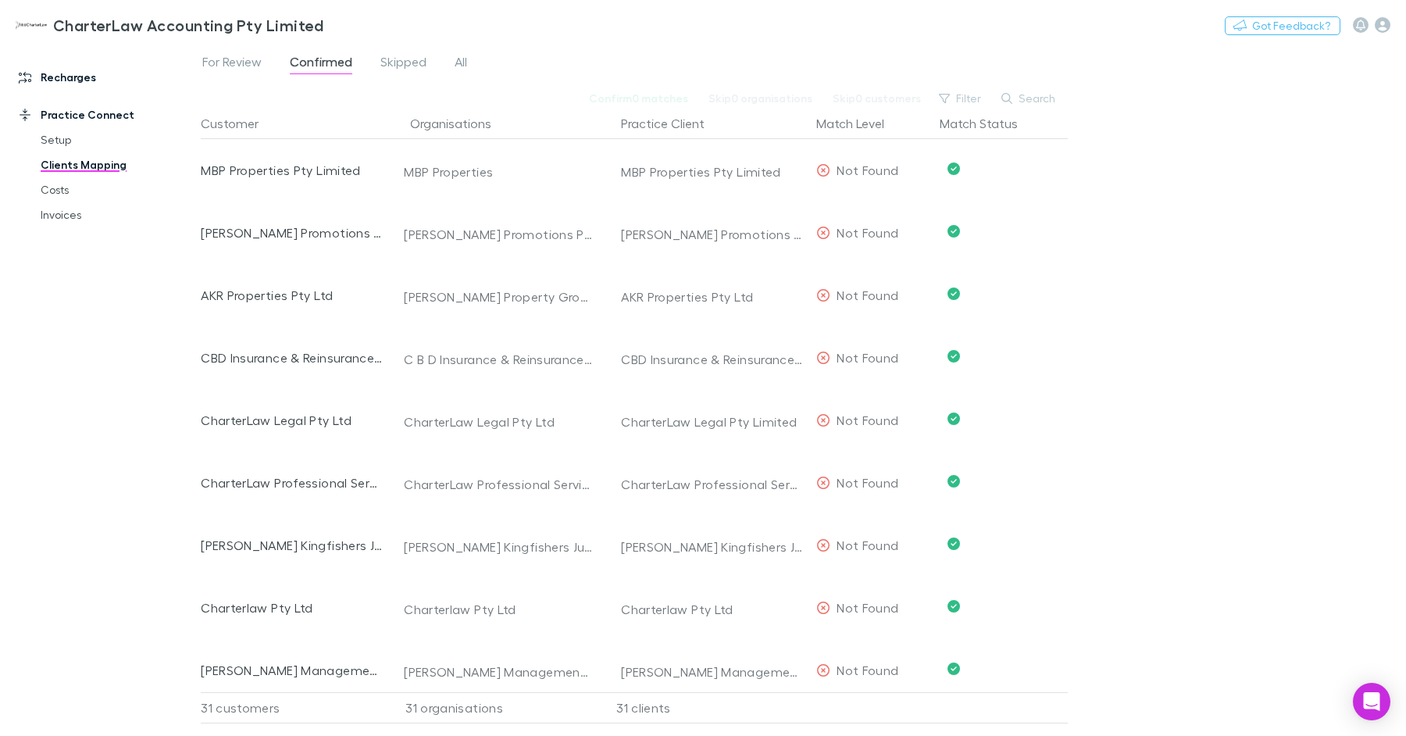
click at [85, 82] on link "Recharges" at bounding box center [100, 77] width 195 height 25
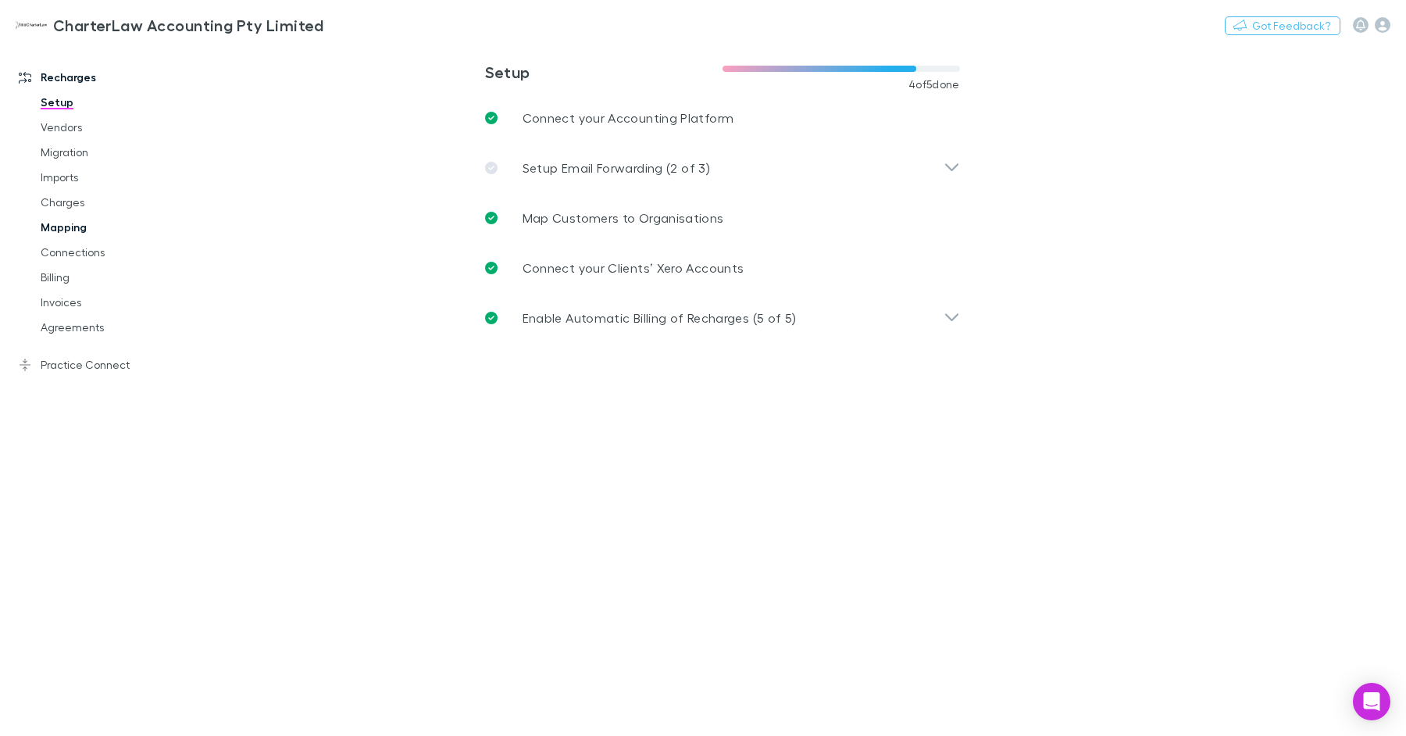
click at [77, 223] on link "Mapping" at bounding box center [111, 227] width 173 height 25
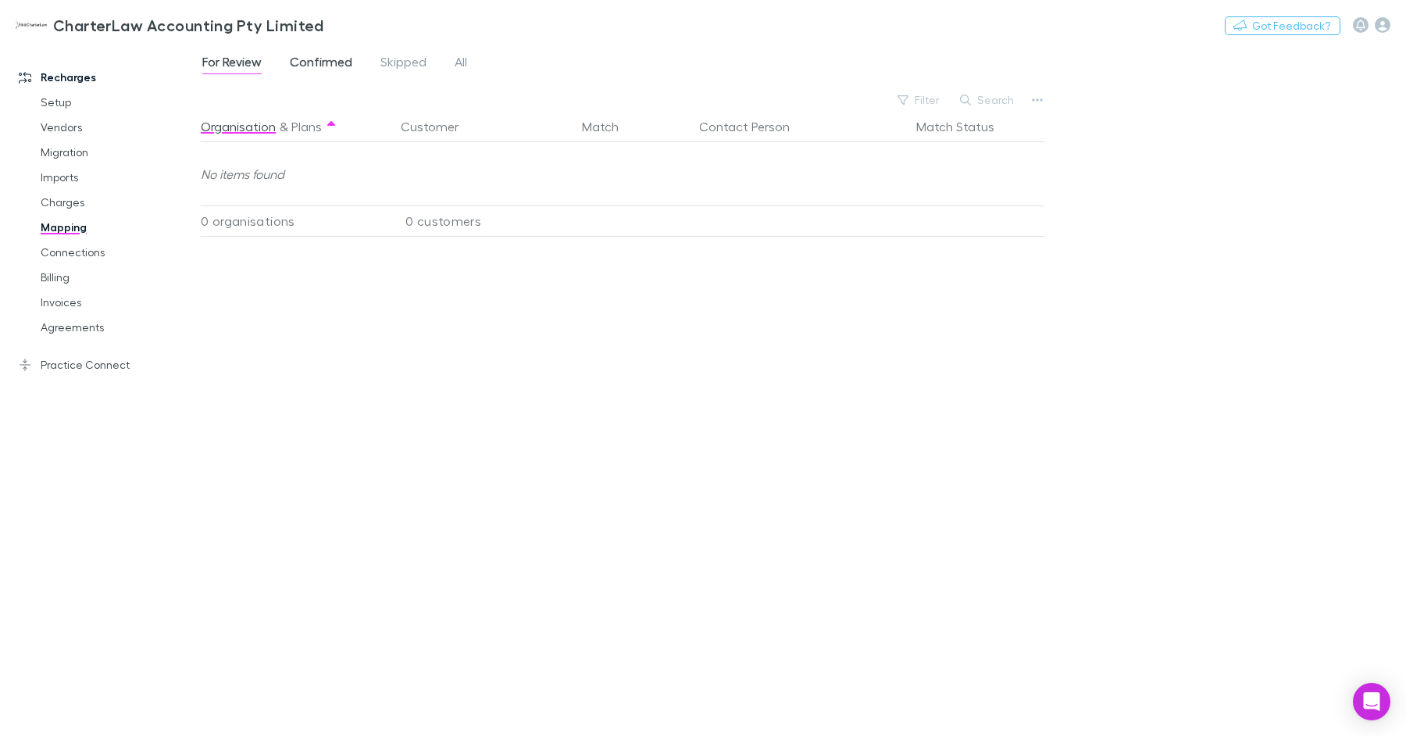
click at [334, 55] on span "Confirmed" at bounding box center [321, 64] width 62 height 20
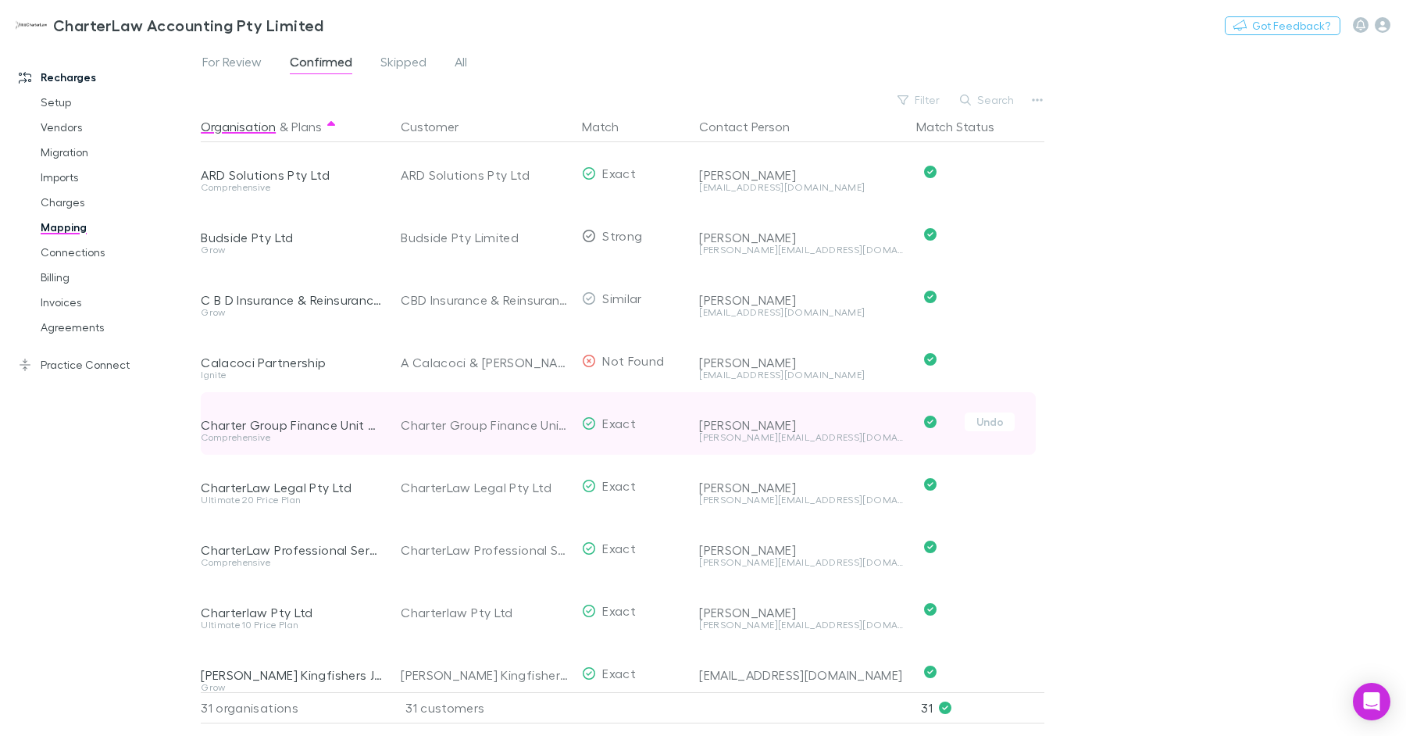
drag, startPoint x: 81, startPoint y: 508, endPoint x: 744, endPoint y: 439, distance: 666.0
click at [81, 508] on div "Recharges Setup Vendors Migration Imports Charges Mapping Connections Billing I…" at bounding box center [100, 380] width 201 height 662
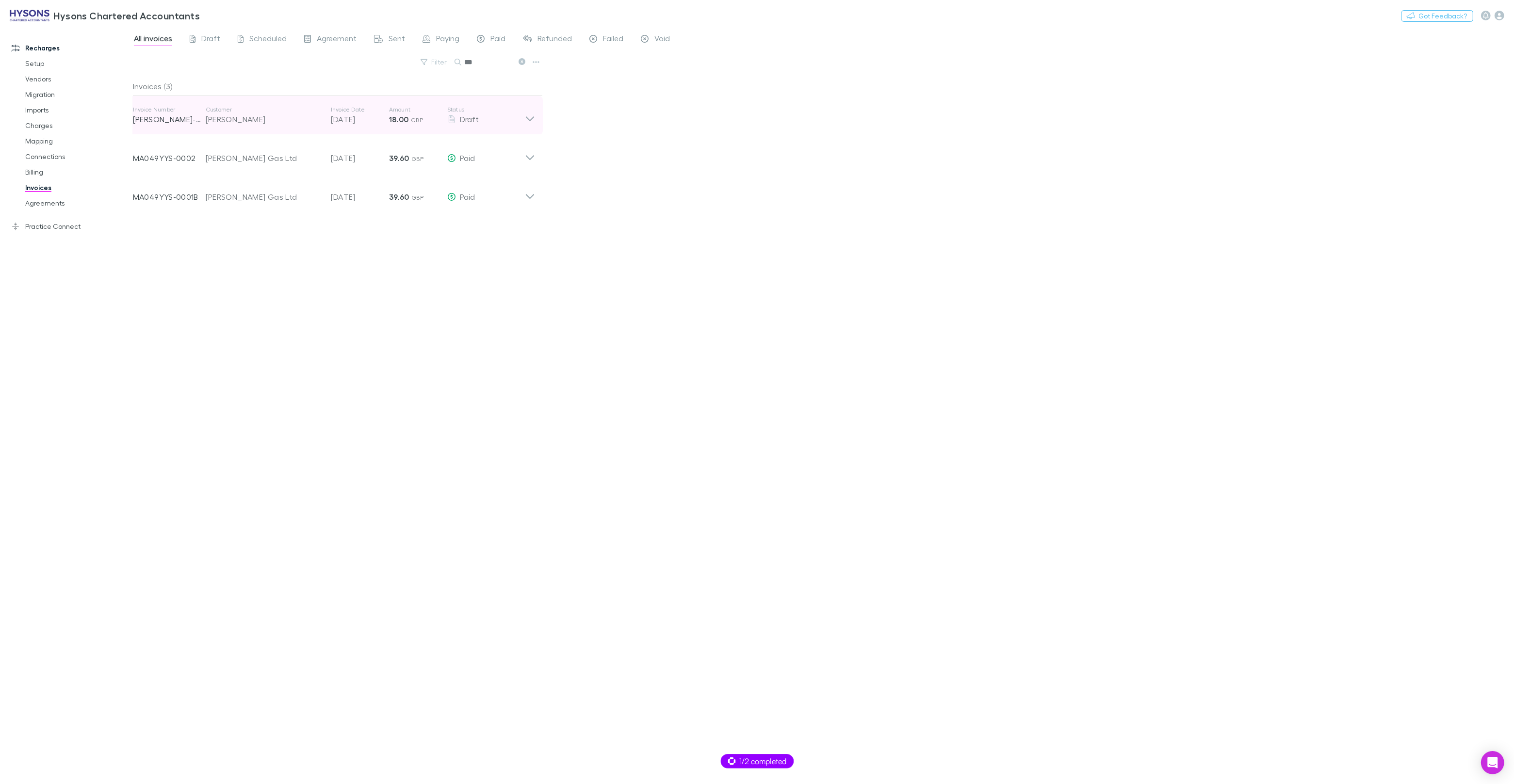
click at [332, 114] on p "[DATE]" at bounding box center [360, 119] width 58 height 12
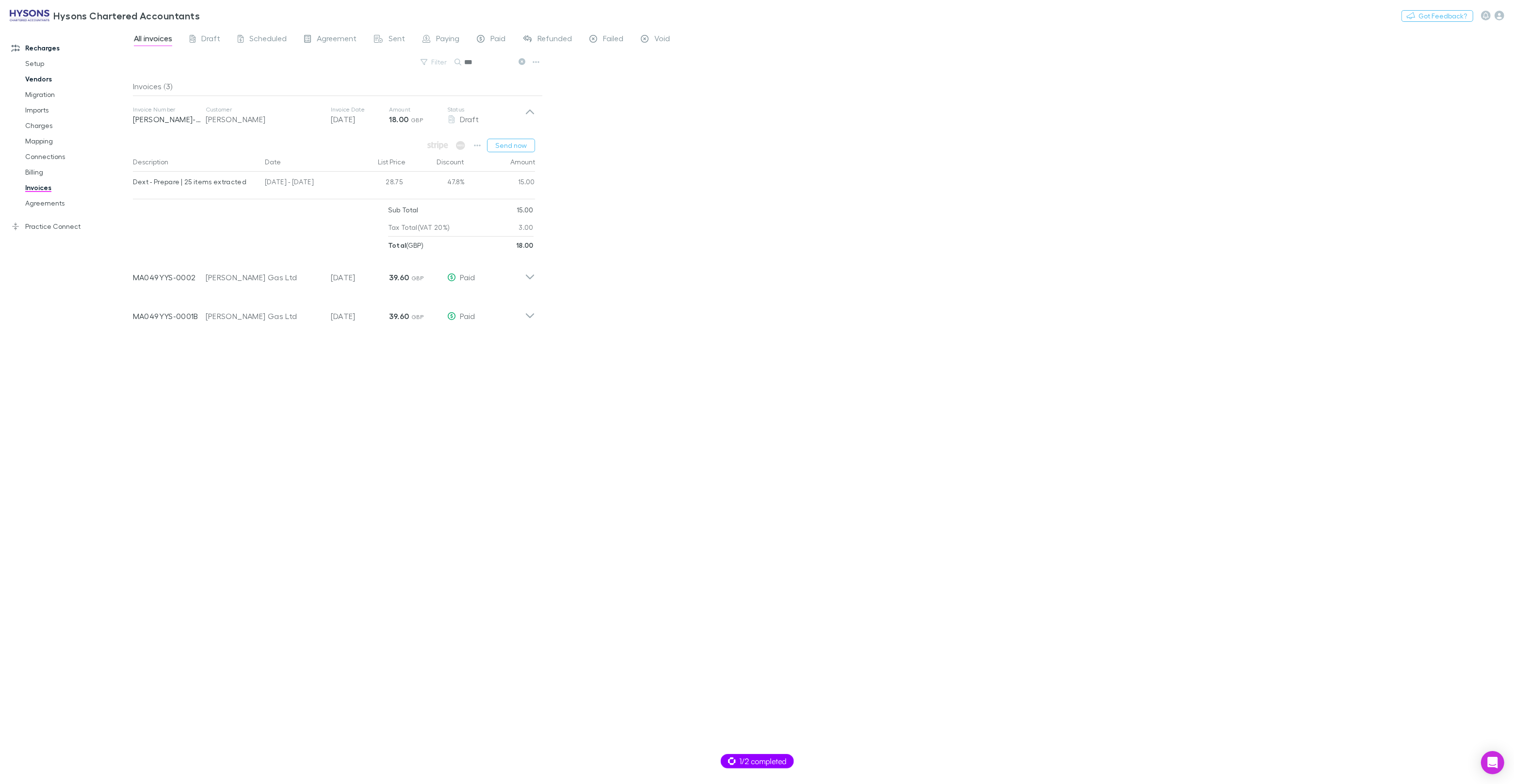
click at [49, 83] on link "Vendors" at bounding box center [73, 79] width 116 height 16
click at [51, 185] on link "Invoices" at bounding box center [73, 187] width 116 height 16
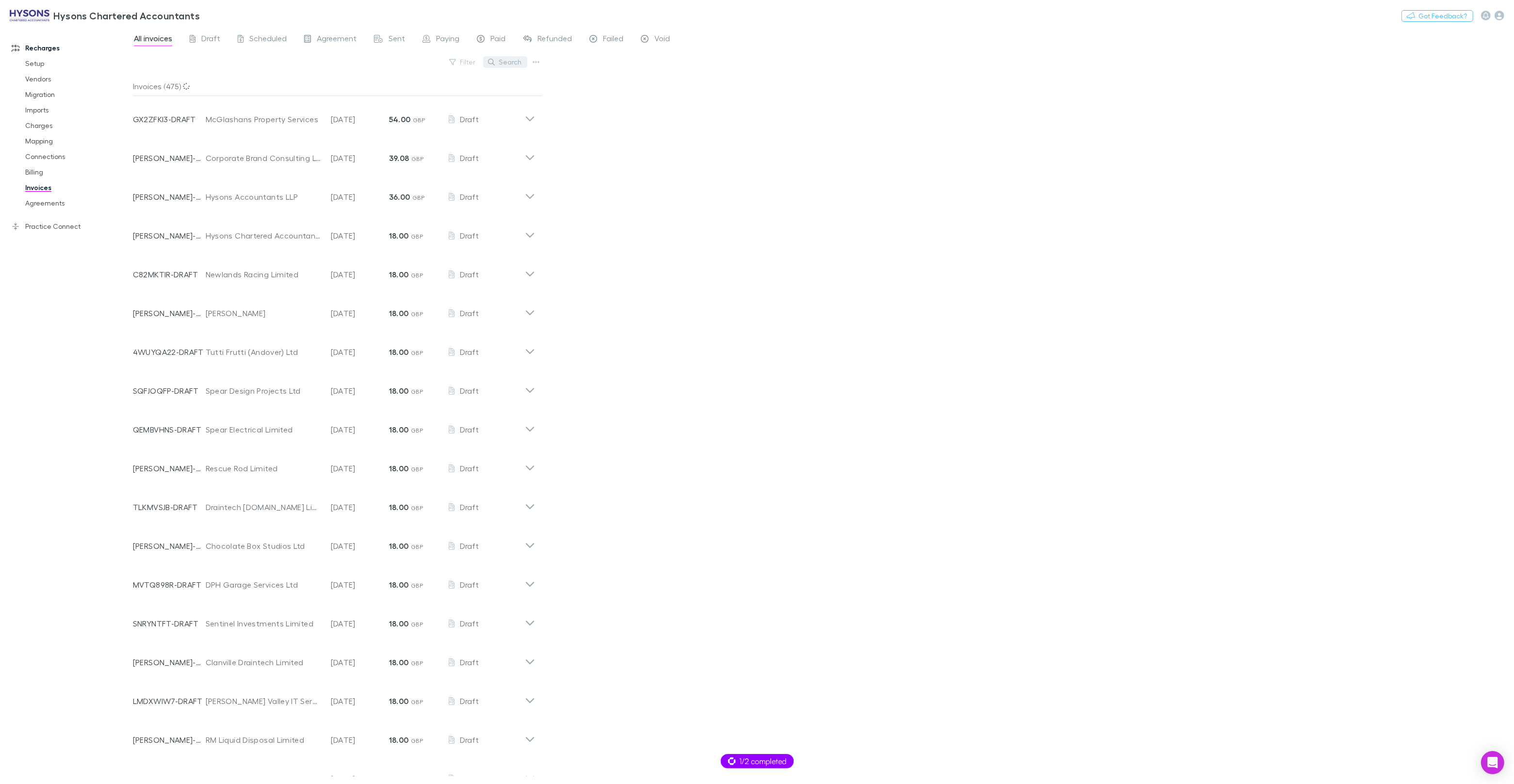
click at [512, 65] on button "Search" at bounding box center [505, 62] width 44 height 12
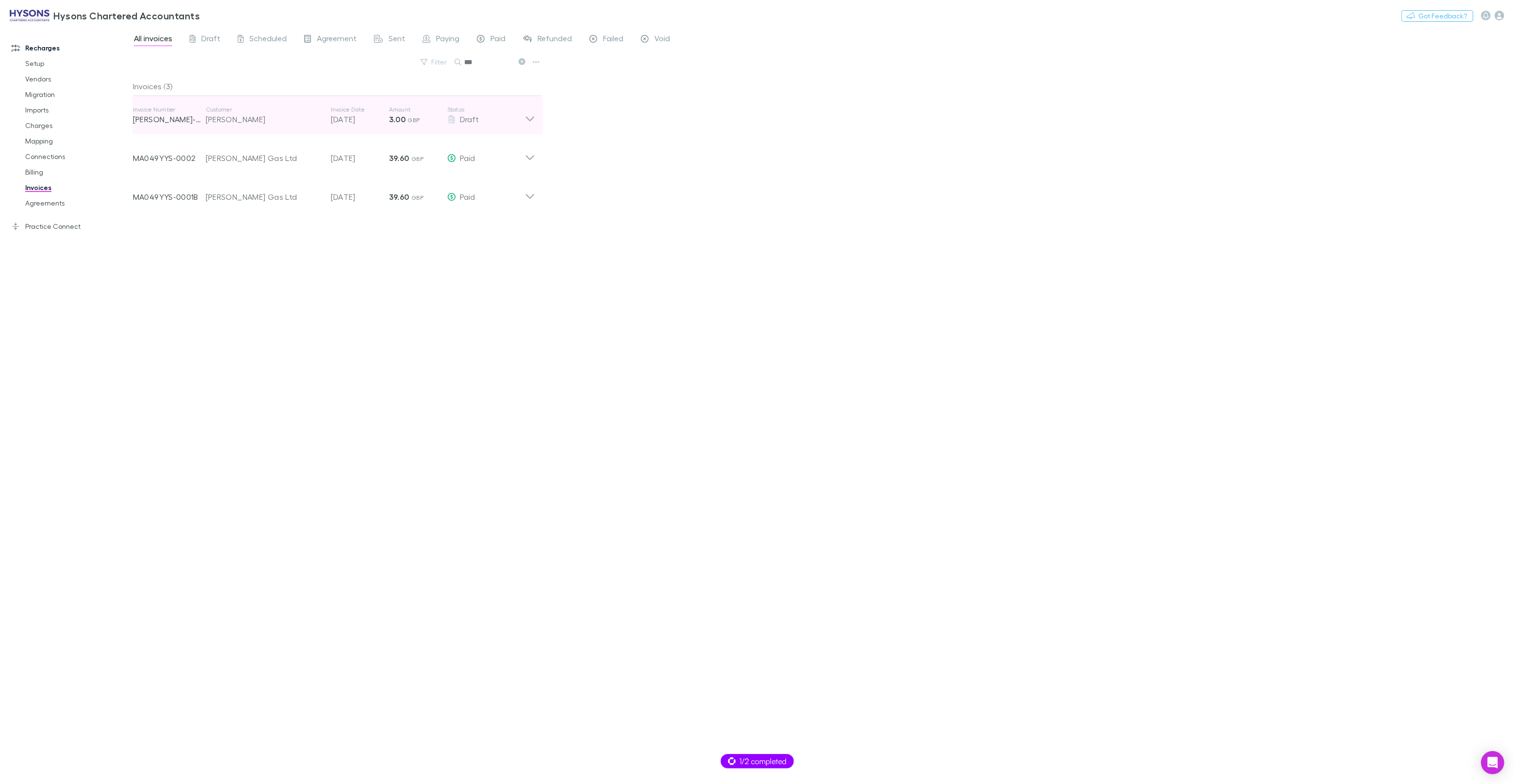
type input "***"
click at [251, 110] on p "Customer" at bounding box center [263, 109] width 116 height 7
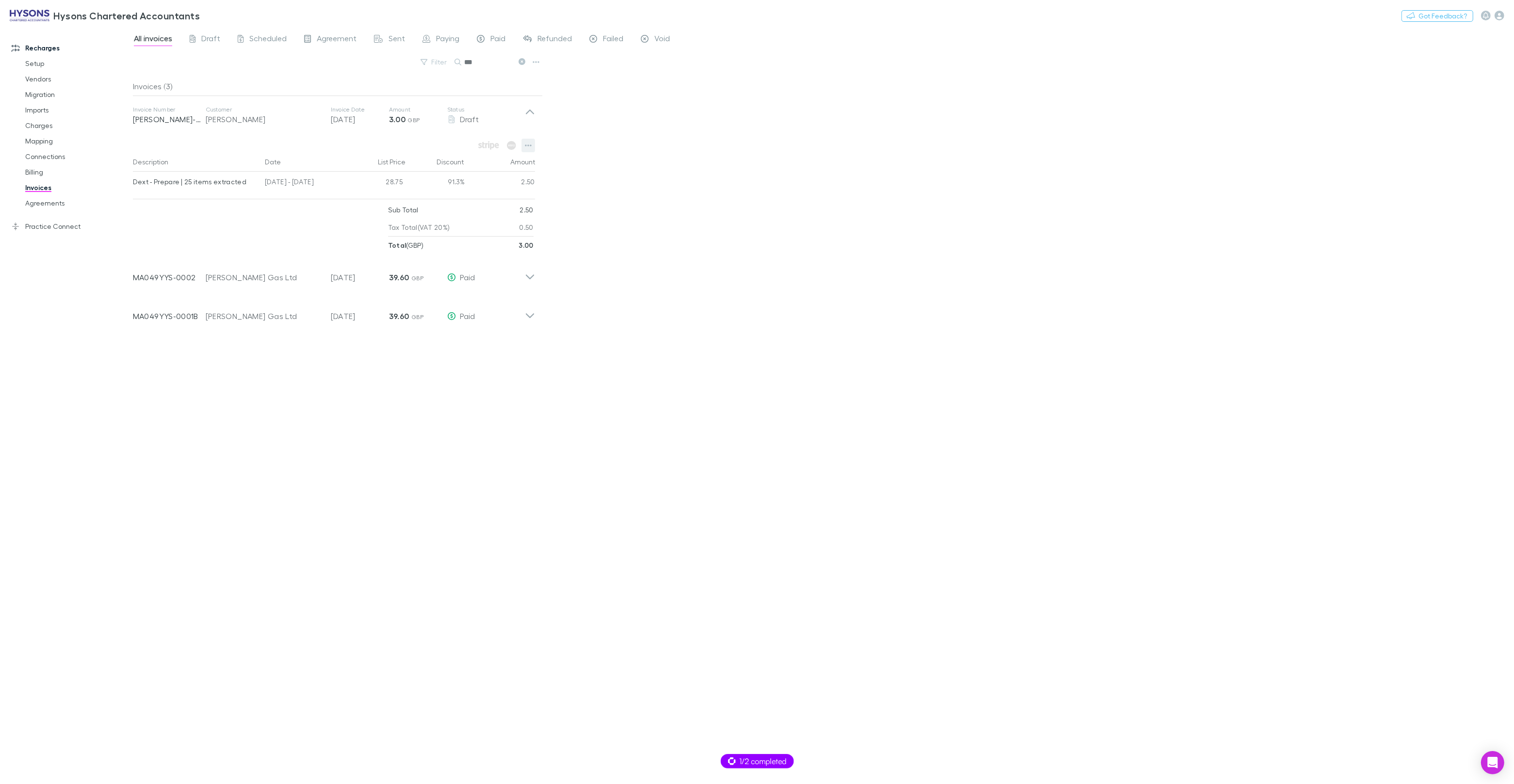
click at [533, 149] on button "button" at bounding box center [528, 145] width 14 height 14
click at [469, 300] on p "Open customer in Firestore" at bounding box center [468, 299] width 118 height 12
click at [604, 155] on div "All invoices Draft Scheduled Agreement Sent Paying Paid Refunded Failed Void Fi…" at bounding box center [823, 405] width 1381 height 757
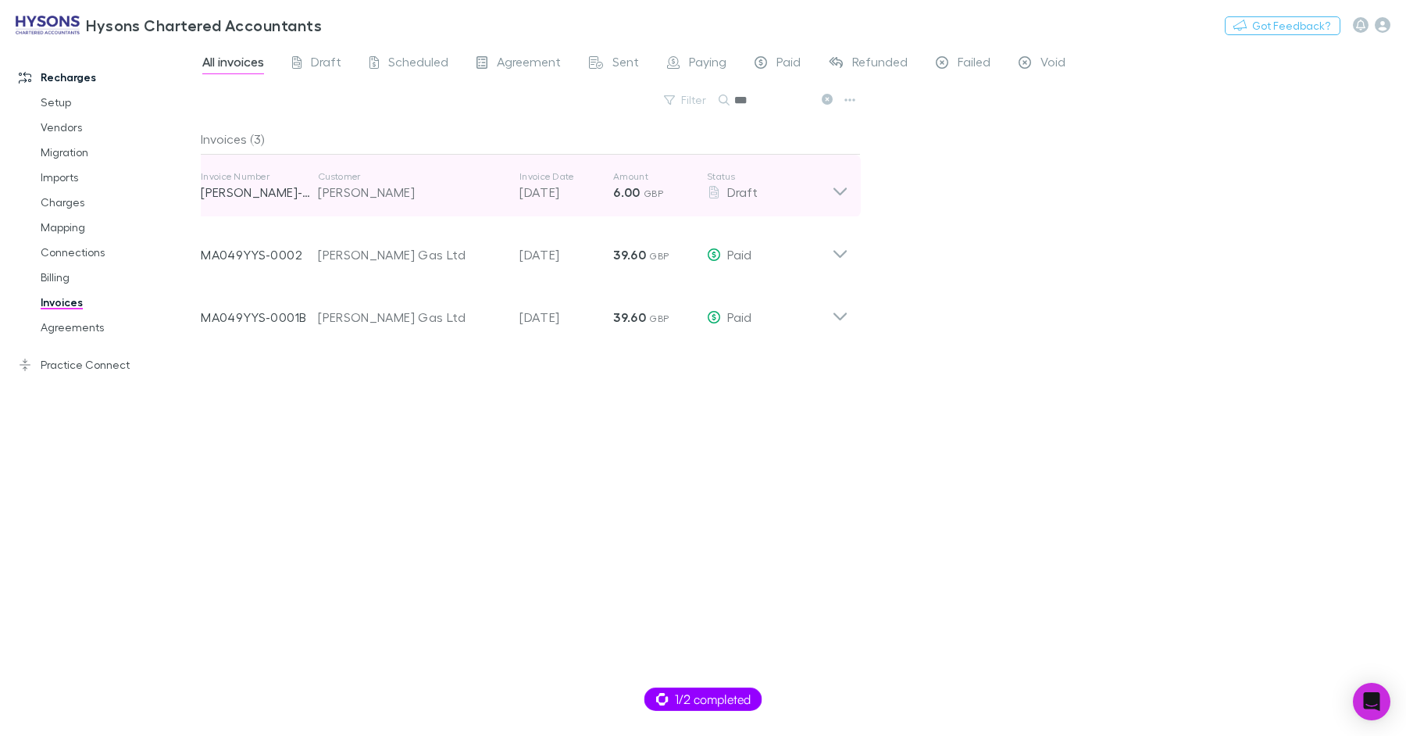
click at [403, 209] on div "Invoice Number RECH-0476 Customer Thomas Lucas Invoice Date 20 Sep 2025 Amount …" at bounding box center [516, 186] width 631 height 56
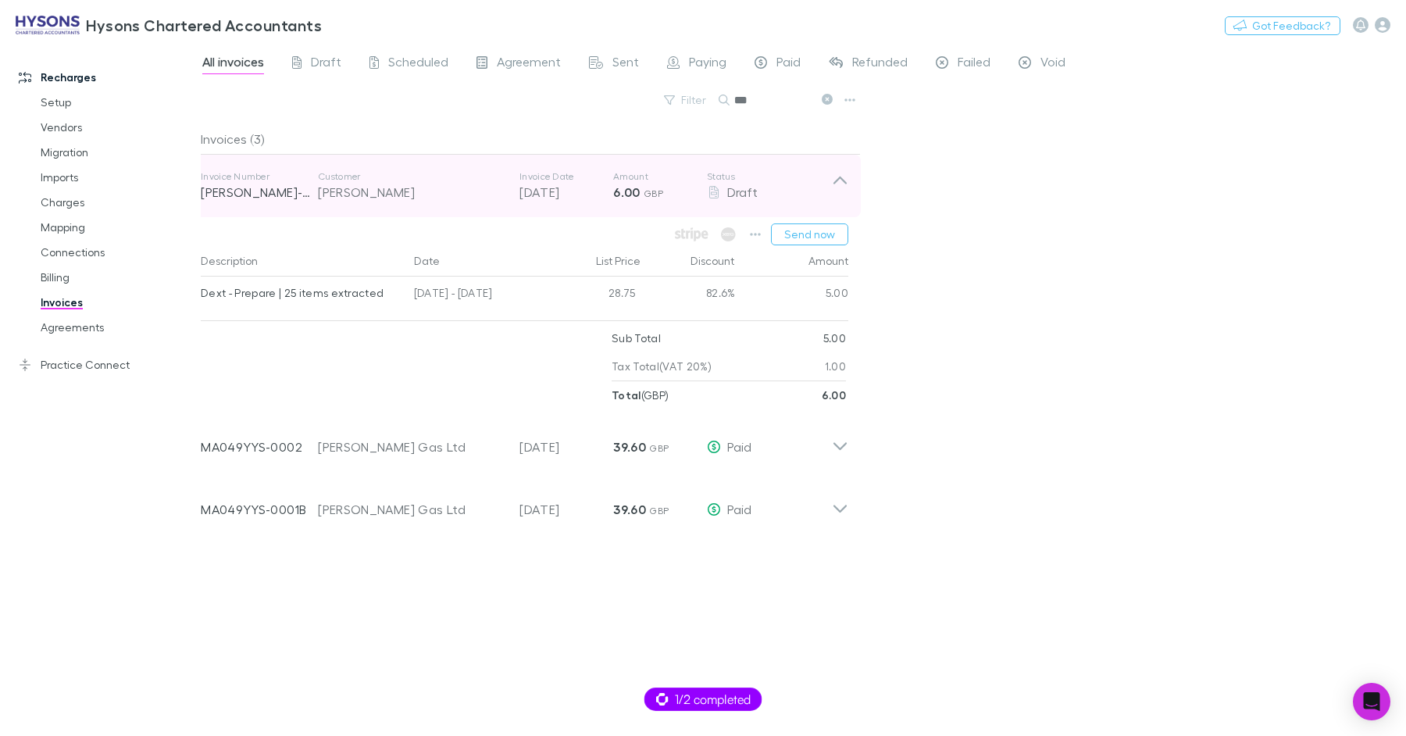
click at [403, 209] on div "Invoice Number RECH-0476 Customer Thomas Lucas Invoice Date 20 Sep 2025 Amount …" at bounding box center [516, 186] width 631 height 56
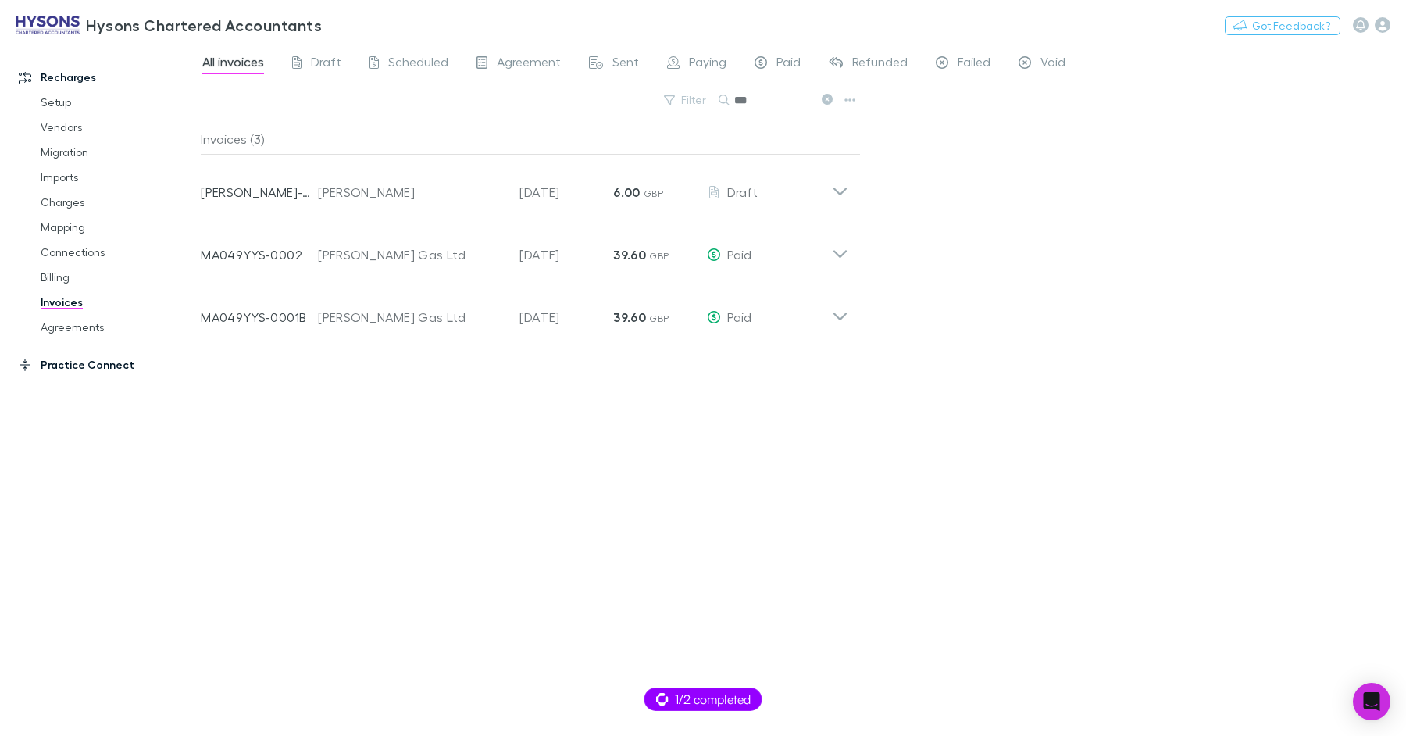
click at [71, 367] on link "Practice Connect" at bounding box center [100, 364] width 195 height 25
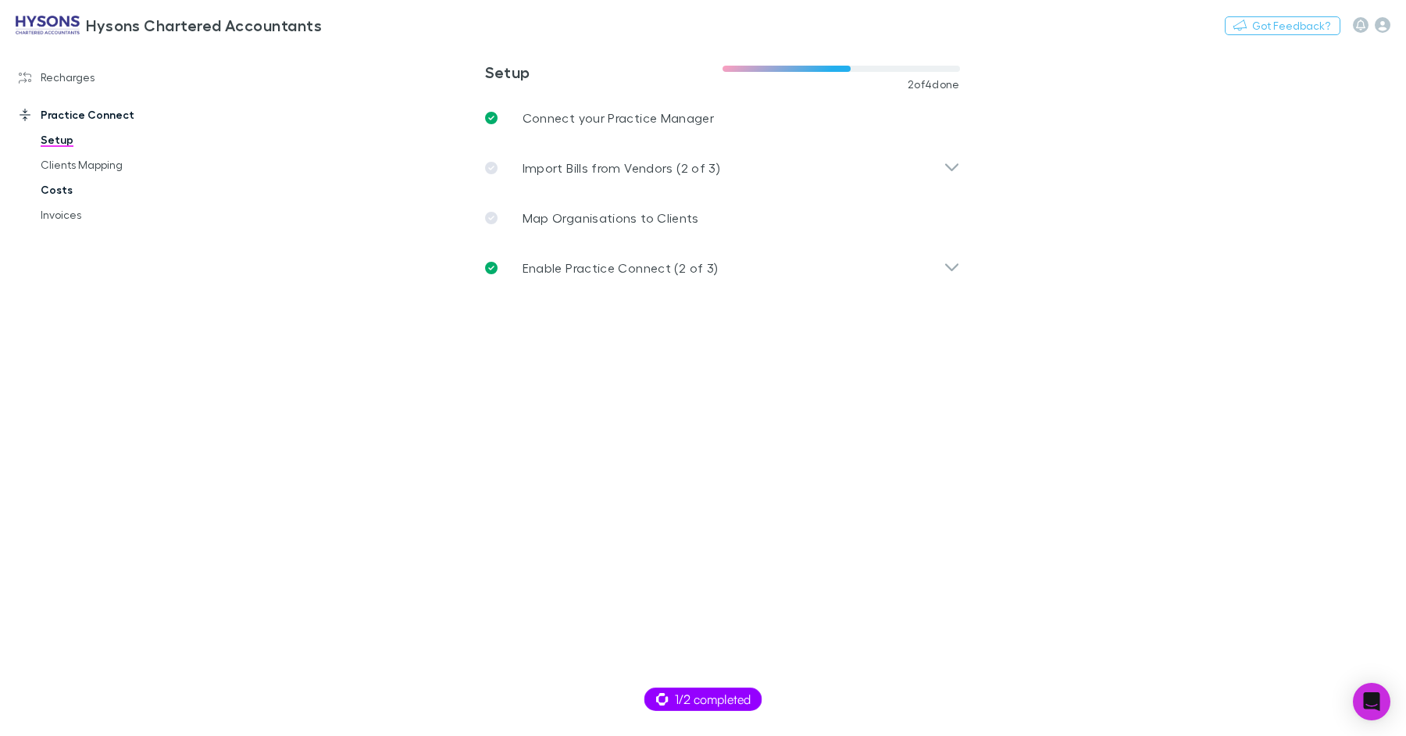
click at [80, 194] on link "Costs" at bounding box center [111, 189] width 173 height 25
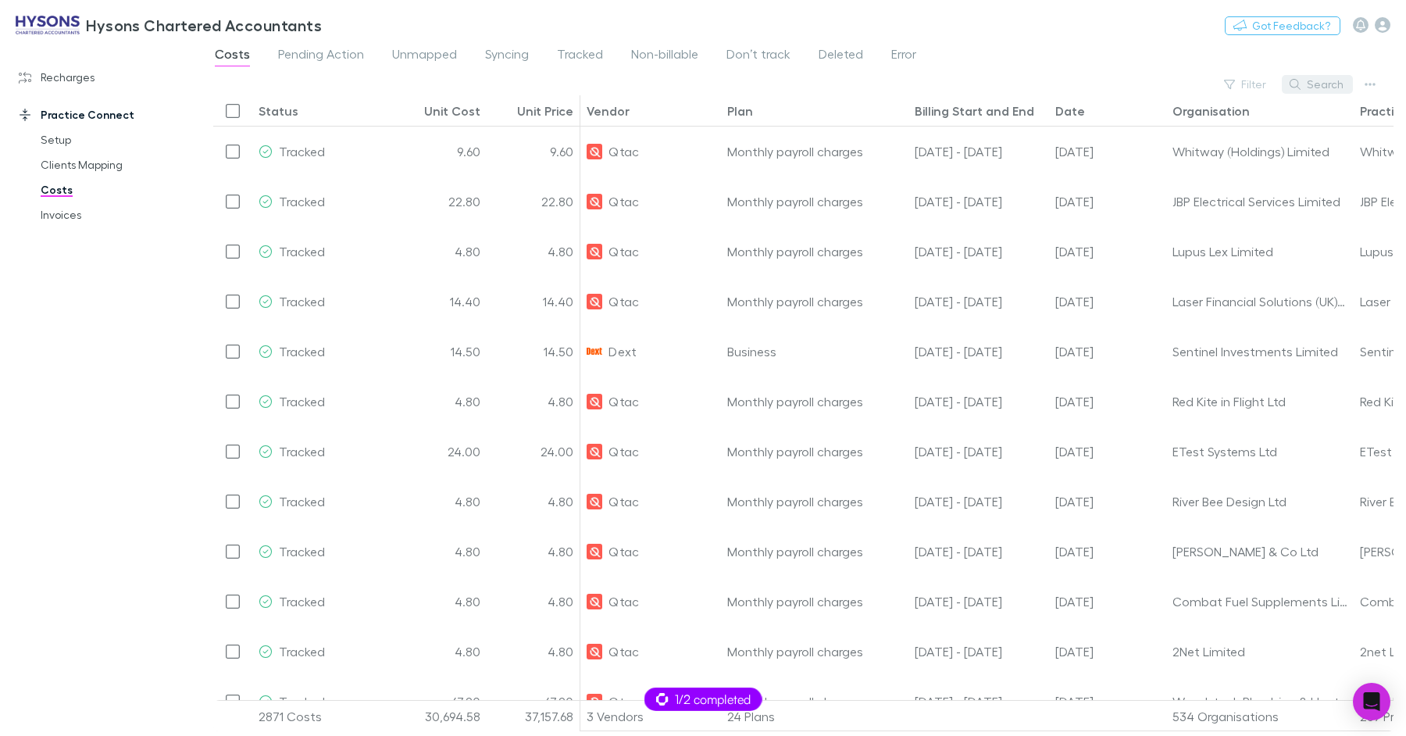
click at [1319, 87] on button "Search" at bounding box center [1317, 84] width 71 height 19
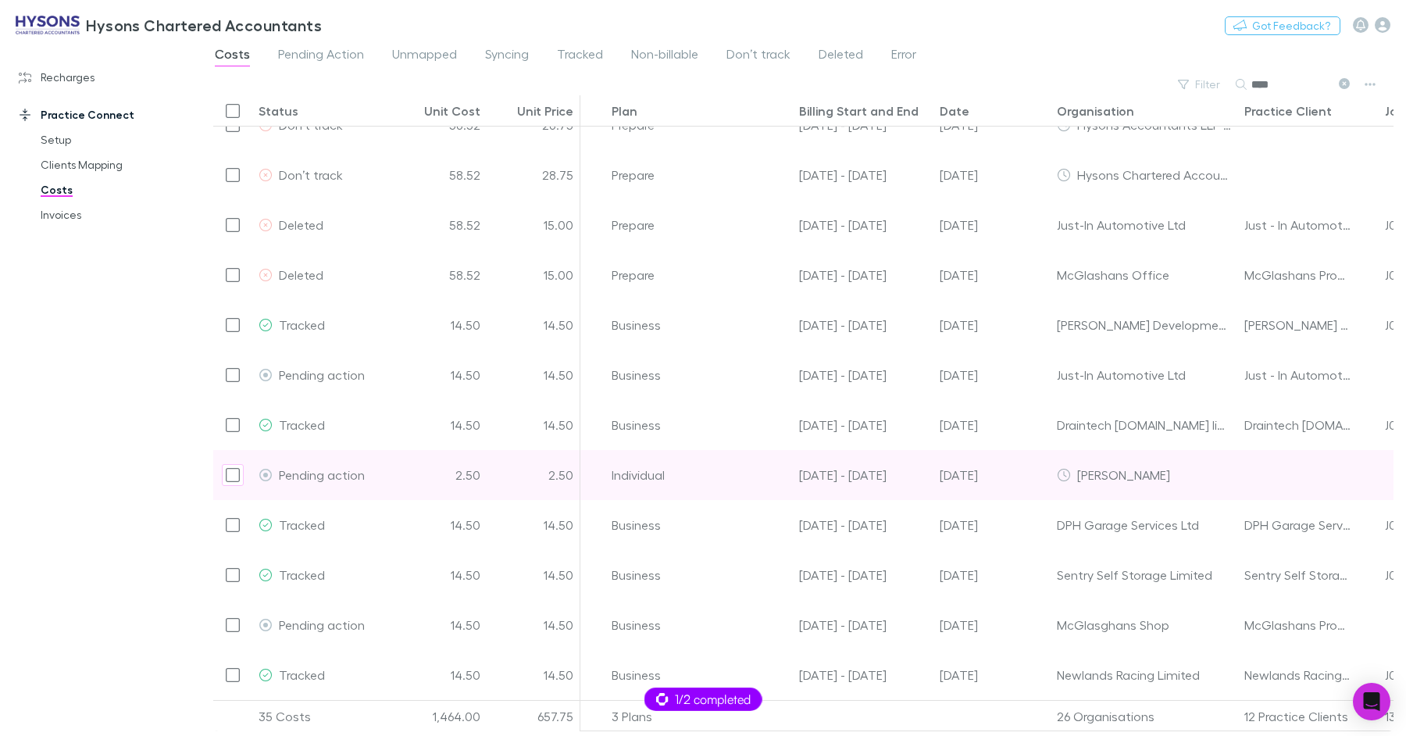
scroll to position [1176, 0]
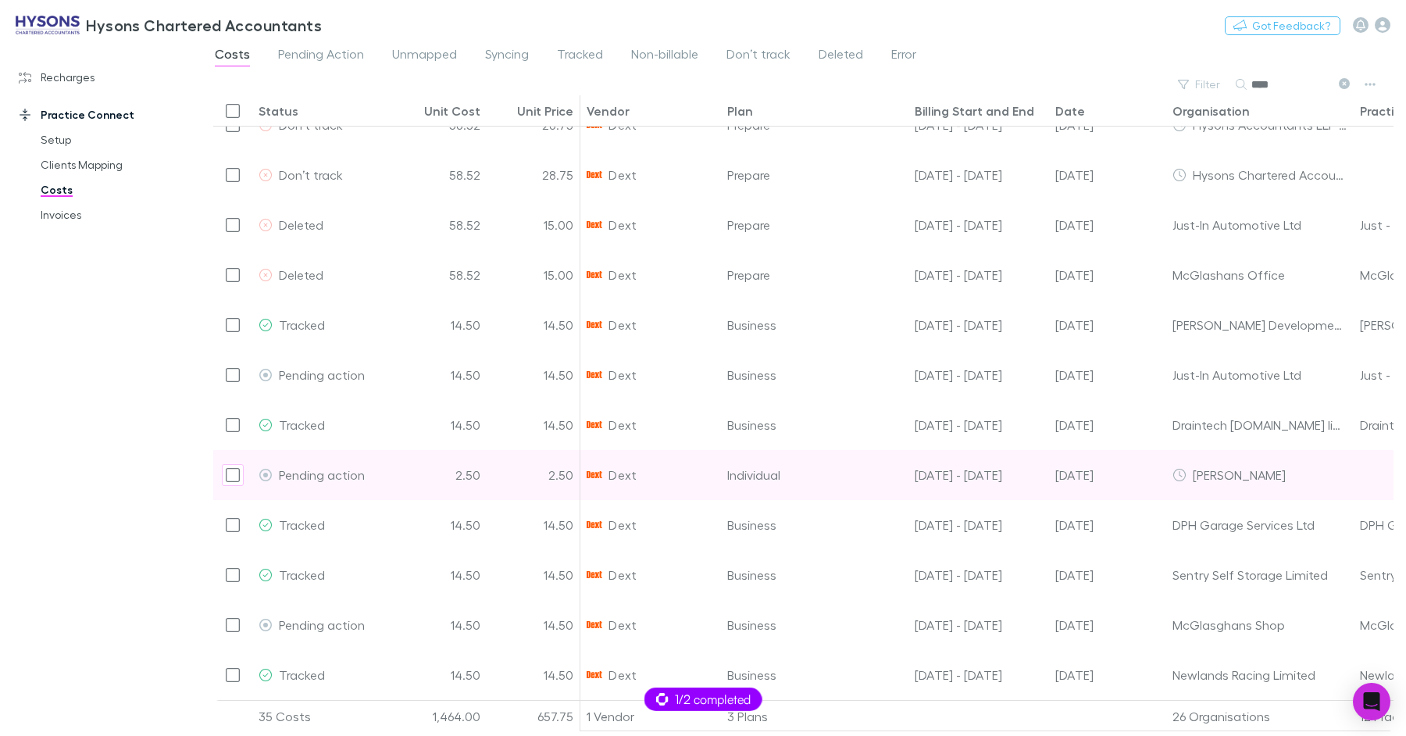
type input "****"
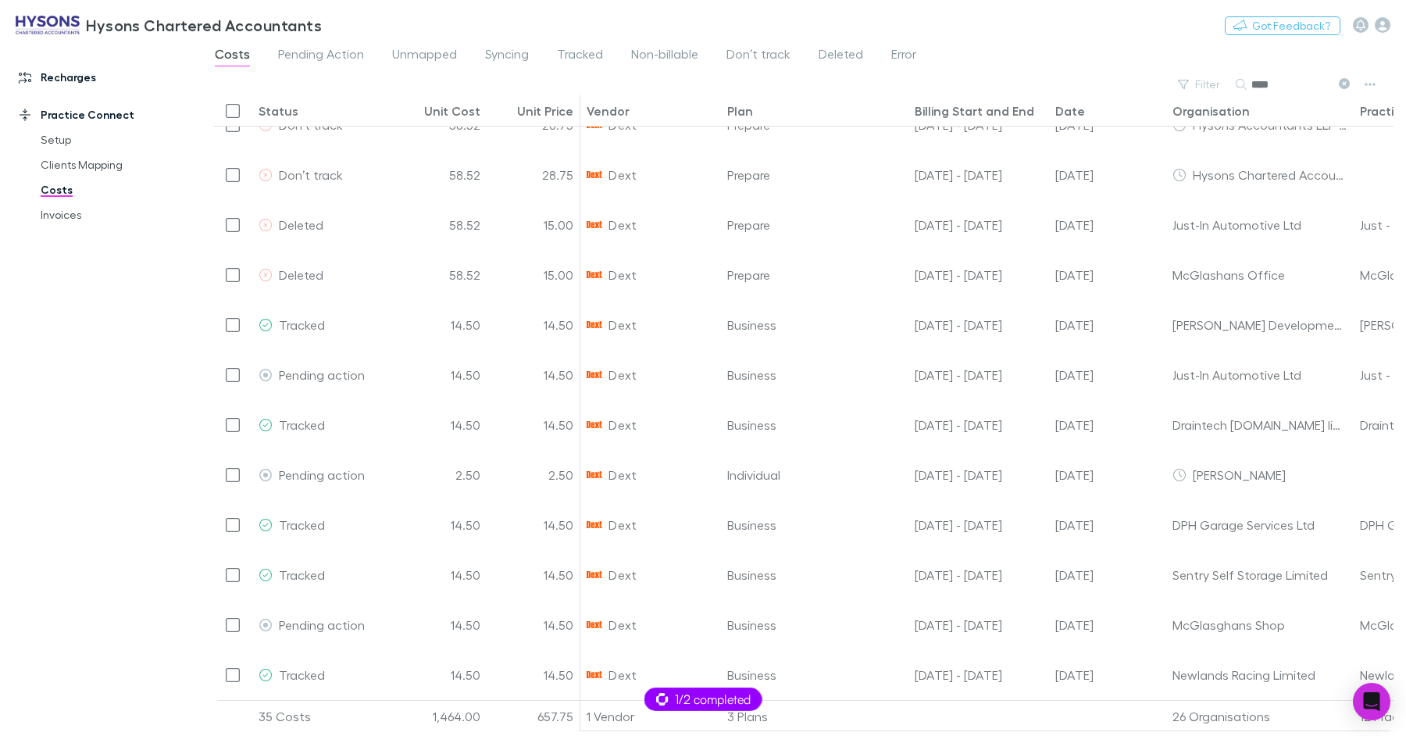
click at [70, 77] on link "Recharges" at bounding box center [100, 77] width 195 height 25
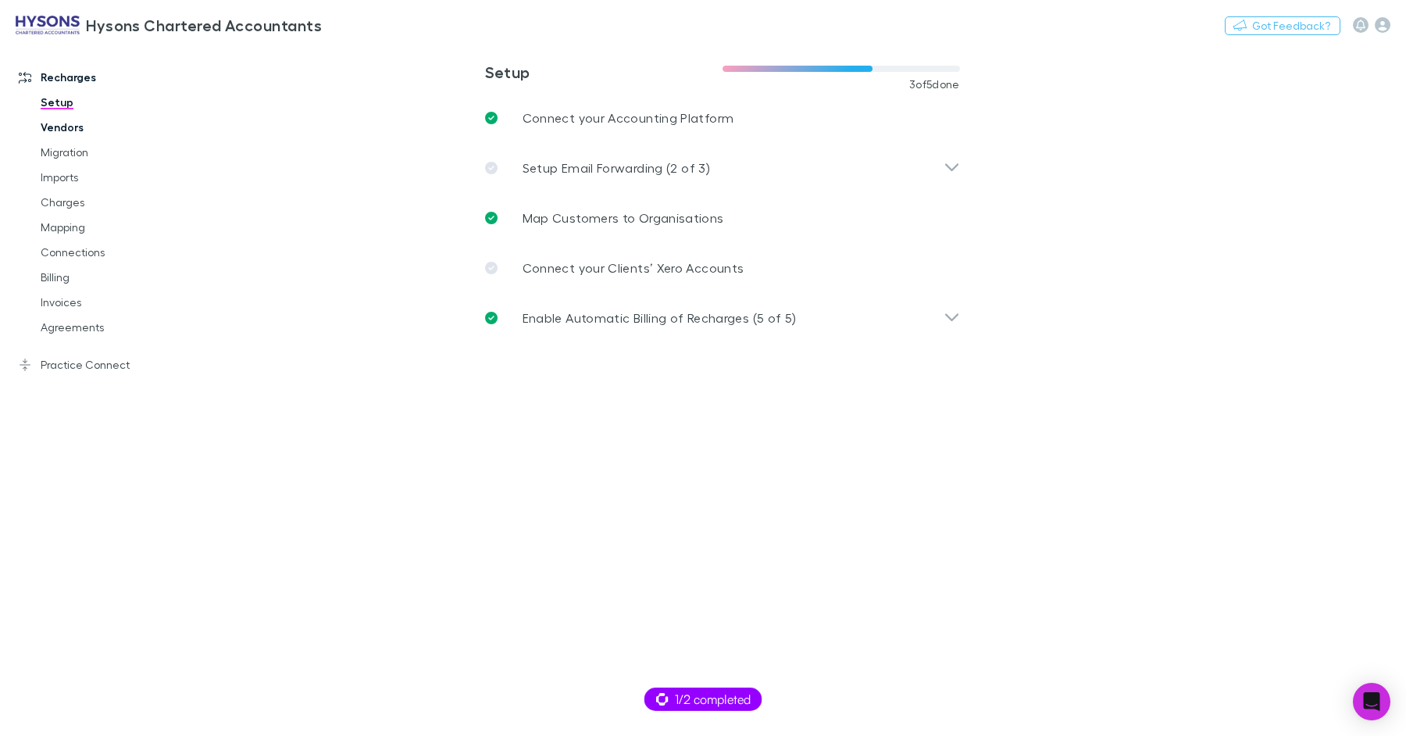
click at [78, 127] on link "Vendors" at bounding box center [111, 127] width 173 height 25
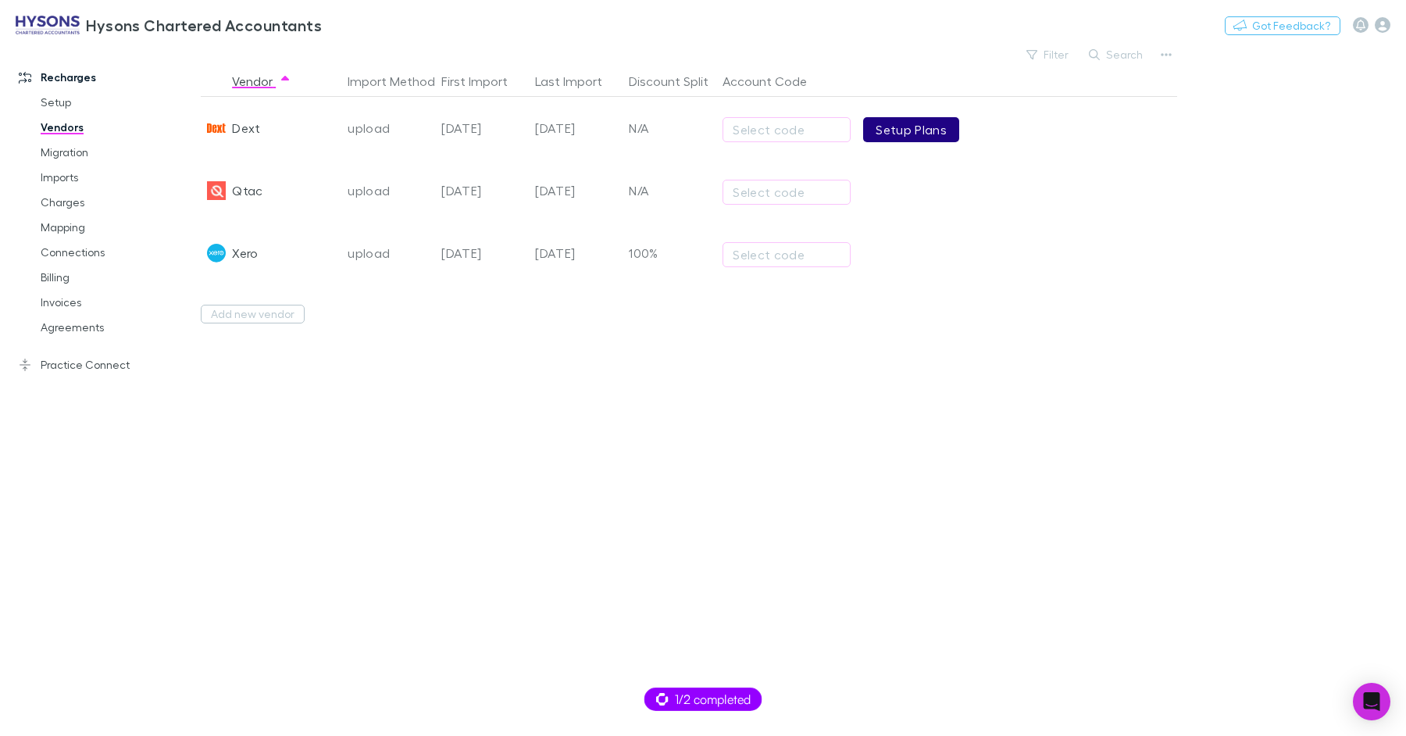
click at [898, 127] on link "Setup Plans" at bounding box center [911, 129] width 96 height 25
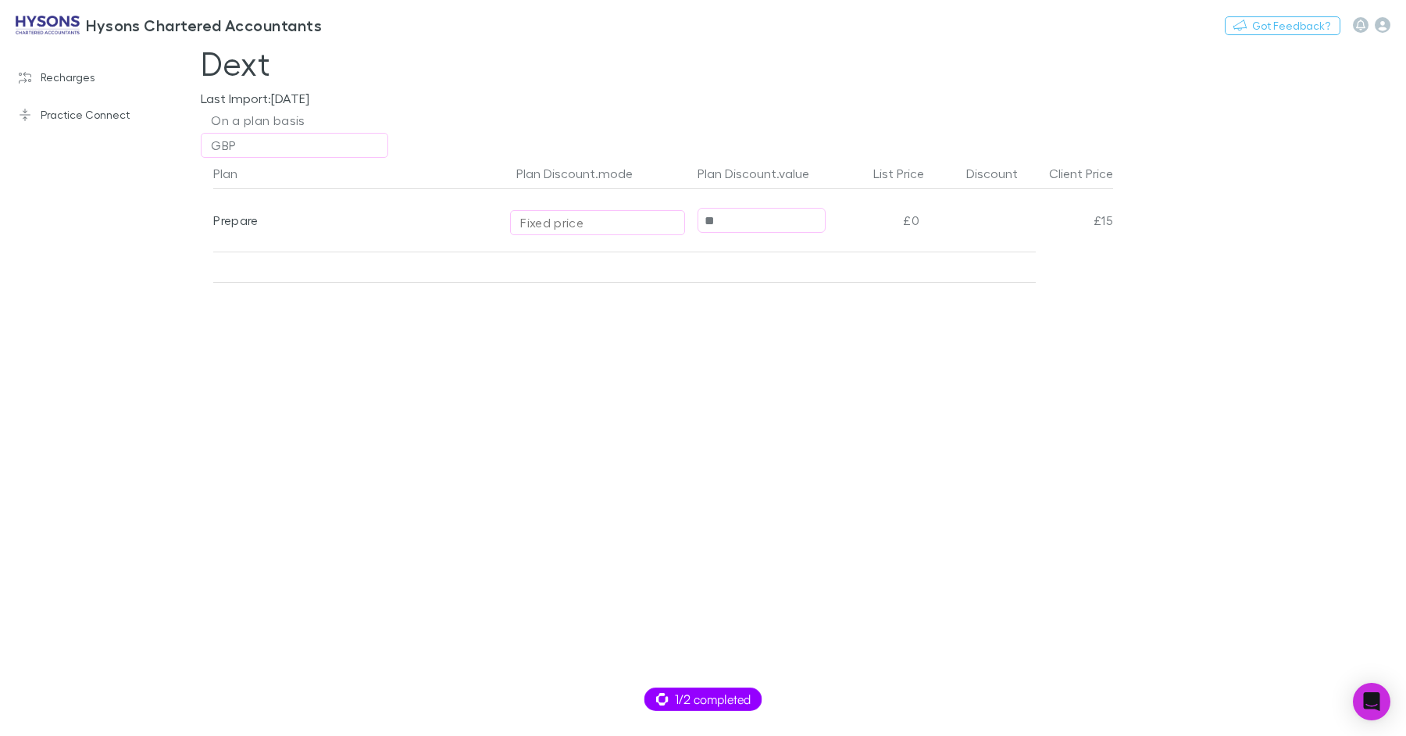
drag, startPoint x: 737, startPoint y: 220, endPoint x: 671, endPoint y: 223, distance: 65.7
click at [671, 223] on div "Prepare Fixed price ** £0 £15" at bounding box center [663, 220] width 900 height 62
click at [676, 352] on div "Plan Plan Discount.mode Plan Discount.value List Price Discount Client Price Pr…" at bounding box center [656, 447] width 937 height 578
type input "**"
click at [874, 108] on button "On a plan basis" at bounding box center [803, 120] width 1205 height 25
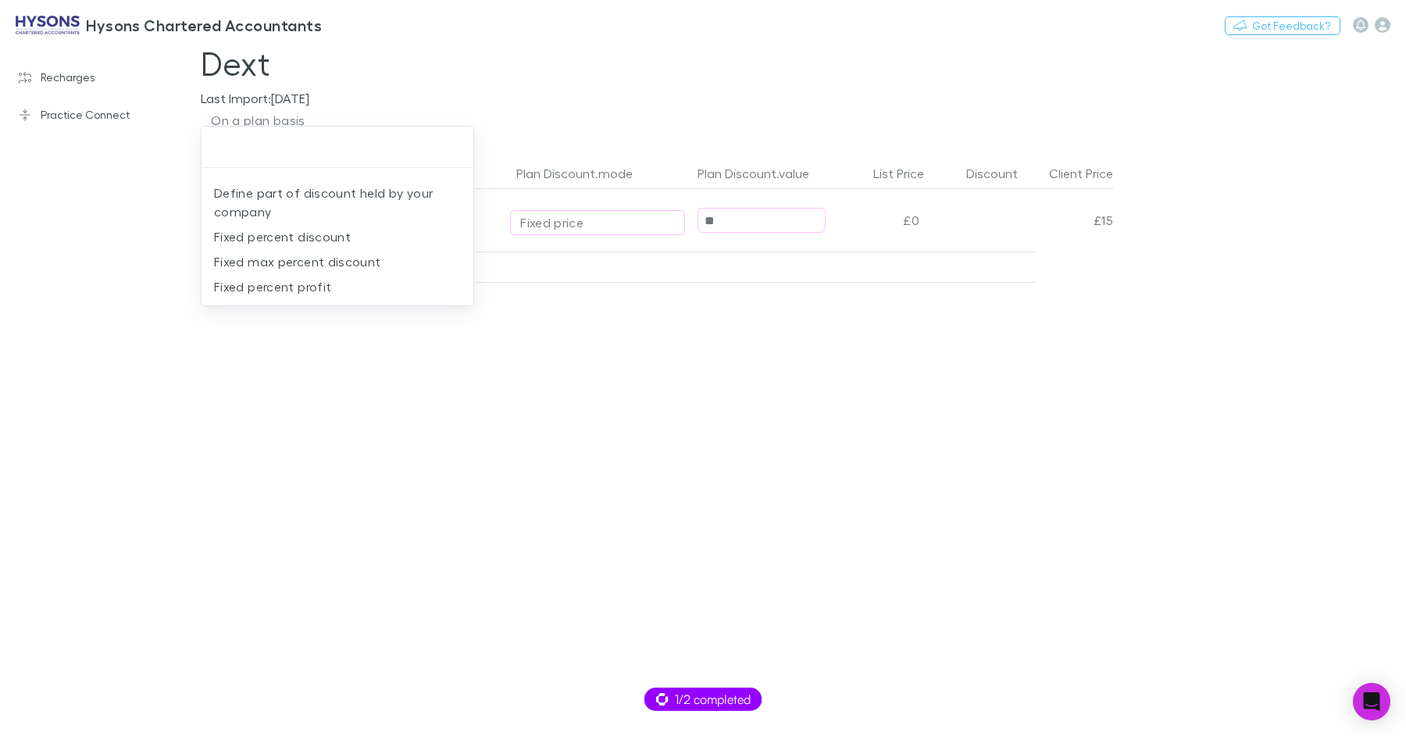
drag, startPoint x: 409, startPoint y: 66, endPoint x: 396, endPoint y: 66, distance: 13.3
click at [409, 66] on div at bounding box center [703, 368] width 1406 height 736
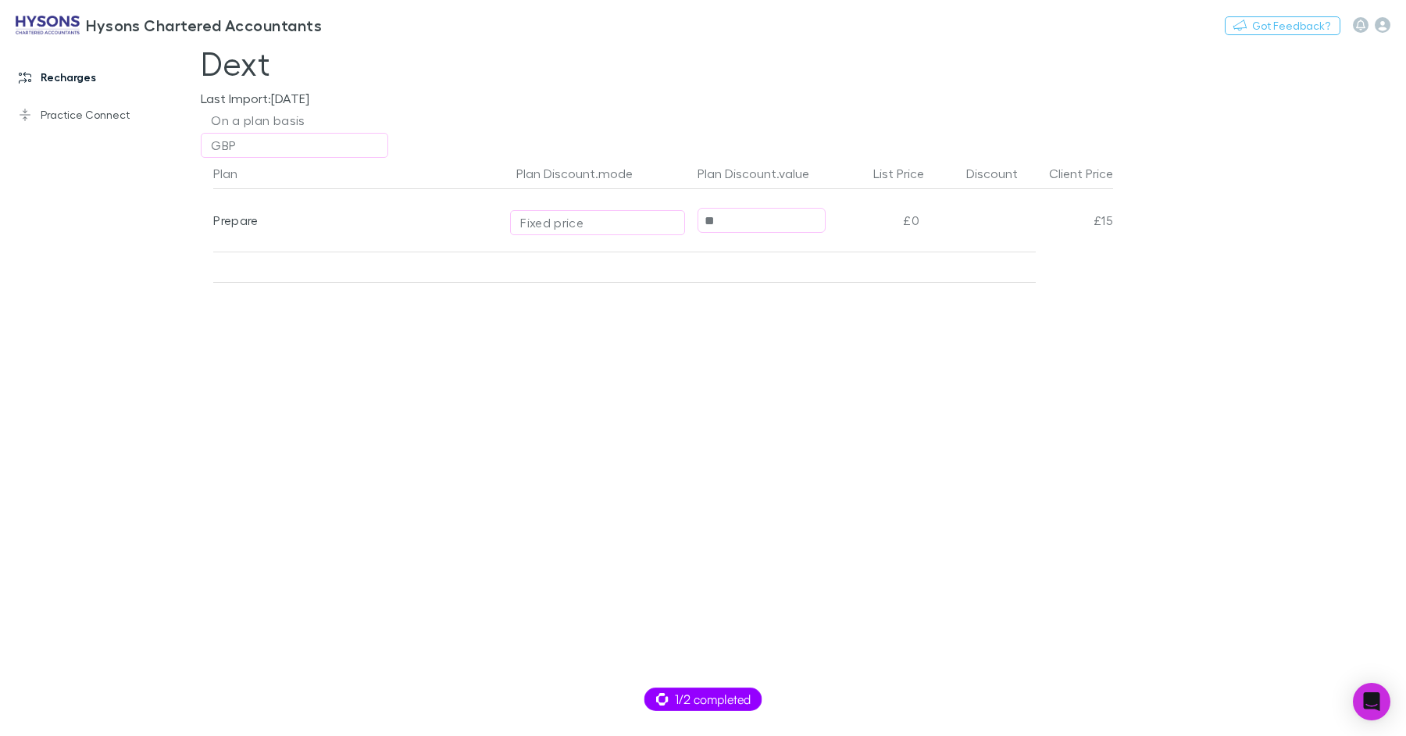
click at [77, 73] on link "Recharges" at bounding box center [100, 77] width 195 height 25
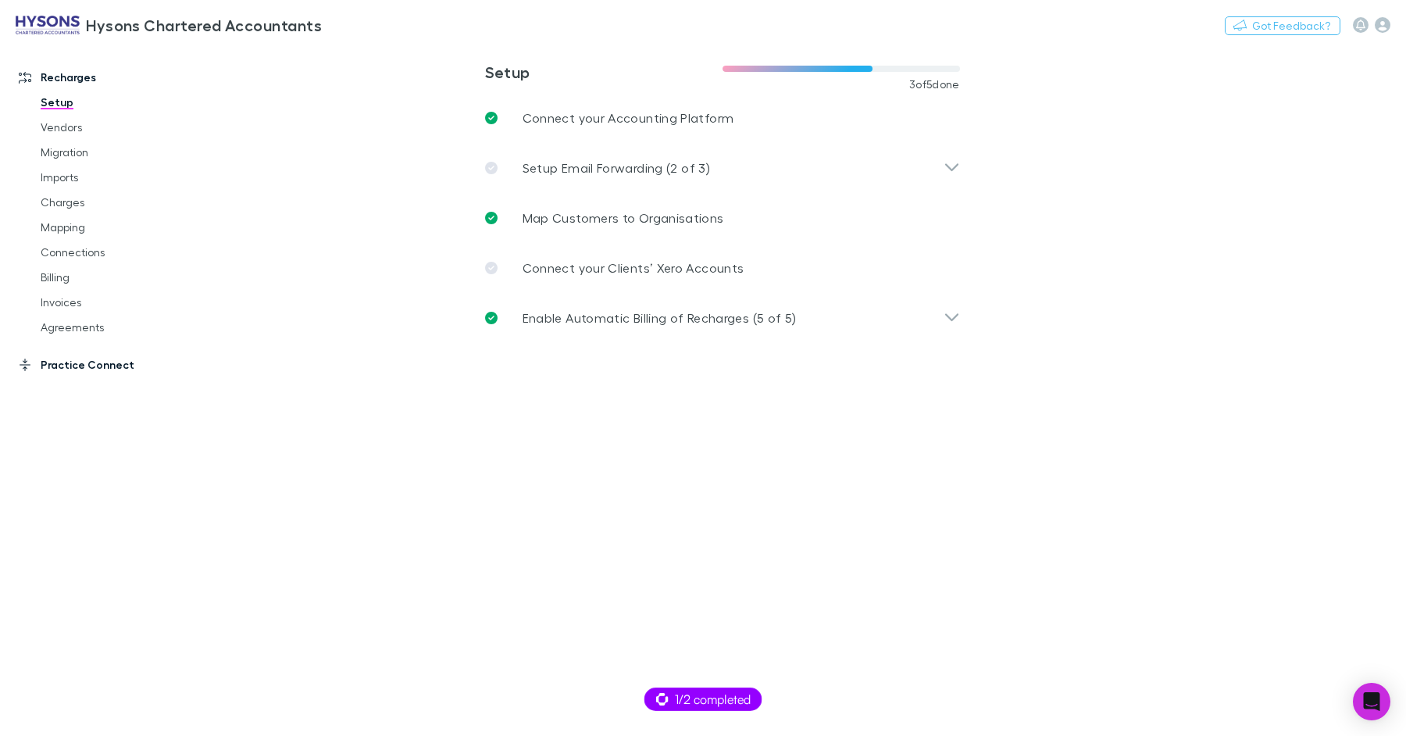
click at [103, 373] on link "Practice Connect" at bounding box center [100, 364] width 195 height 25
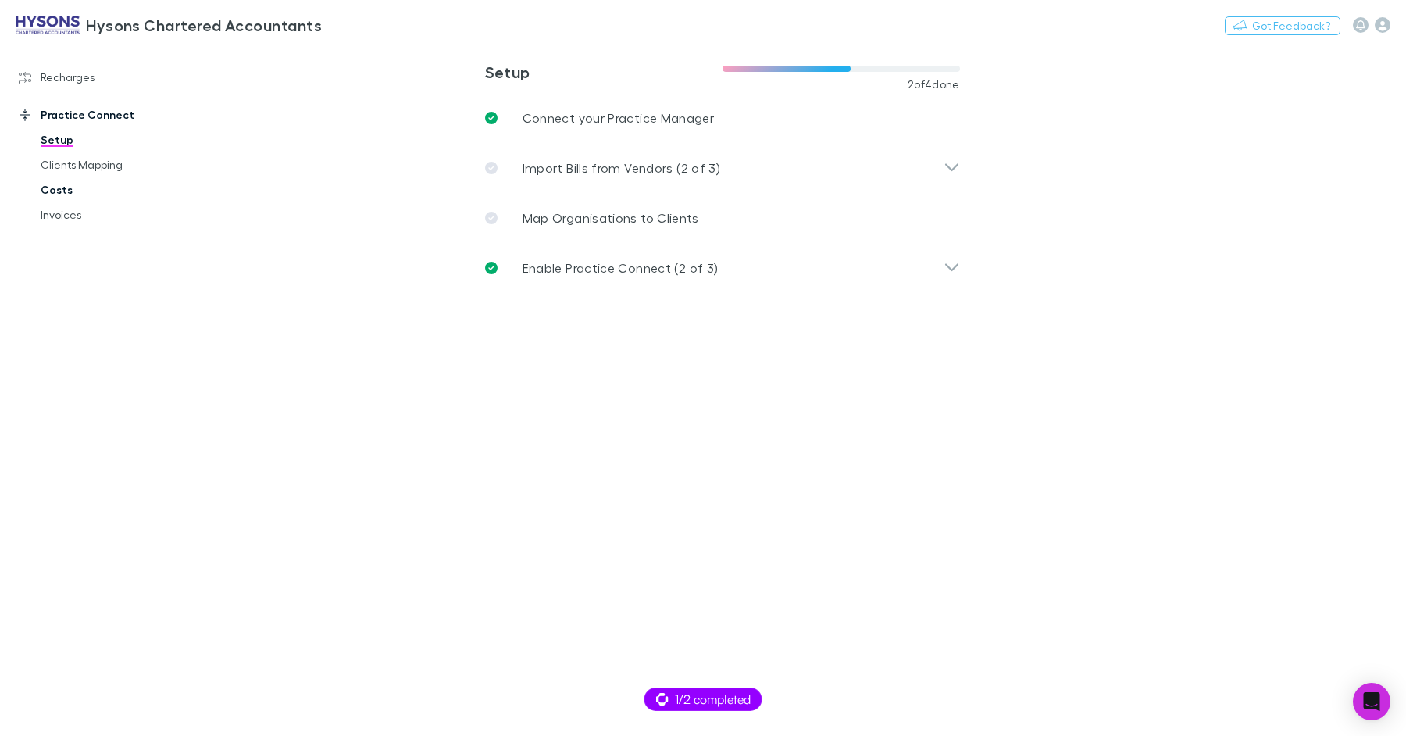
click at [62, 191] on link "Costs" at bounding box center [111, 189] width 173 height 25
